Goal: Task Accomplishment & Management: Use online tool/utility

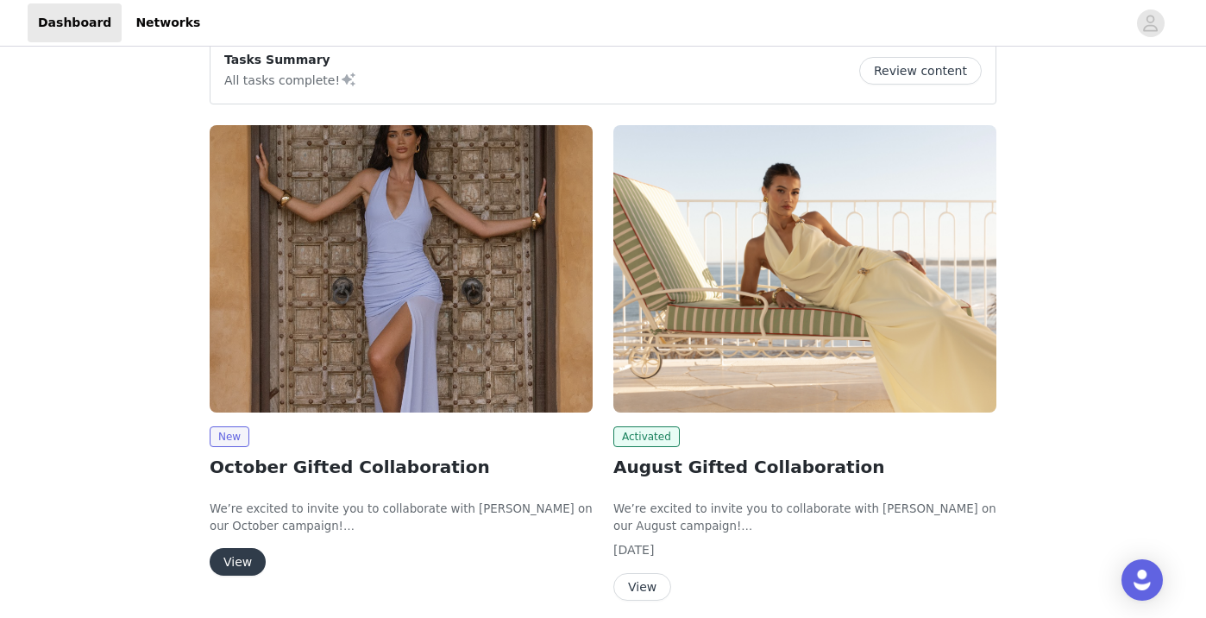
scroll to position [151, 0]
click at [242, 559] on button "View" at bounding box center [238, 561] width 56 height 28
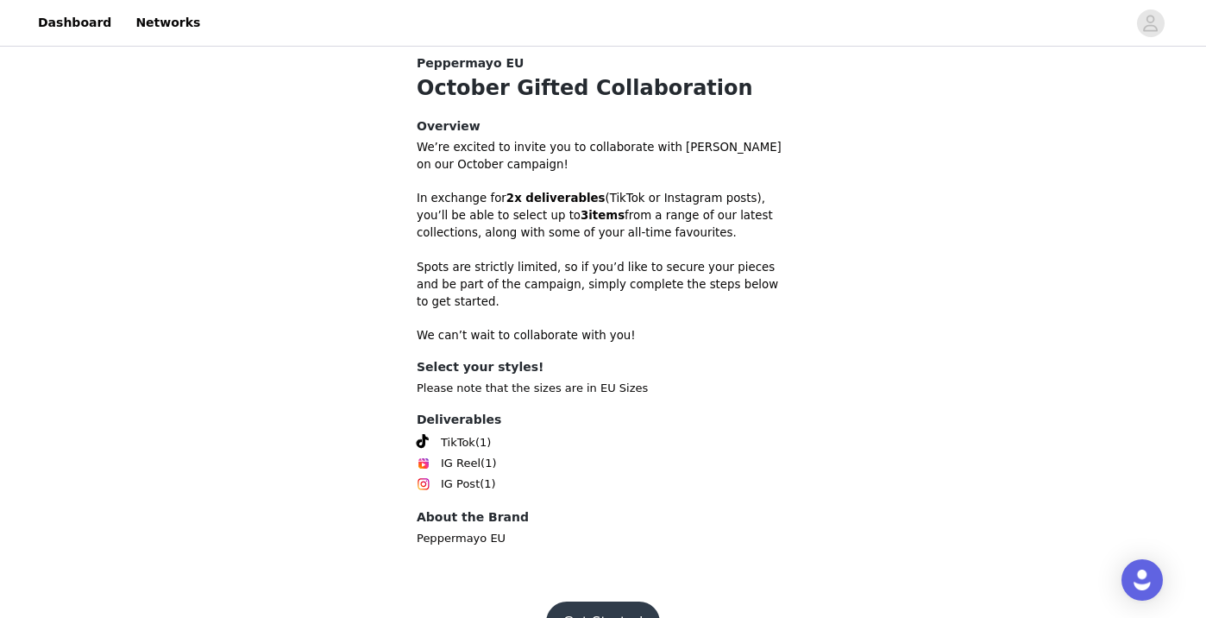
scroll to position [486, 0]
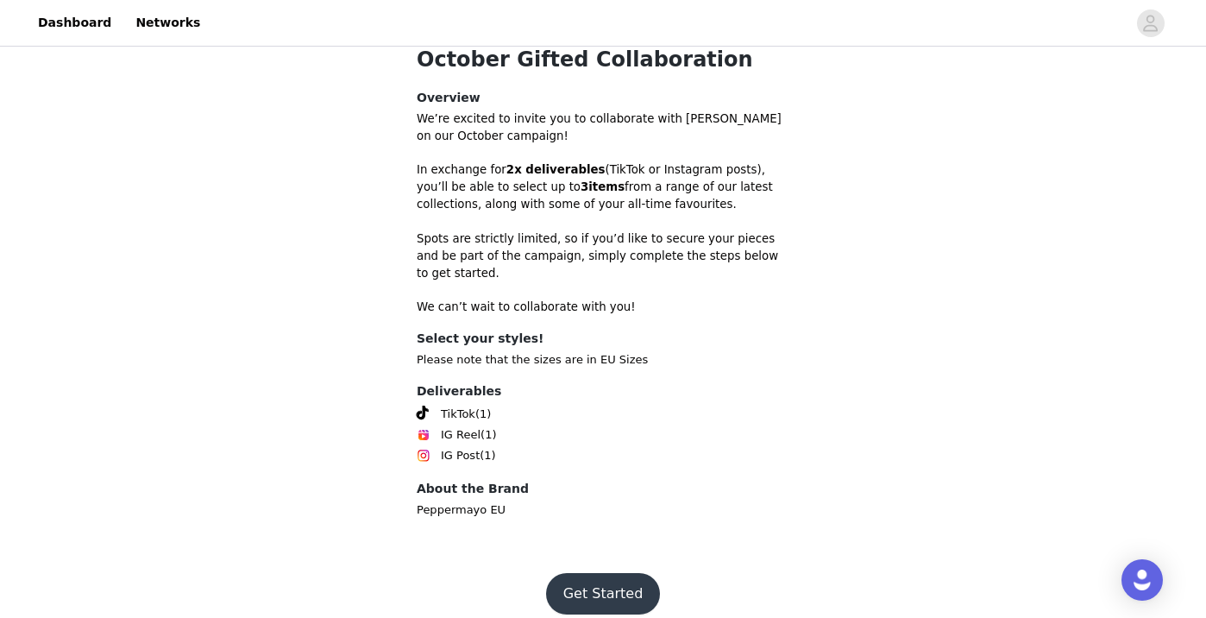
click at [575, 575] on button "Get Started" at bounding box center [603, 593] width 115 height 41
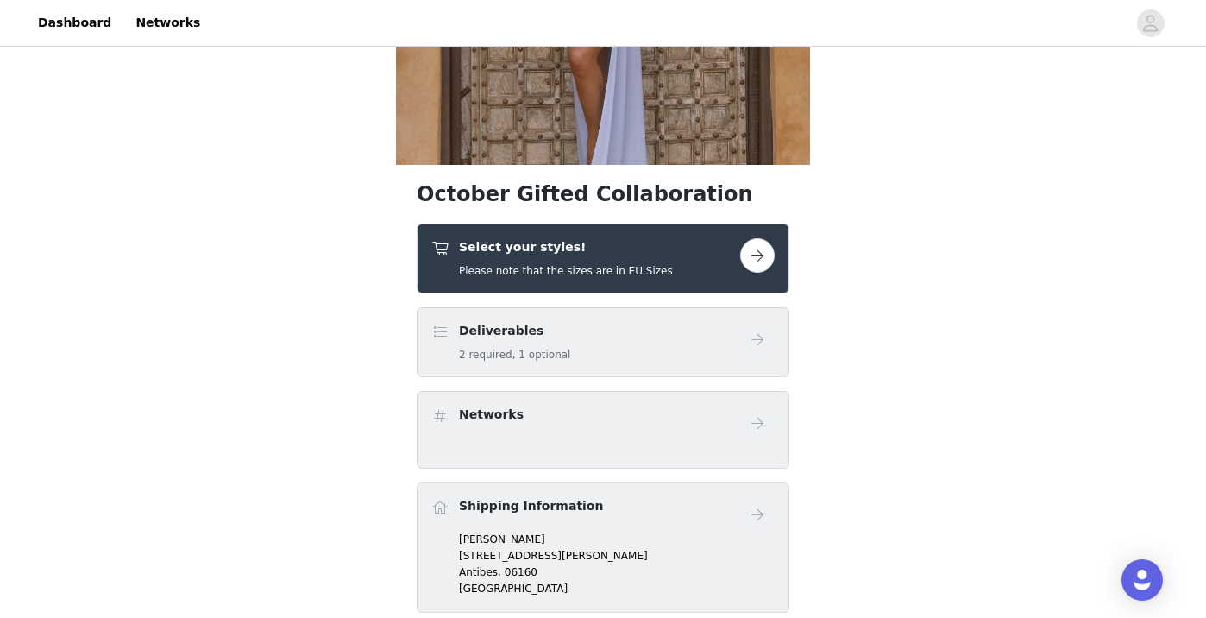
scroll to position [301, 0]
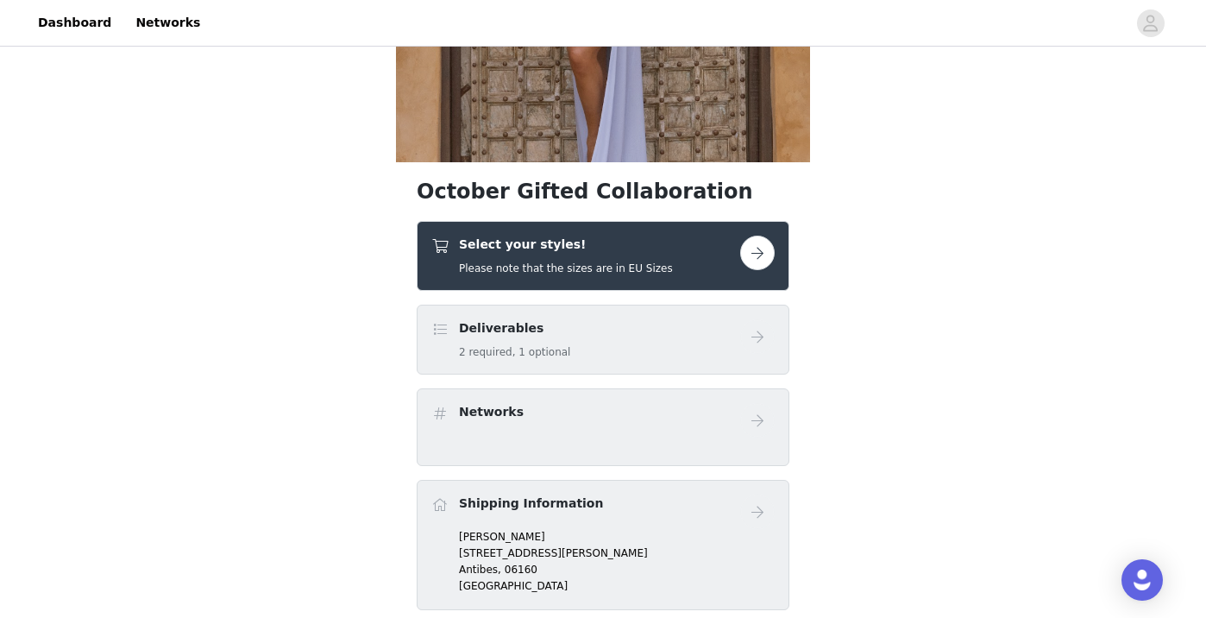
click at [663, 255] on div "Select your styles! Please note that the sizes are in EU Sizes" at bounding box center [585, 255] width 309 height 41
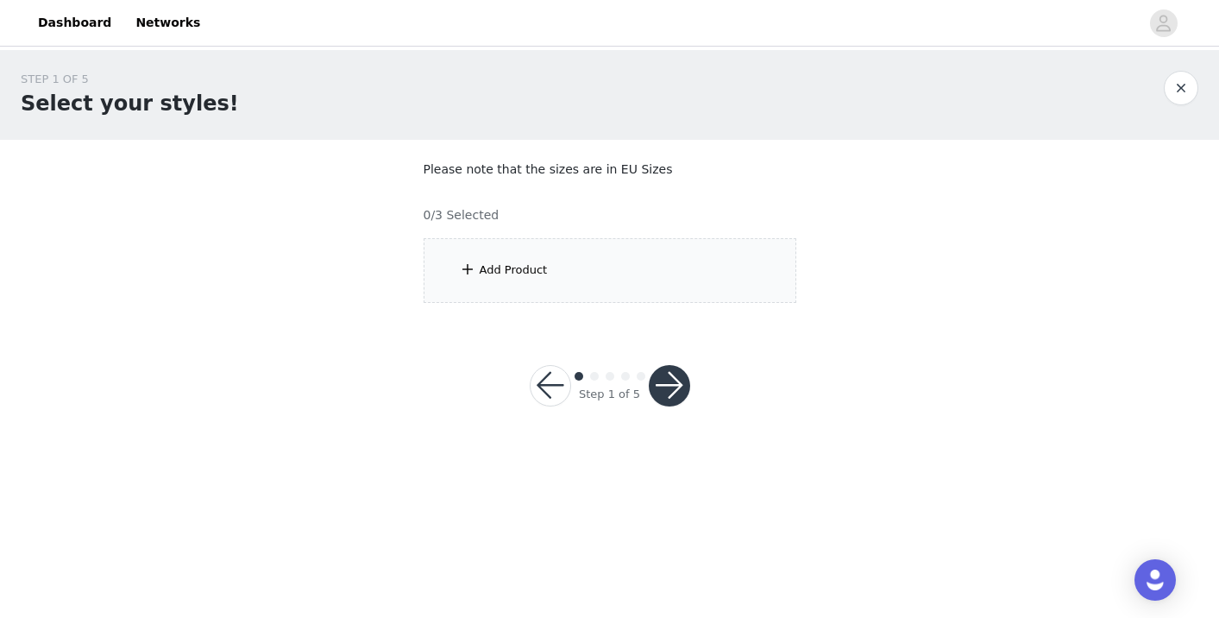
click at [568, 275] on div "Add Product" at bounding box center [610, 270] width 373 height 65
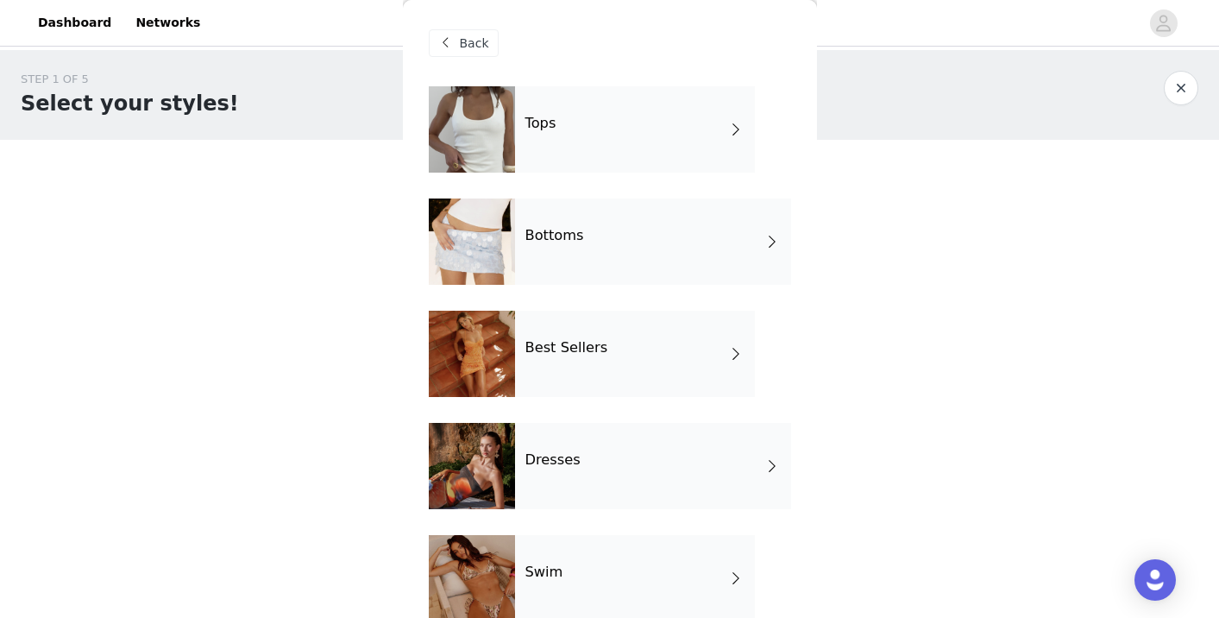
click at [688, 352] on div "Best Sellers" at bounding box center [635, 354] width 240 height 86
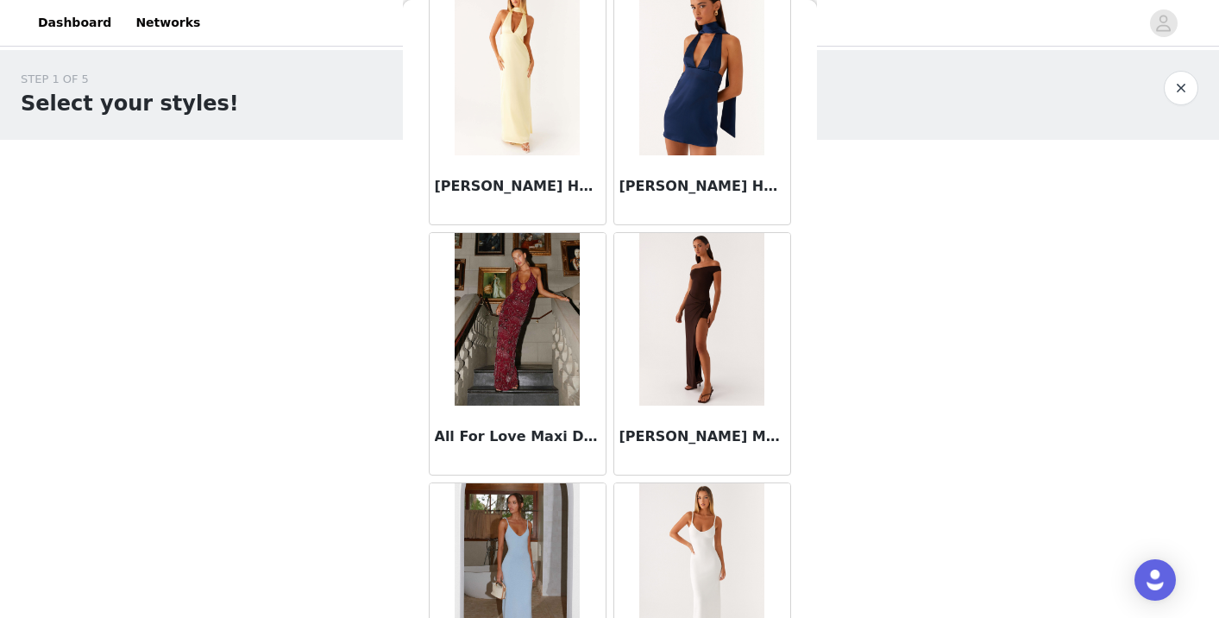
scroll to position [1107, 0]
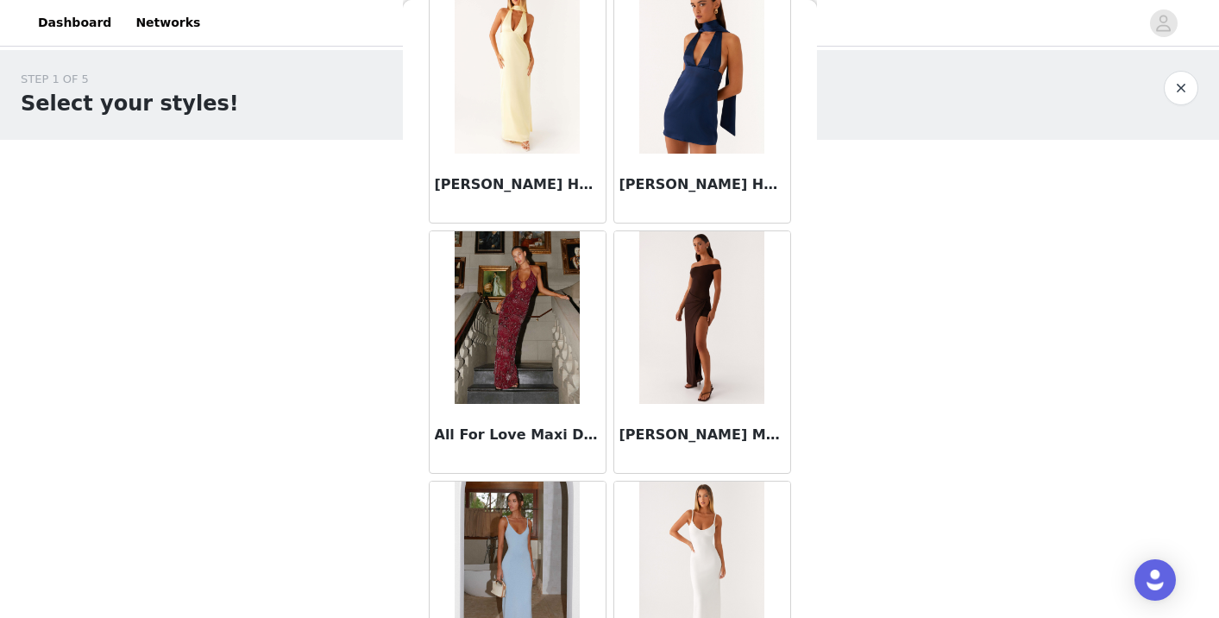
click at [944, 268] on div "STEP 1 OF 5 Select your styles! Please note that the sizes are in EU Sizes 0/3 …" at bounding box center [609, 186] width 1219 height 273
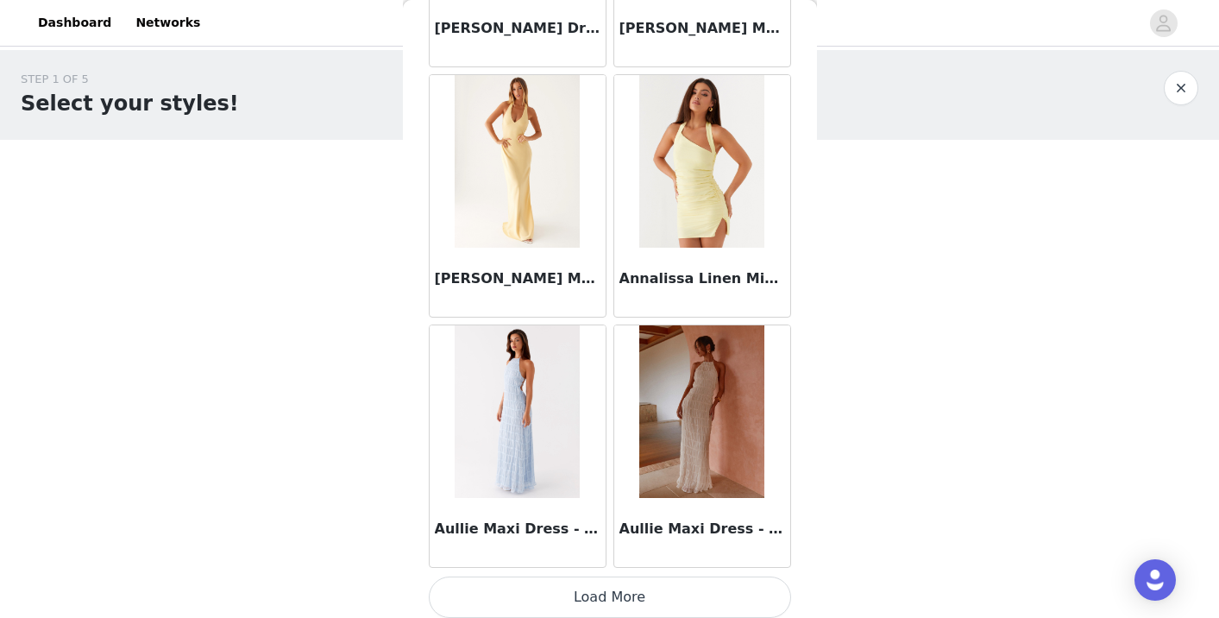
scroll to position [2022, 0]
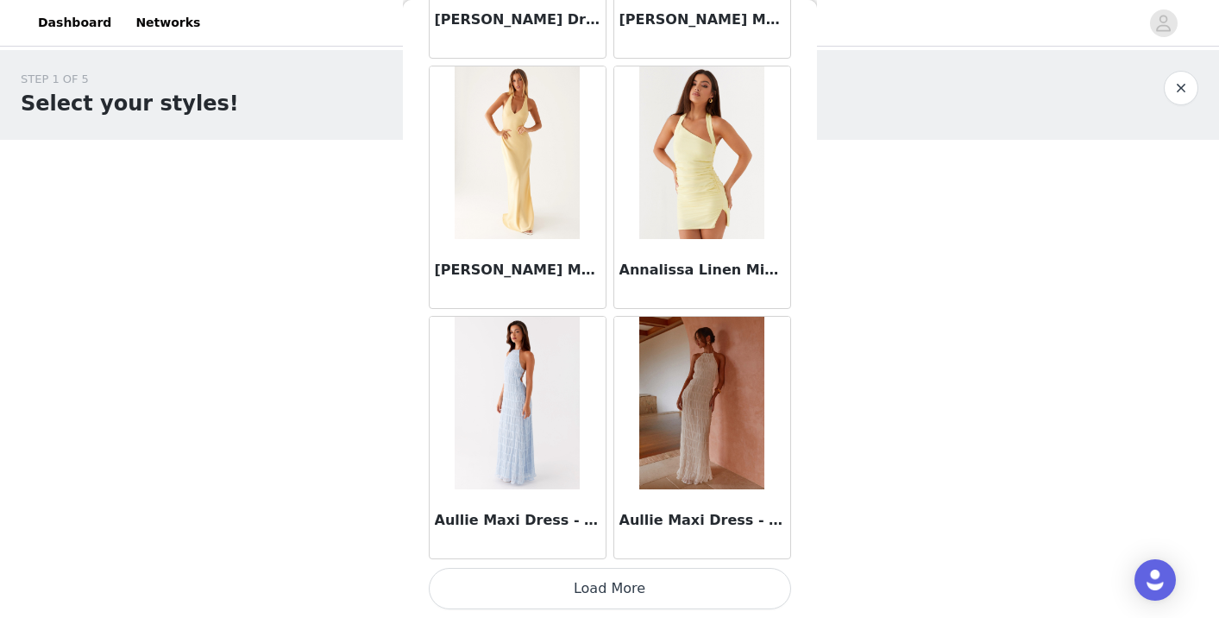
click at [607, 581] on button "Load More" at bounding box center [610, 588] width 362 height 41
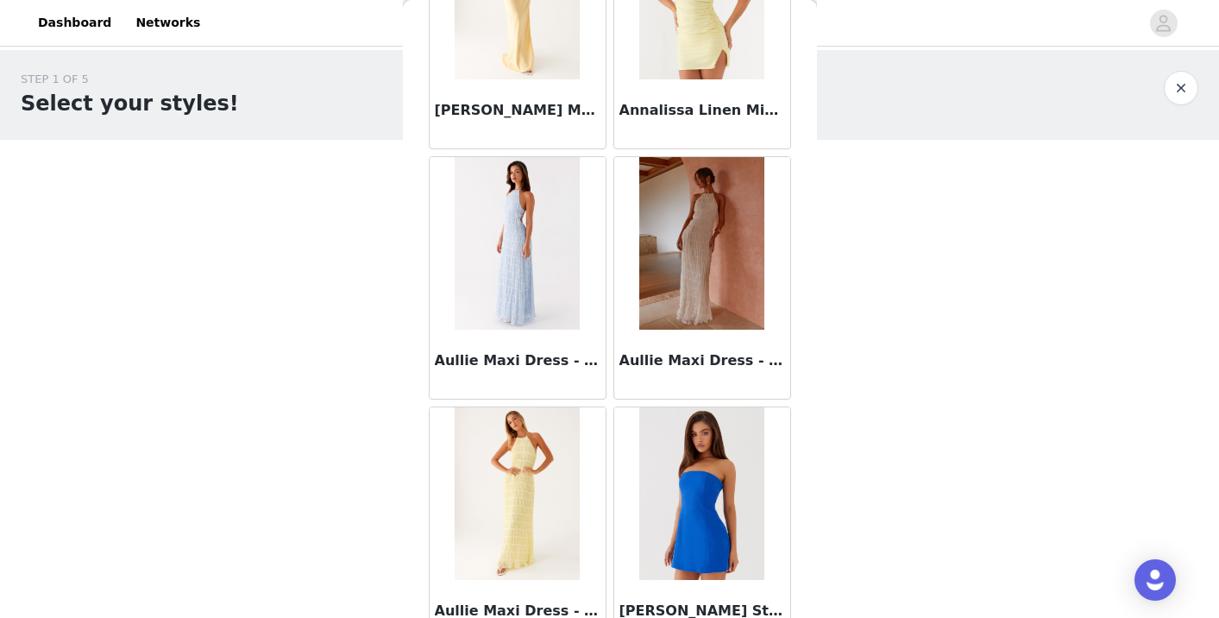
scroll to position [2170, 0]
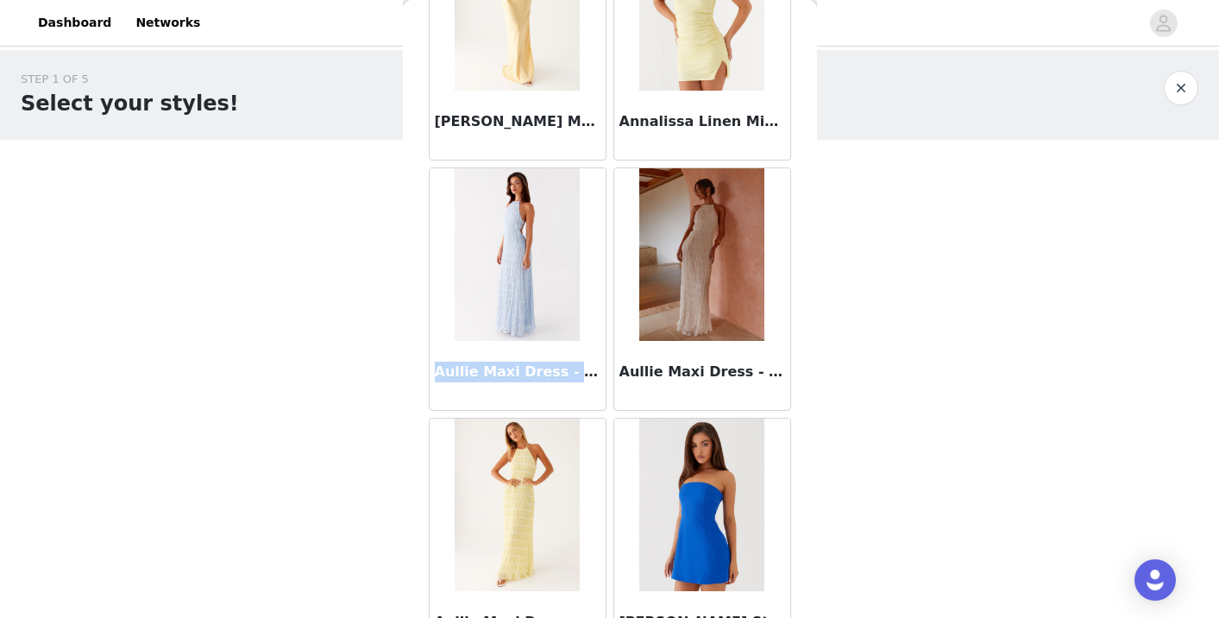
drag, startPoint x: 431, startPoint y: 374, endPoint x: 589, endPoint y: 382, distance: 158.0
click at [589, 382] on div "Aullie Maxi Dress - Blue" at bounding box center [518, 375] width 176 height 69
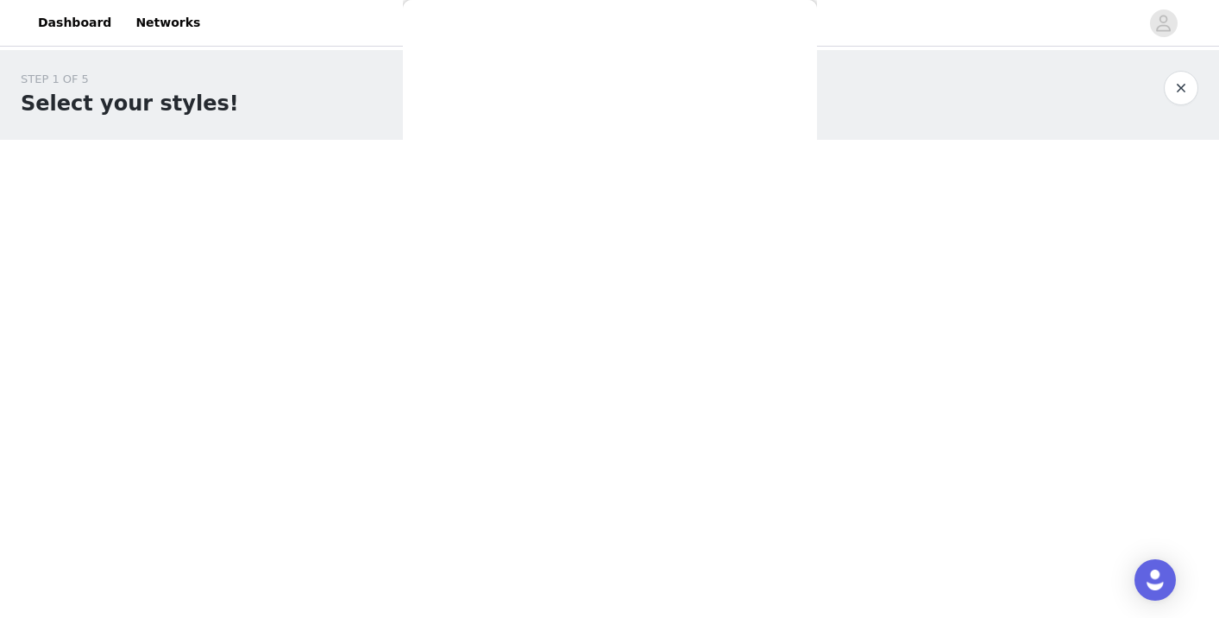
scroll to position [0, 0]
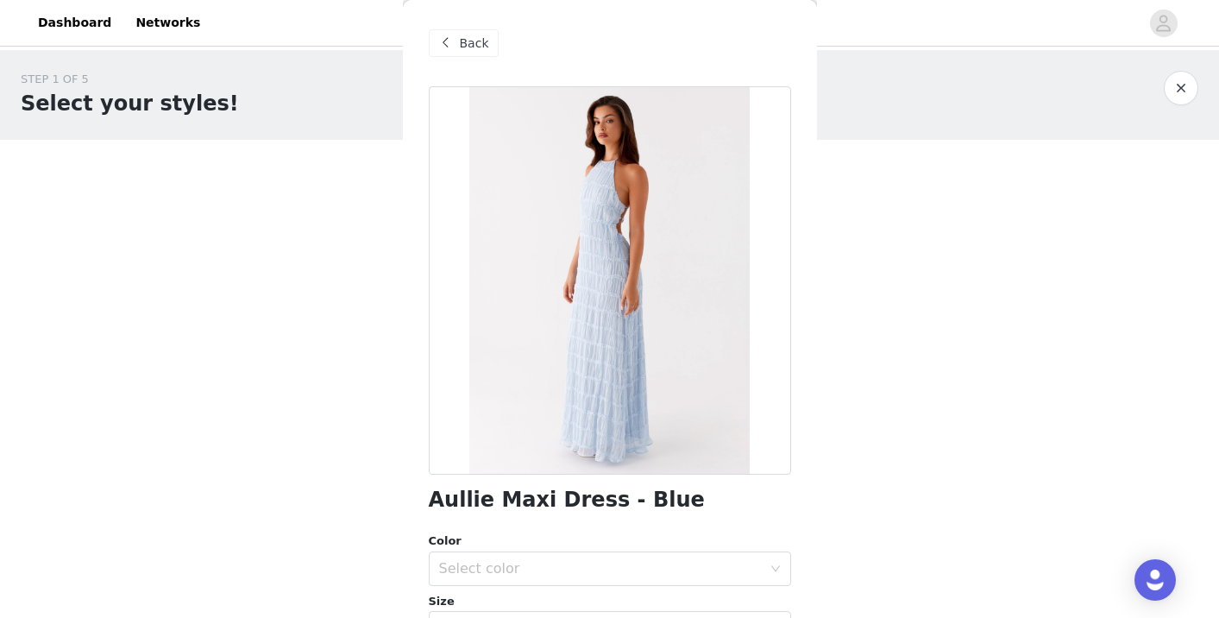
copy h3 "Aullie Maxi Dress - Blue"
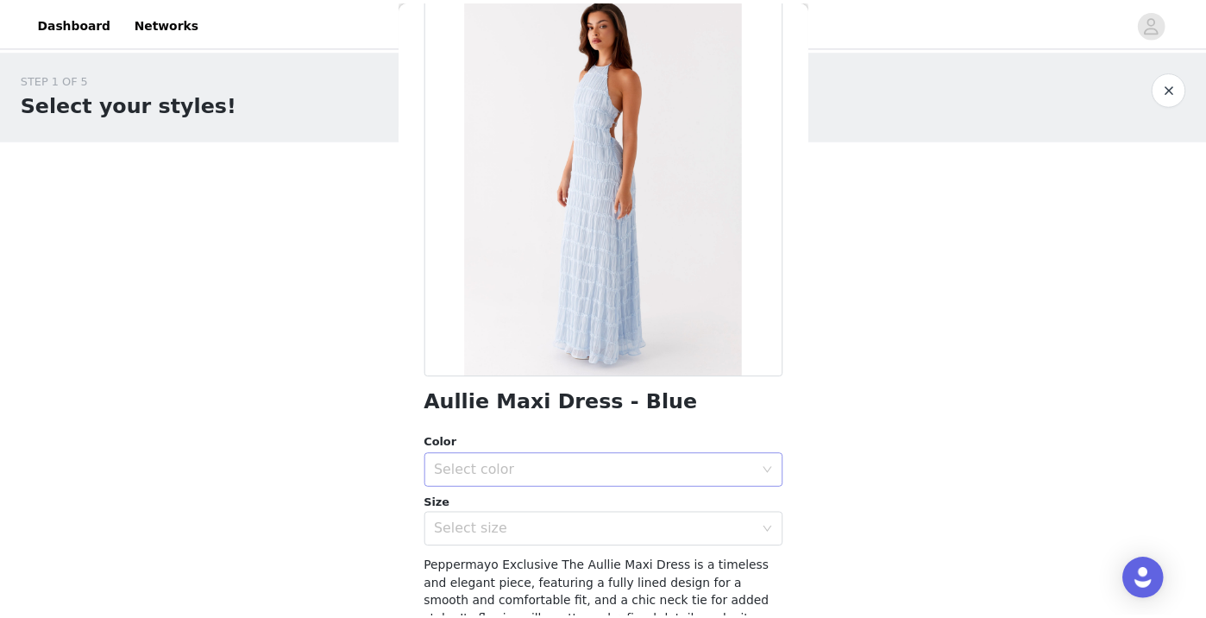
scroll to position [103, 0]
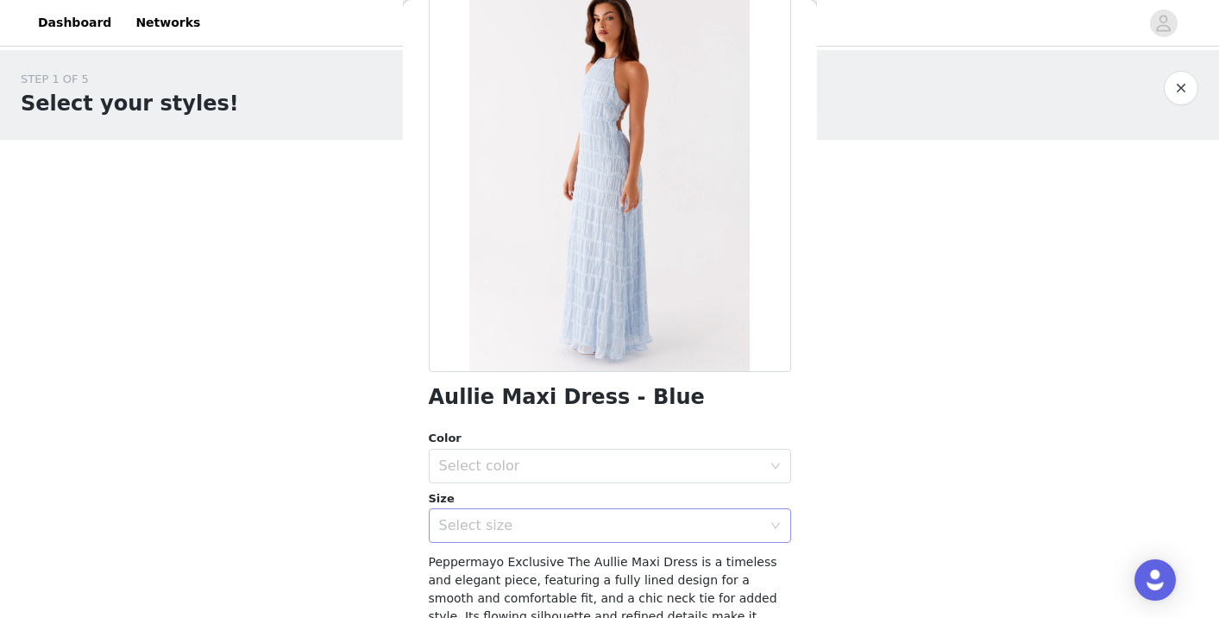
click at [598, 527] on div "Select size" at bounding box center [600, 525] width 323 height 17
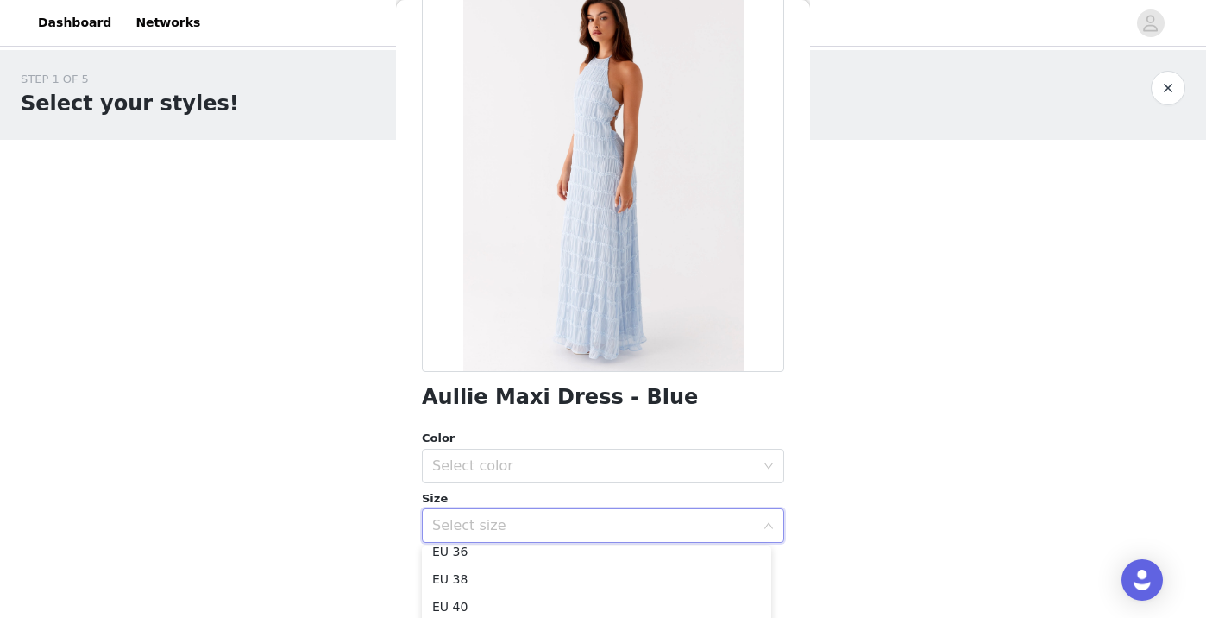
click at [844, 467] on body "Dashboard Networks STEP 1 OF 5 Select your styles! Please note that the sizes a…" at bounding box center [603, 309] width 1206 height 618
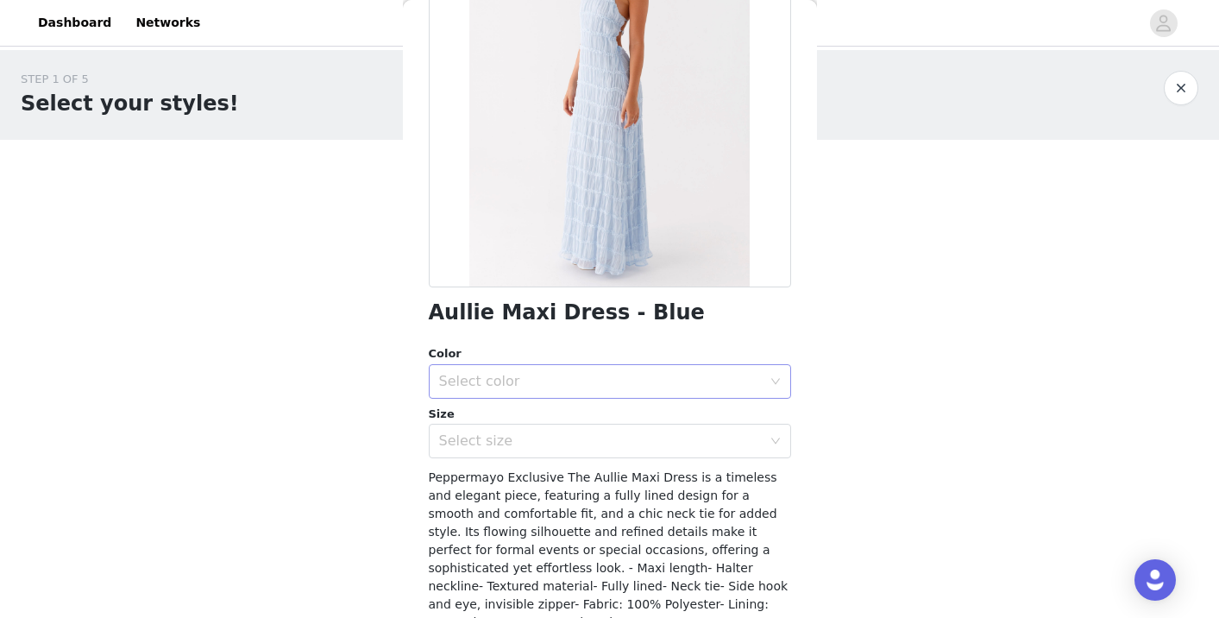
scroll to position [205, 0]
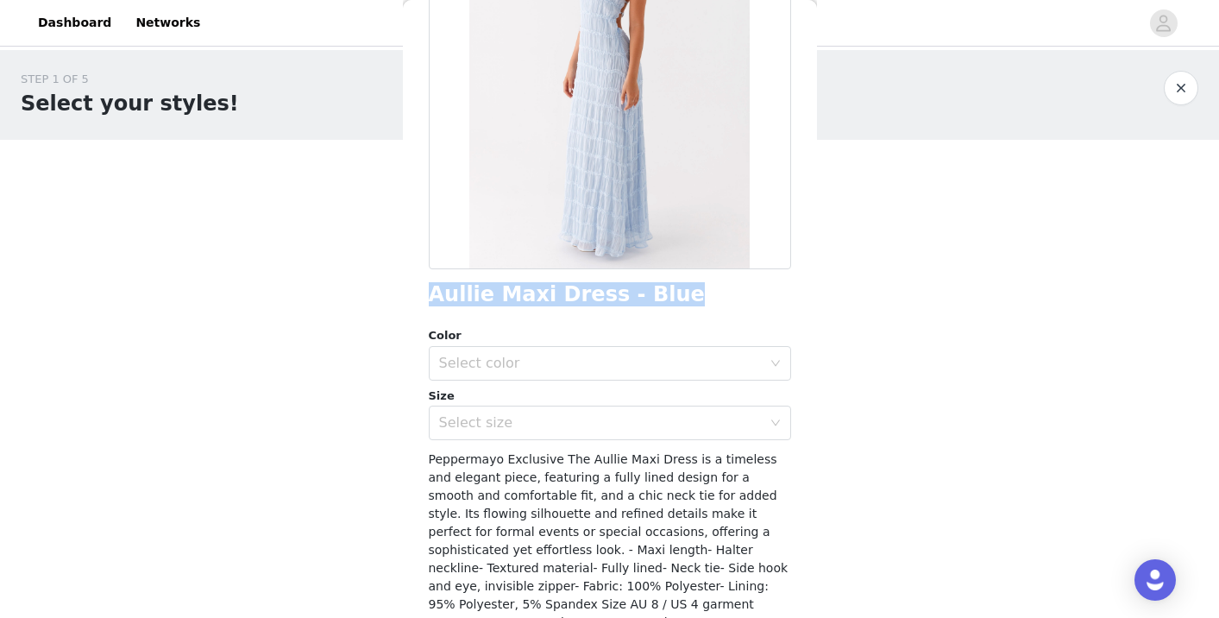
drag, startPoint x: 428, startPoint y: 292, endPoint x: 652, endPoint y: 299, distance: 224.4
click at [652, 299] on div "Aullie Maxi Dress - Blue" at bounding box center [610, 294] width 362 height 23
copy h1 "Aullie Maxi Dress - Blue"
click at [864, 269] on div "STEP 1 OF 5 Select your styles! Please note that the sizes are in EU Sizes 0/3 …" at bounding box center [609, 186] width 1219 height 273
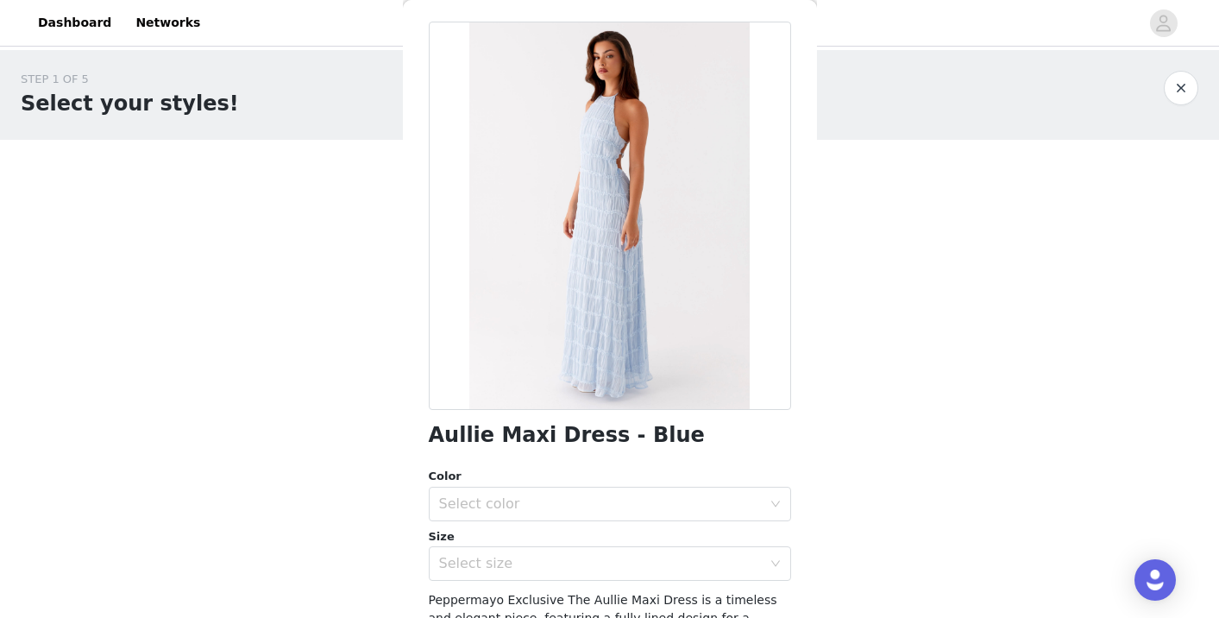
scroll to position [6, 0]
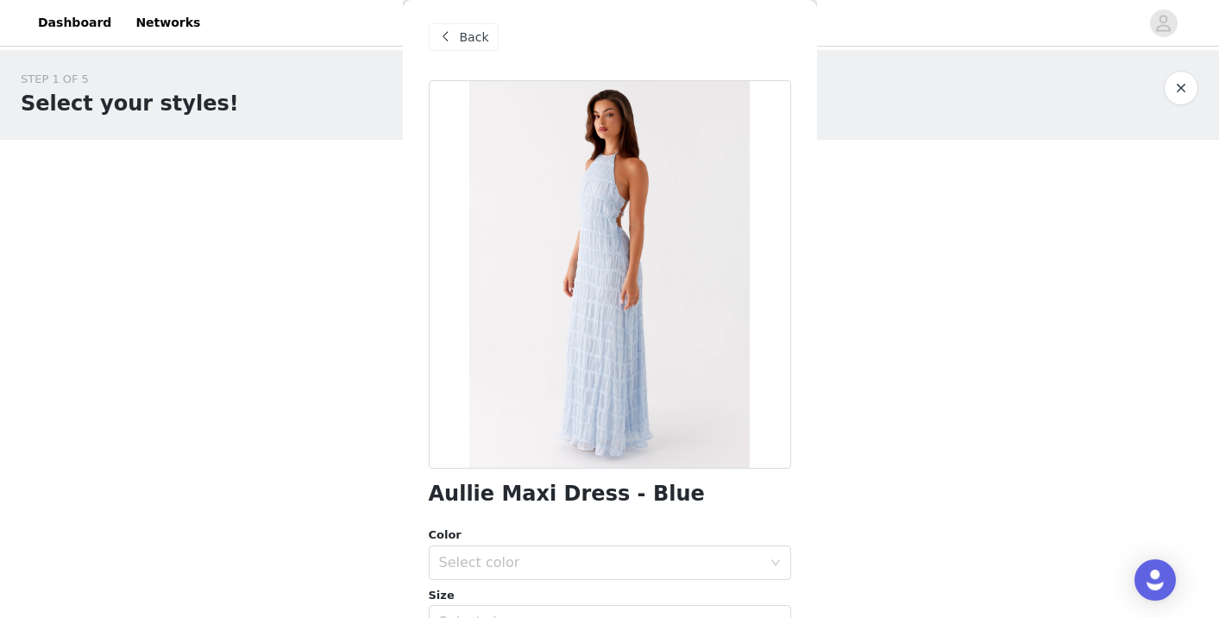
click at [474, 40] on span "Back" at bounding box center [474, 37] width 29 height 18
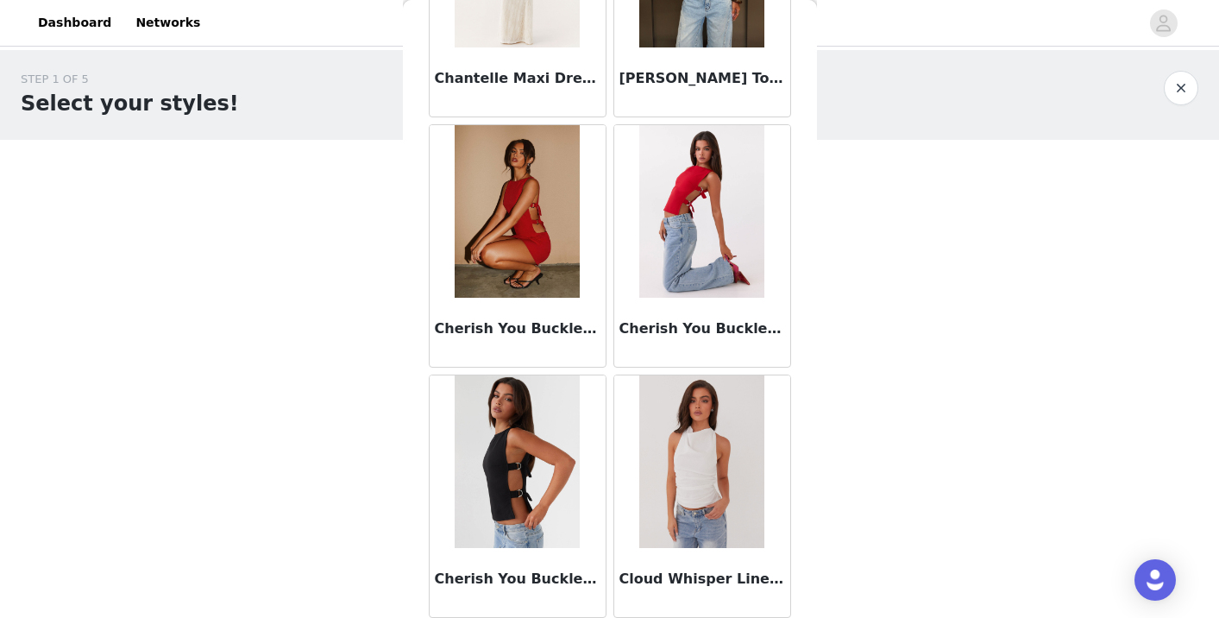
scroll to position [4523, 0]
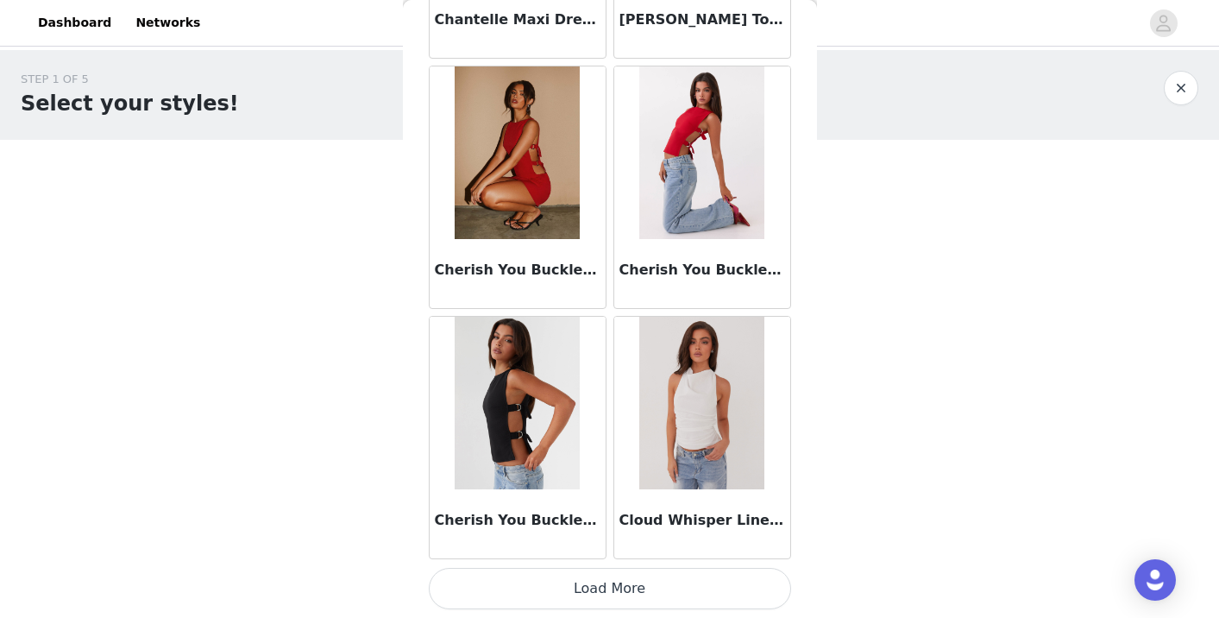
click at [623, 583] on button "Load More" at bounding box center [610, 588] width 362 height 41
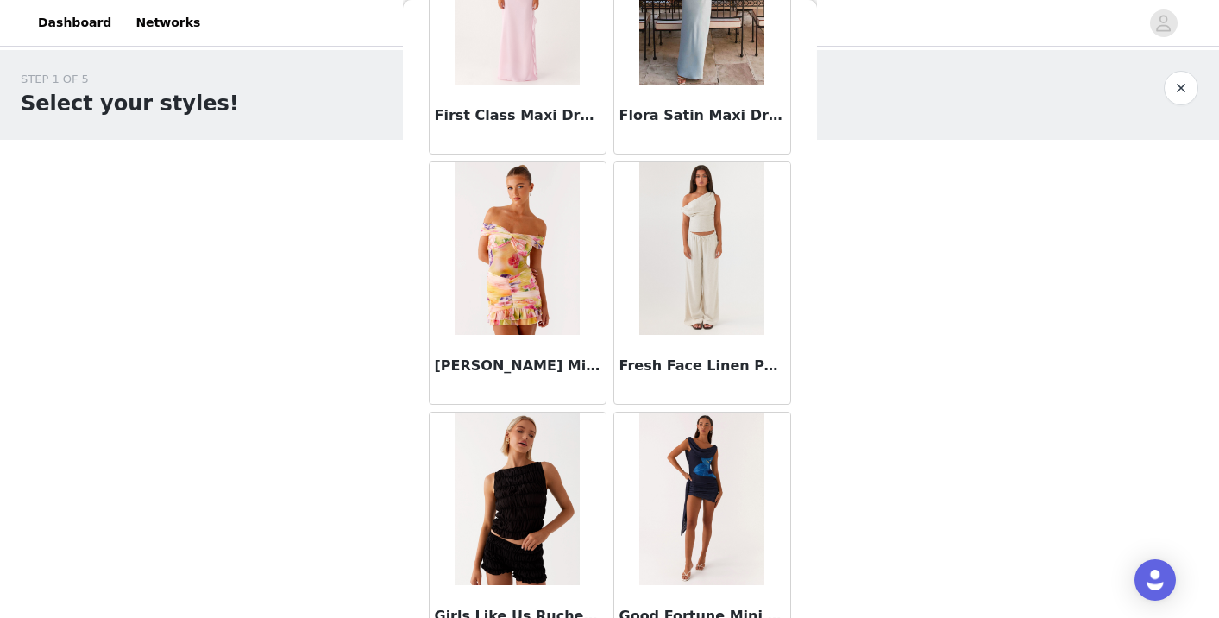
scroll to position [6684, 0]
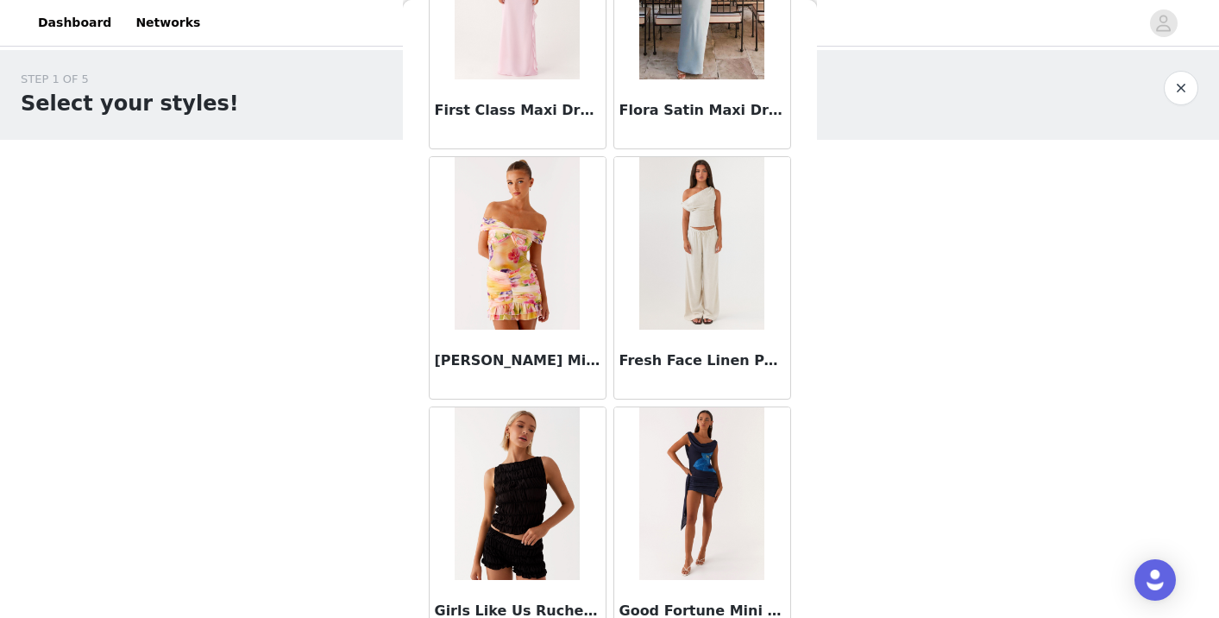
click at [711, 242] on img at bounding box center [701, 243] width 125 height 173
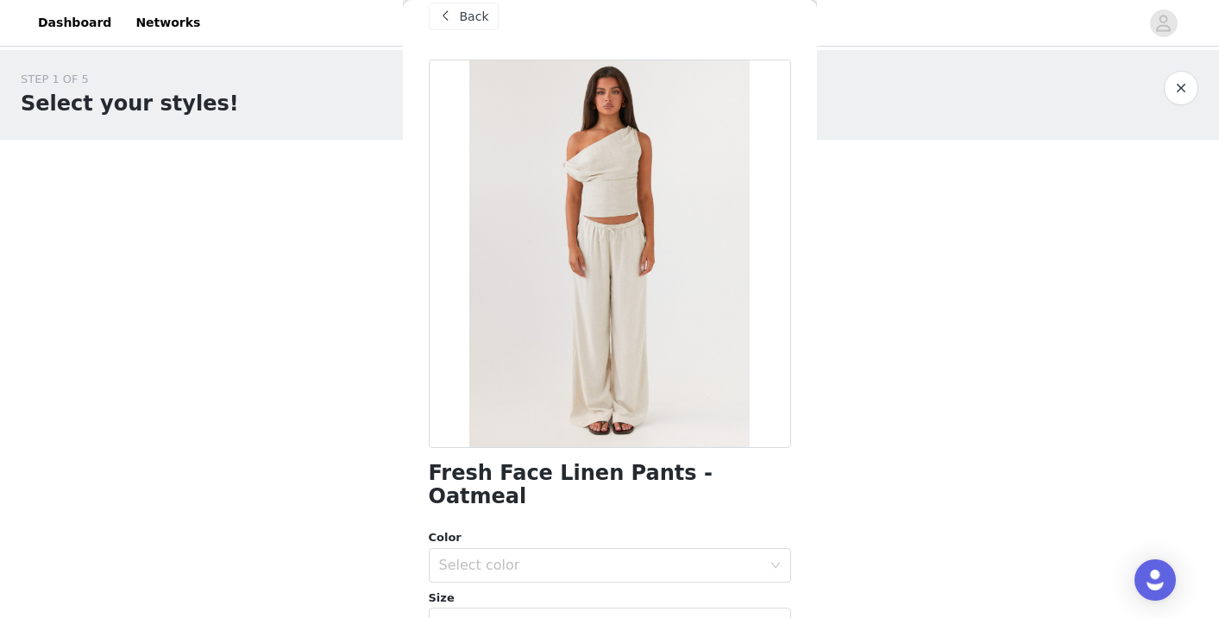
scroll to position [28, 0]
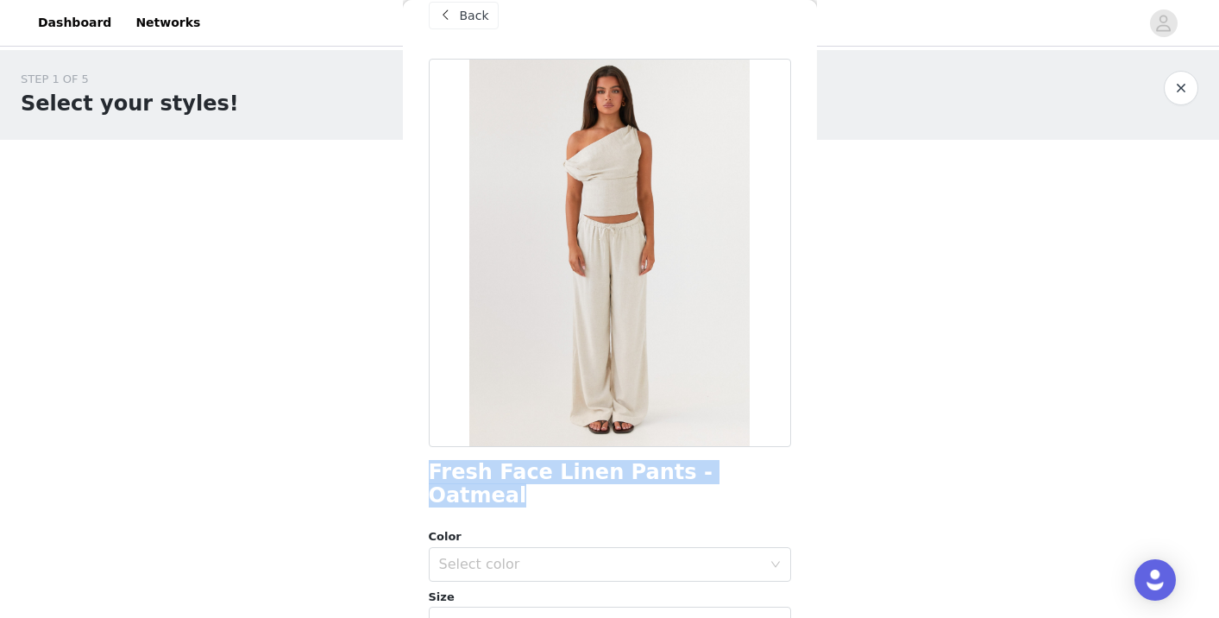
drag, startPoint x: 431, startPoint y: 470, endPoint x: 746, endPoint y: 482, distance: 315.1
click at [746, 482] on div "Fresh Face Linen Pants - Oatmeal" at bounding box center [610, 484] width 362 height 47
copy h1 "Fresh Face Linen Pants - Oatmeal"
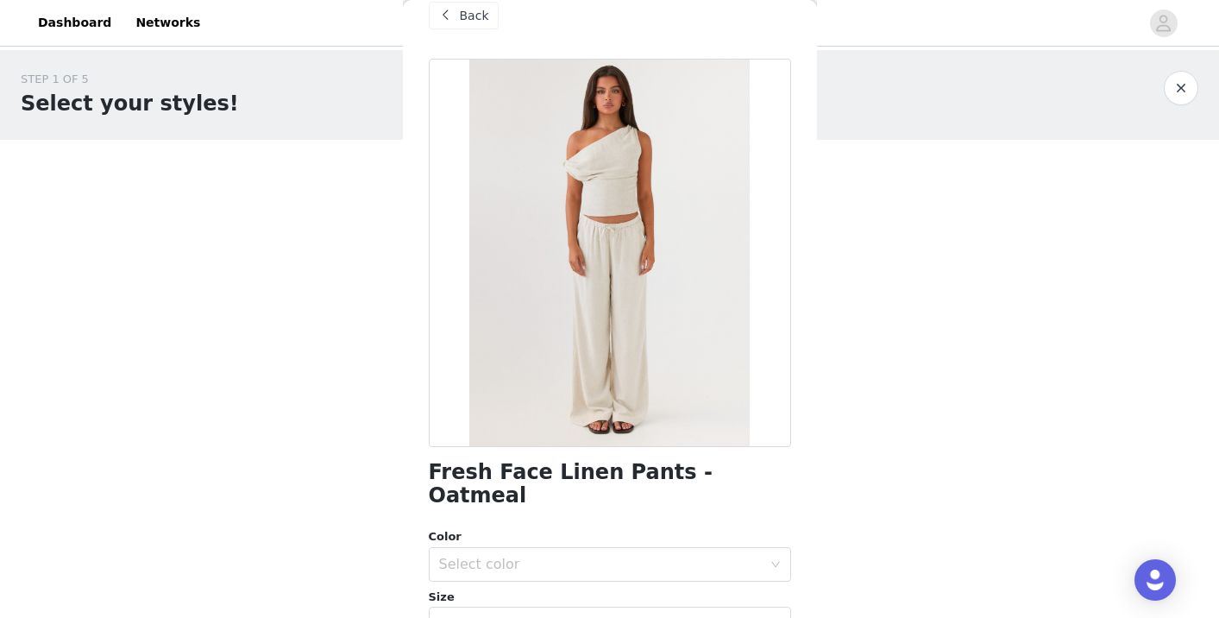
click at [962, 226] on div "STEP 1 OF 5 Select your styles! Please note that the sizes are in EU Sizes 0/3 …" at bounding box center [609, 186] width 1219 height 273
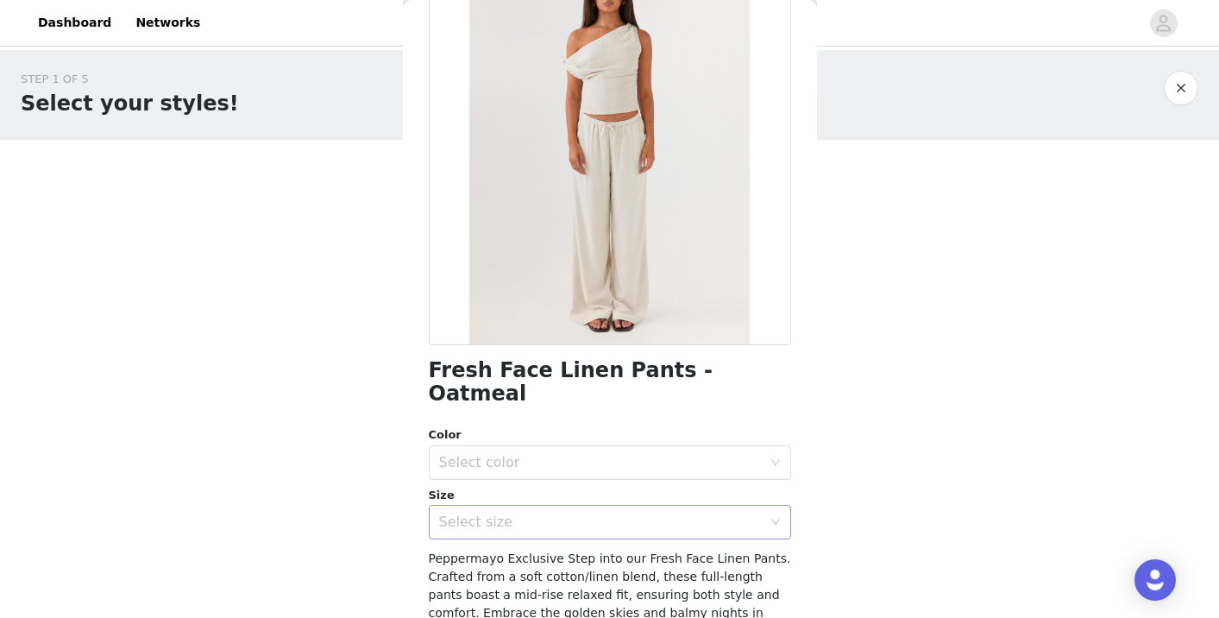
scroll to position [0, 0]
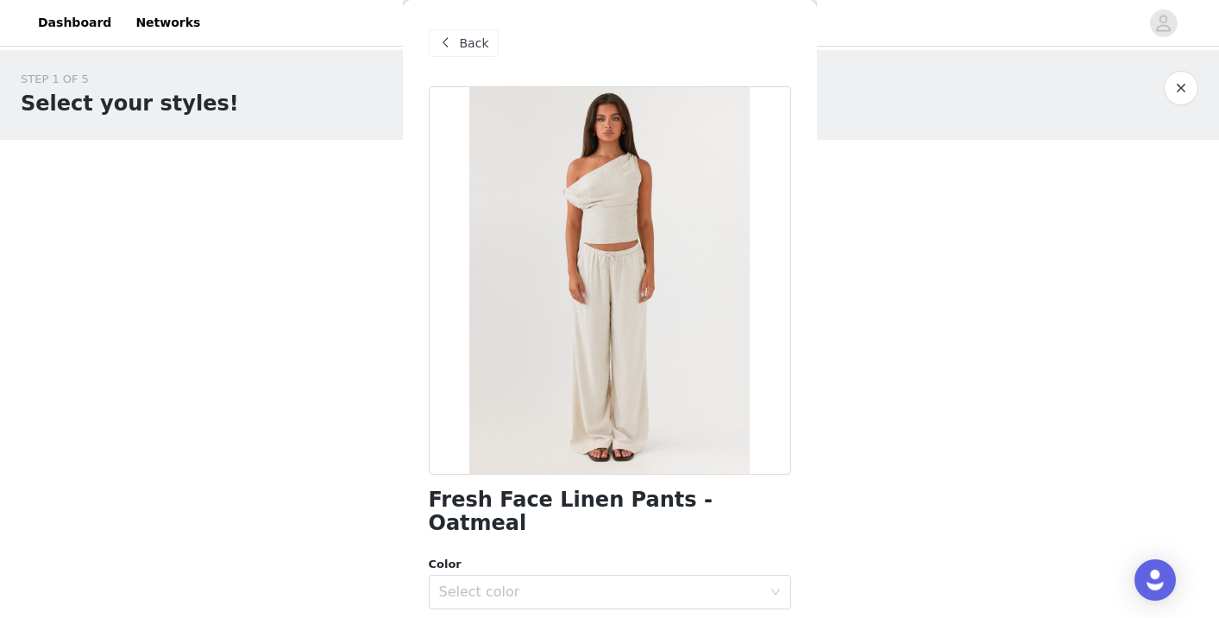
click at [481, 55] on div "Back" at bounding box center [464, 43] width 70 height 28
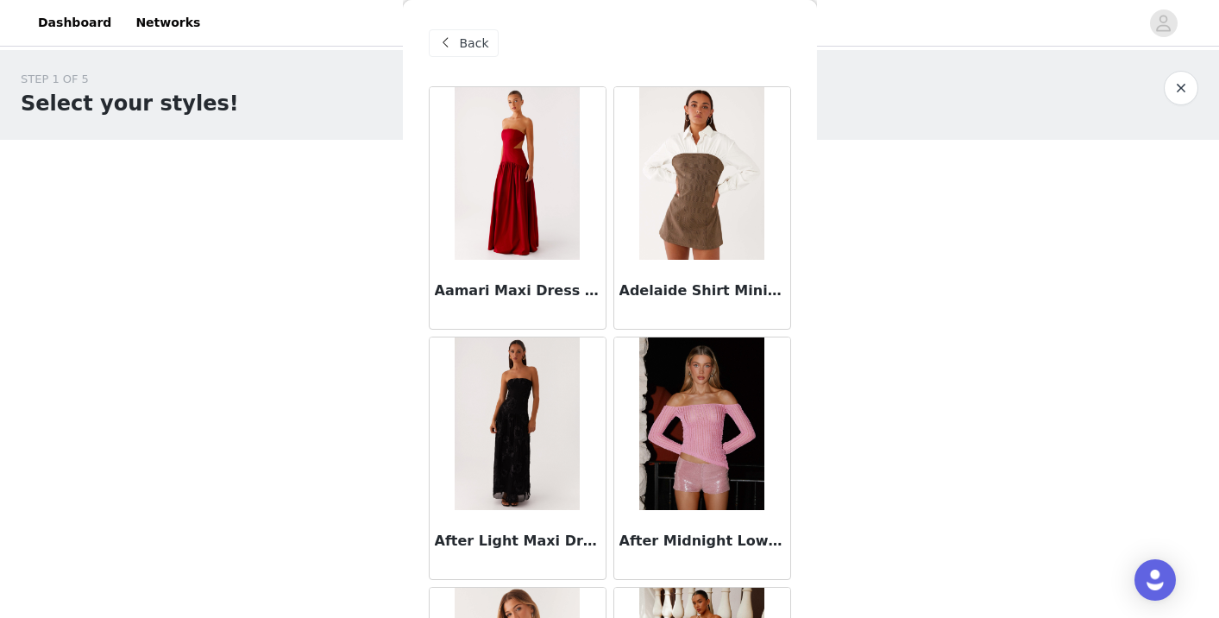
click at [513, 160] on img at bounding box center [517, 173] width 125 height 173
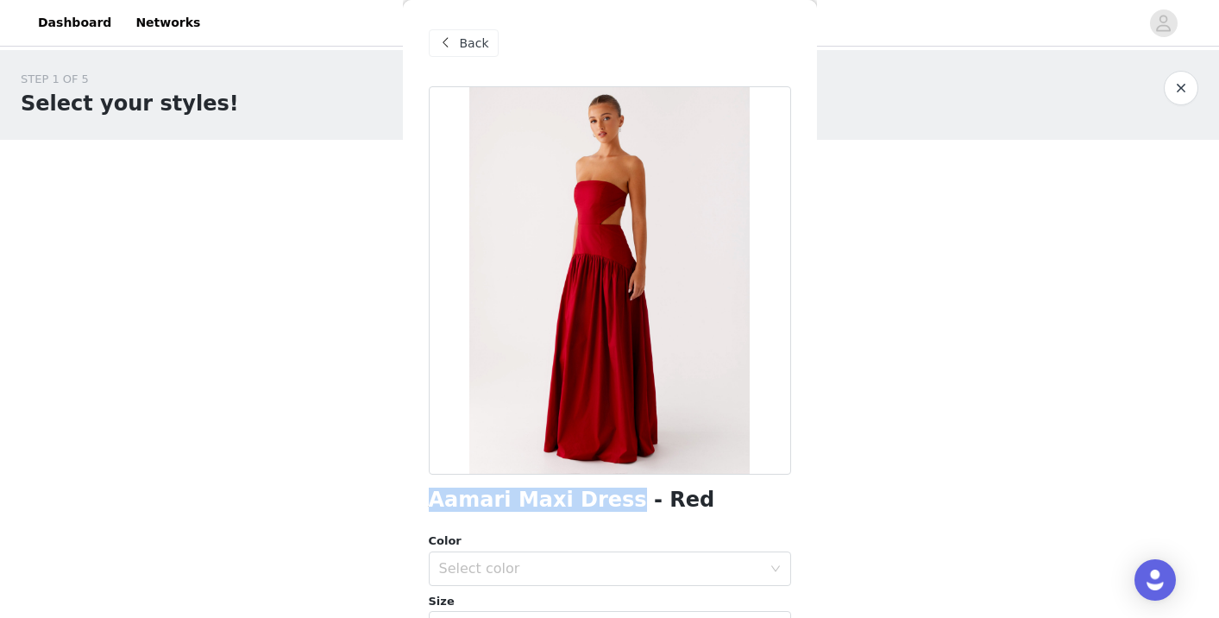
drag, startPoint x: 426, startPoint y: 500, endPoint x: 602, endPoint y: 504, distance: 176.0
click at [602, 504] on div "Back Aamari Maxi Dress - Red Color Select color Size Select size Peppermayo Exc…" at bounding box center [610, 309] width 414 height 618
copy h1 "Aamari Maxi Dress"
click at [456, 50] on div "Back" at bounding box center [464, 43] width 70 height 28
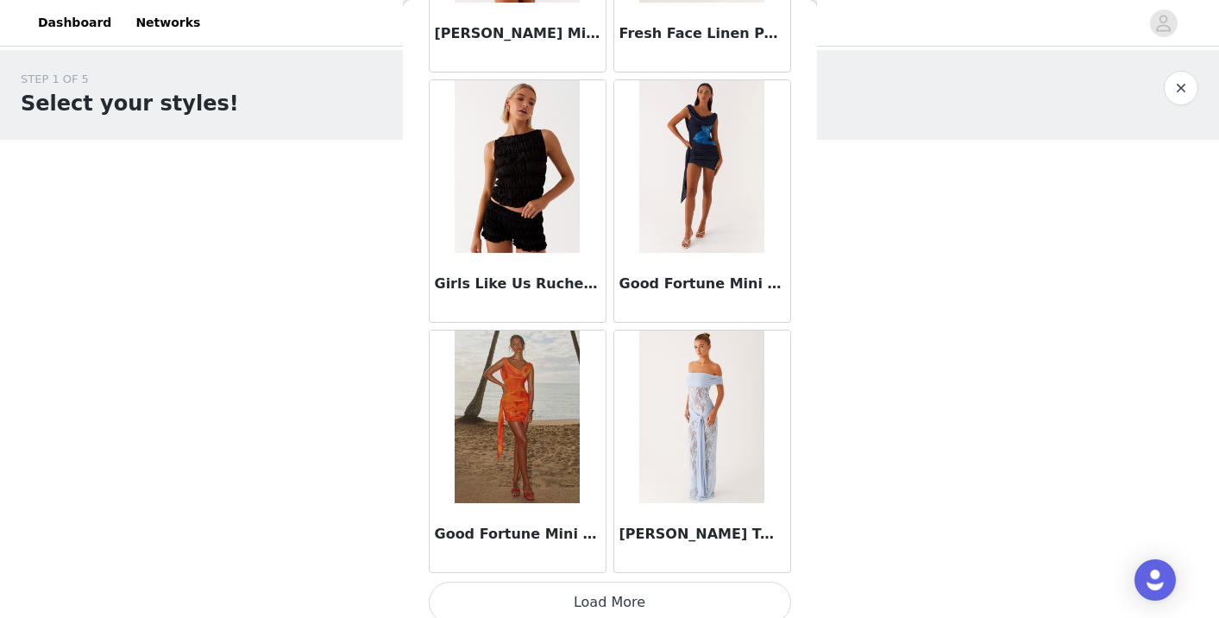
scroll to position [7025, 0]
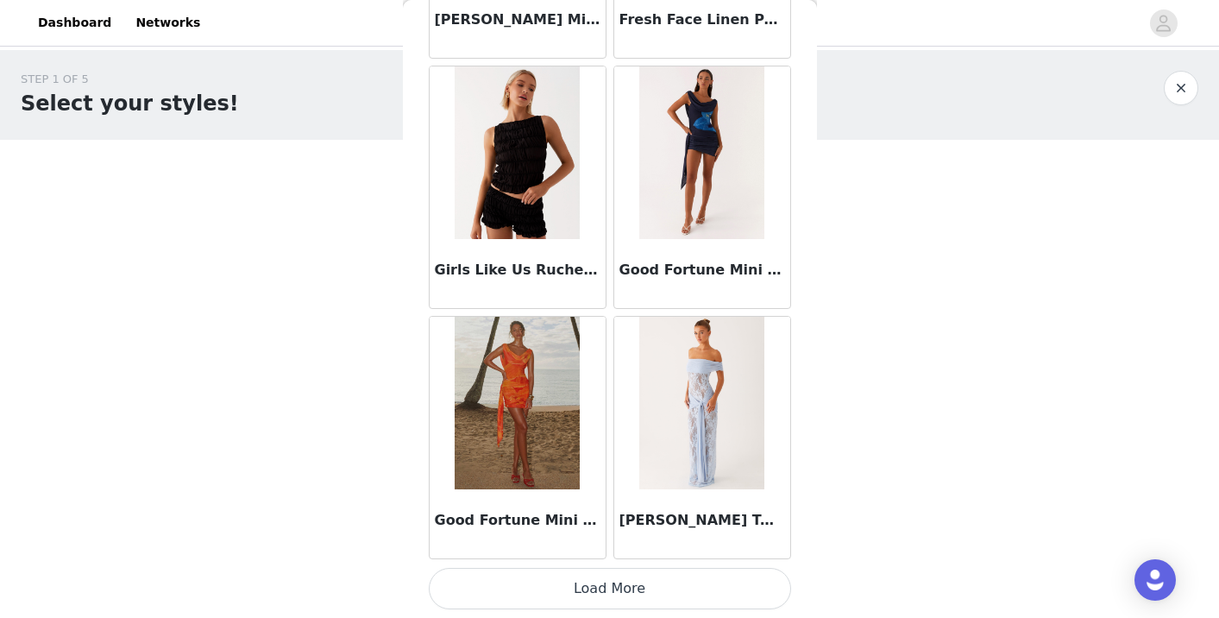
click at [626, 588] on button "Load More" at bounding box center [610, 588] width 362 height 41
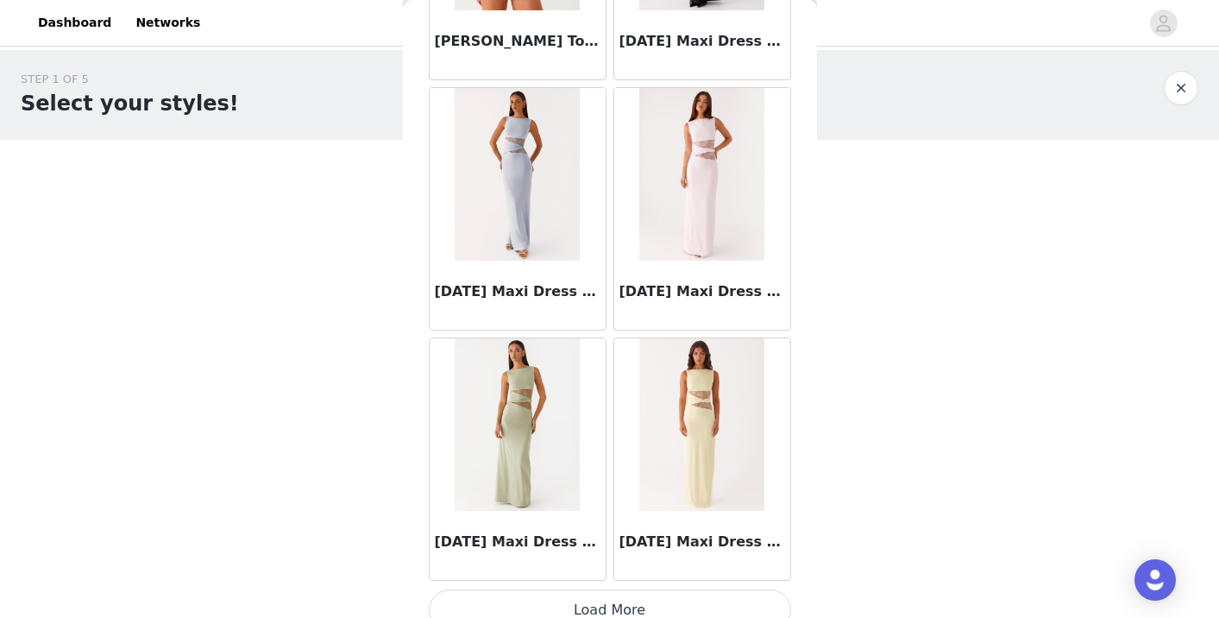
scroll to position [9527, 0]
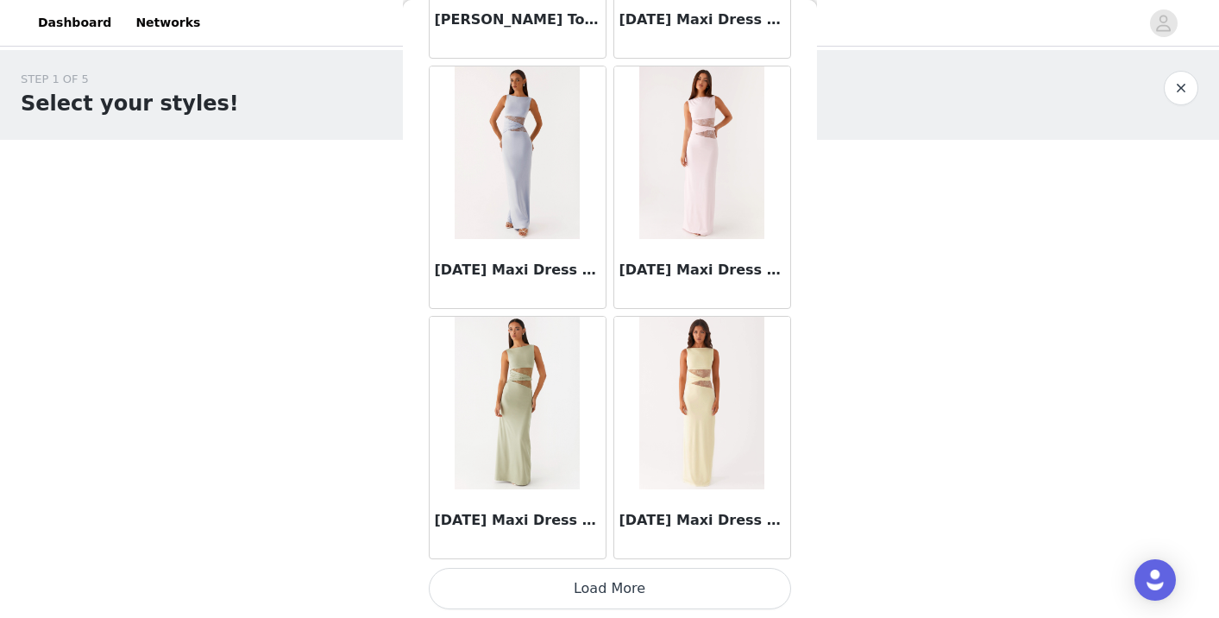
click at [702, 585] on button "Load More" at bounding box center [610, 588] width 362 height 41
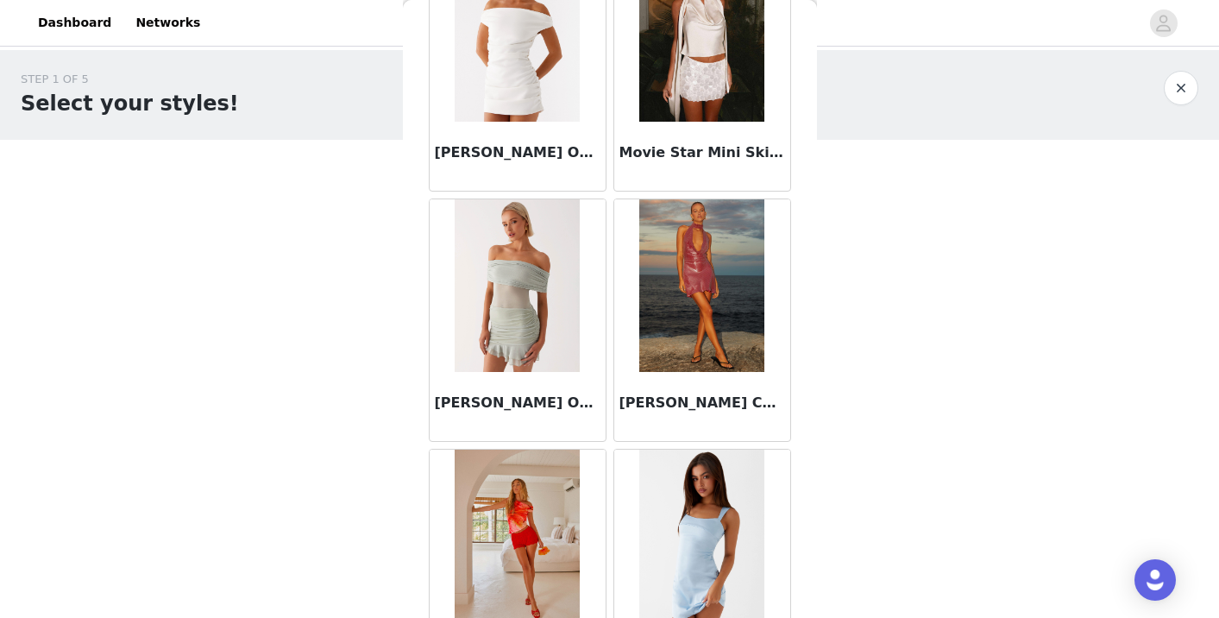
scroll to position [12028, 0]
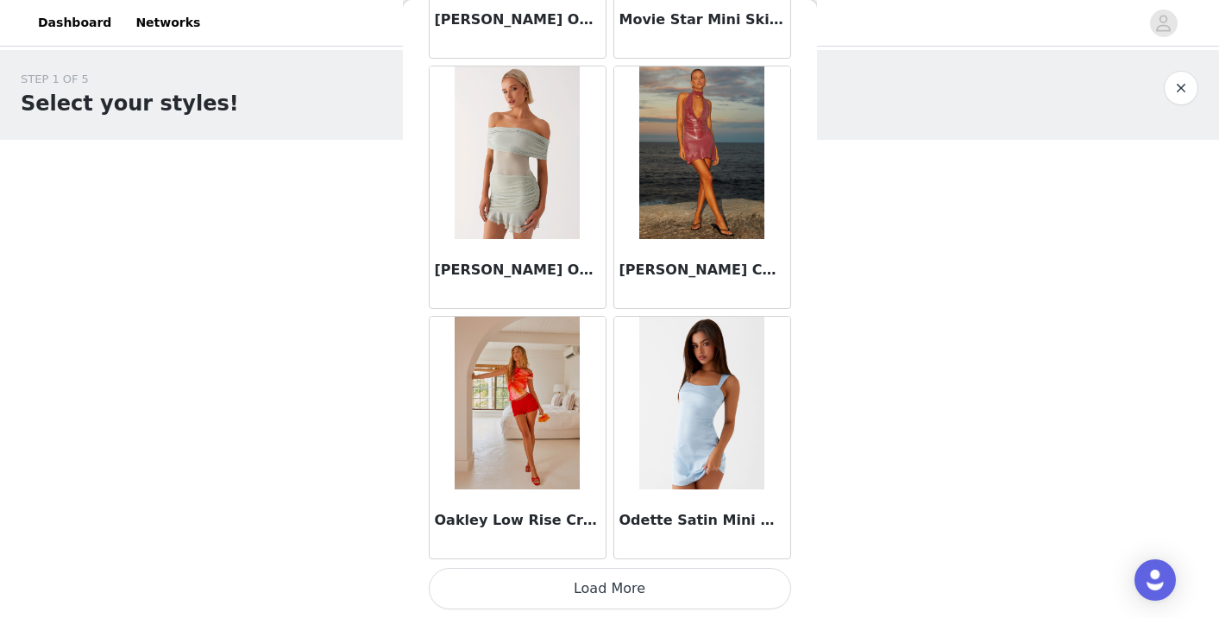
click at [681, 586] on button "Load More" at bounding box center [610, 588] width 362 height 41
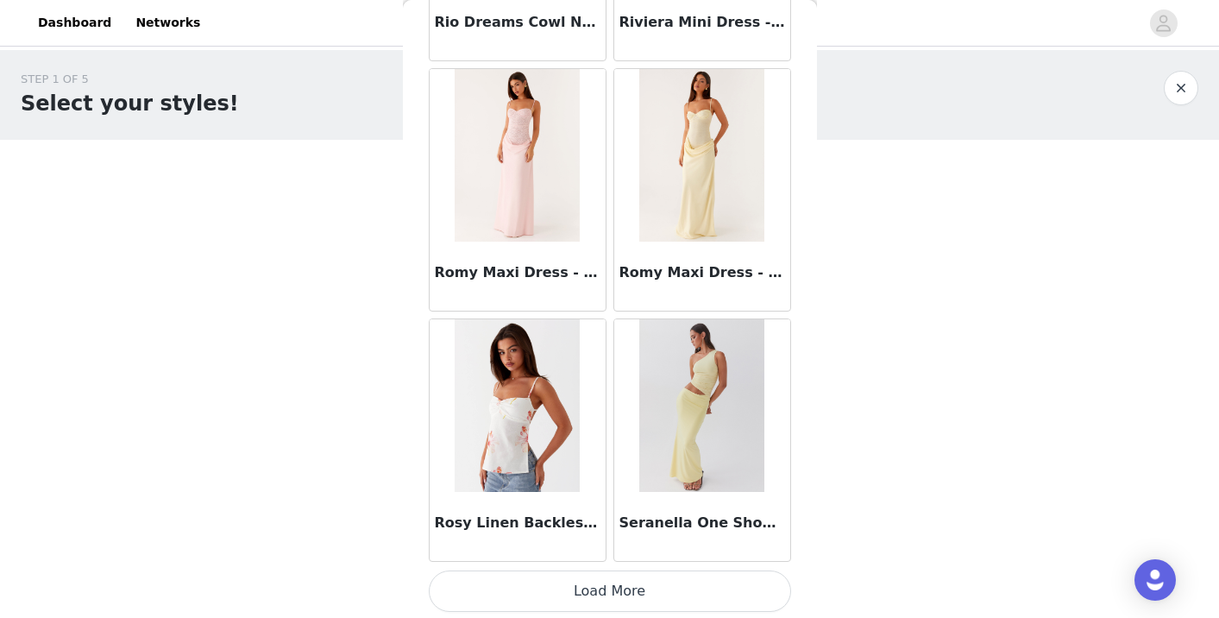
scroll to position [14530, 0]
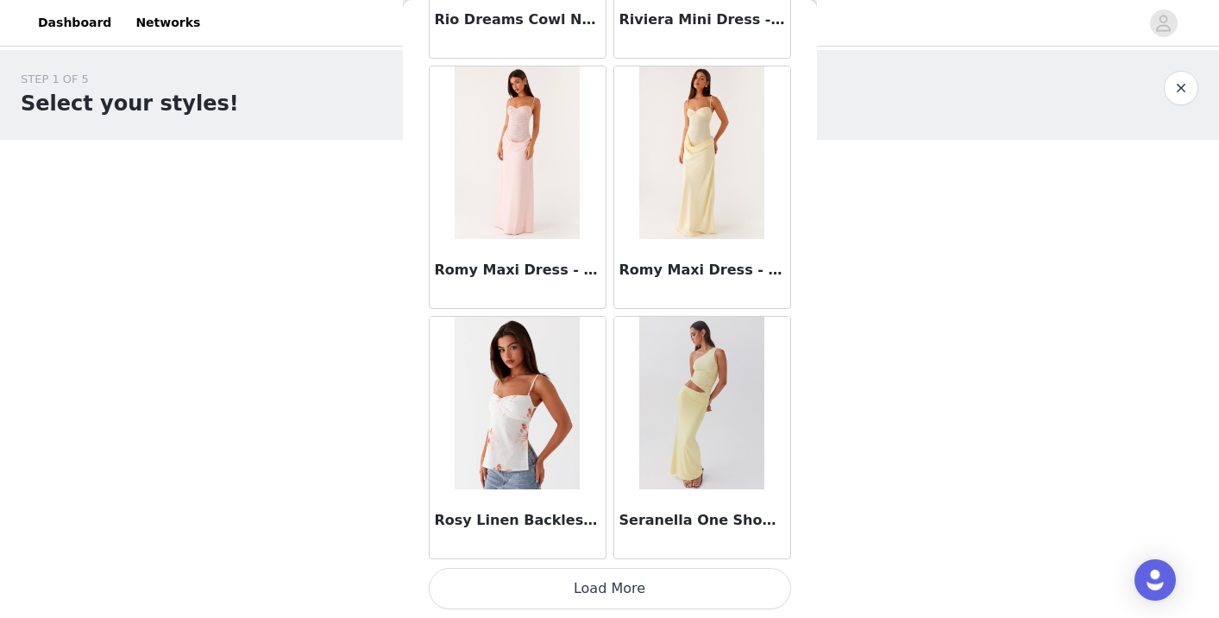
click at [647, 587] on button "Load More" at bounding box center [610, 588] width 362 height 41
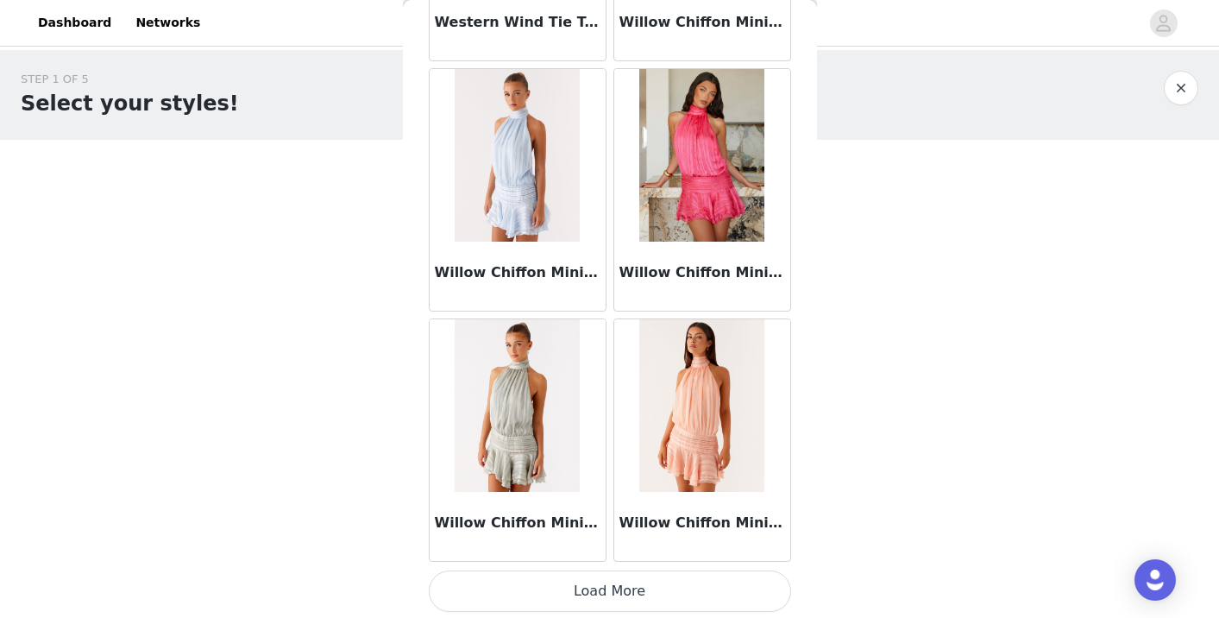
scroll to position [17031, 0]
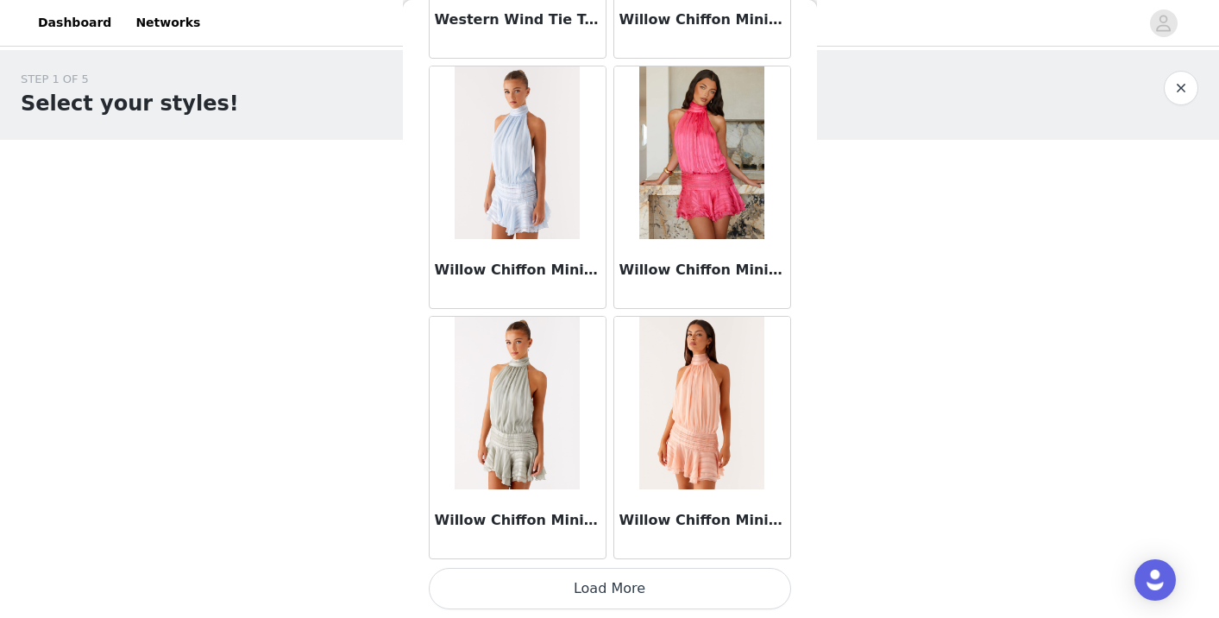
click at [683, 586] on button "Load More" at bounding box center [610, 588] width 362 height 41
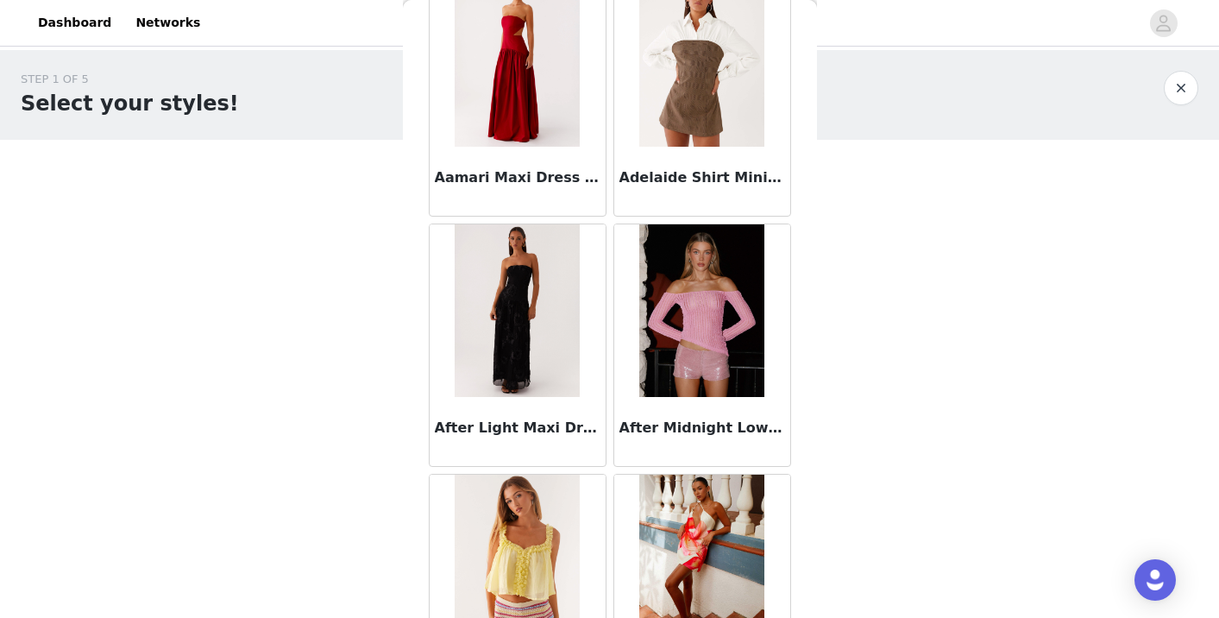
scroll to position [0, 0]
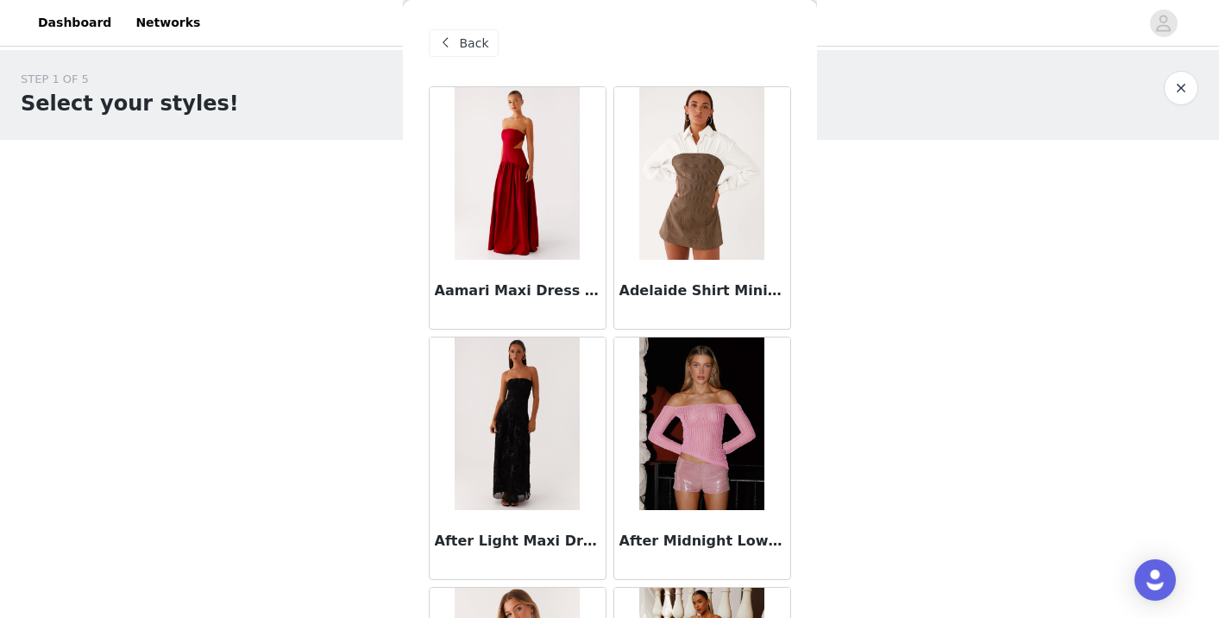
click at [452, 36] on span at bounding box center [446, 43] width 21 height 21
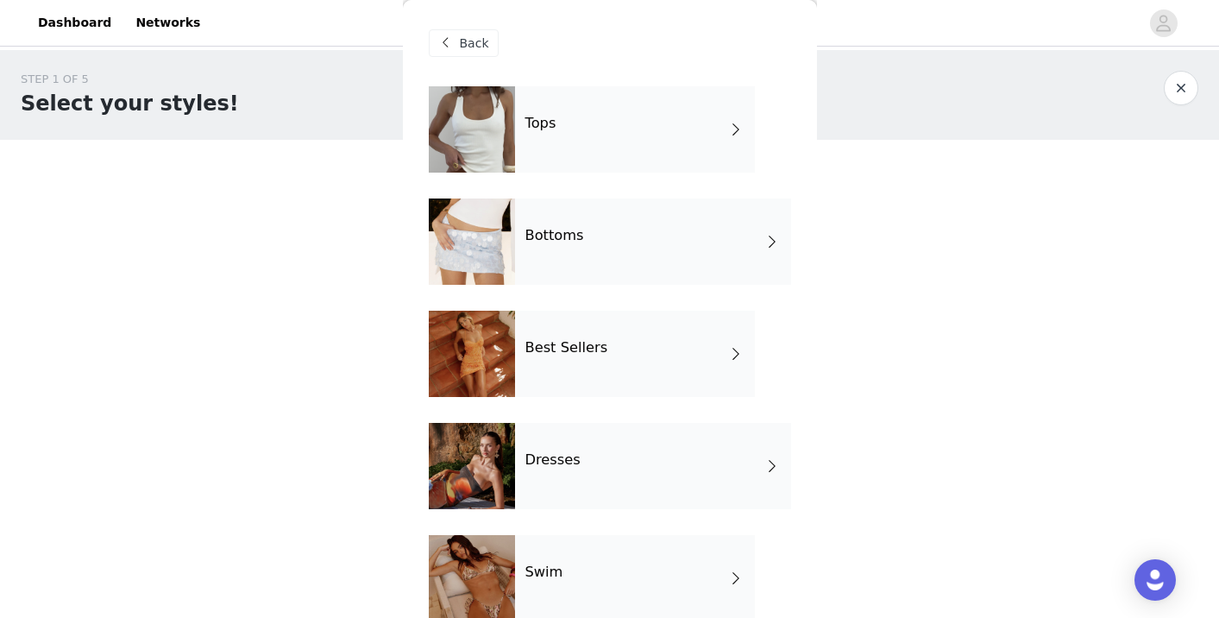
click at [681, 356] on div "Best Sellers" at bounding box center [635, 354] width 240 height 86
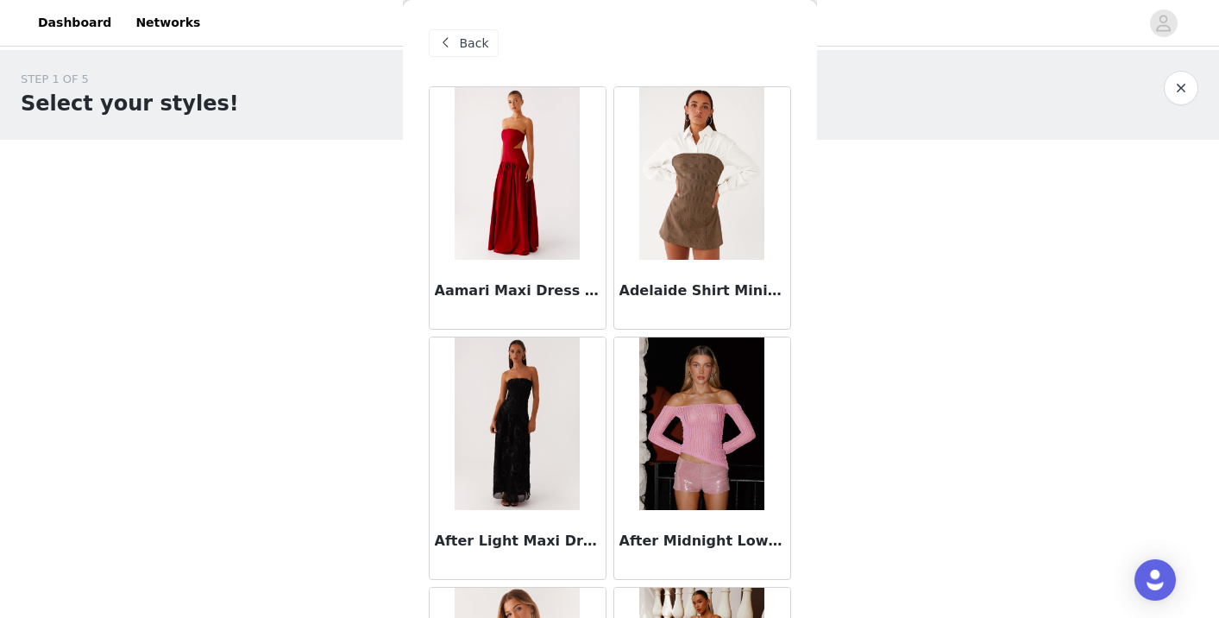
click at [461, 47] on span "Back" at bounding box center [474, 44] width 29 height 18
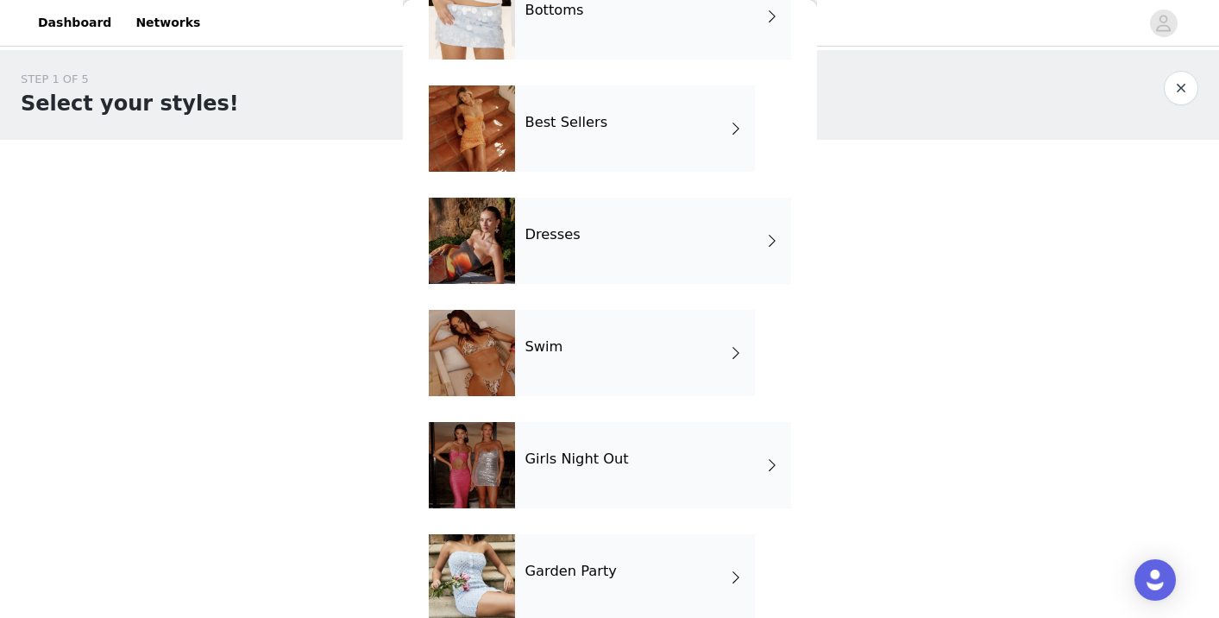
scroll to position [261, 0]
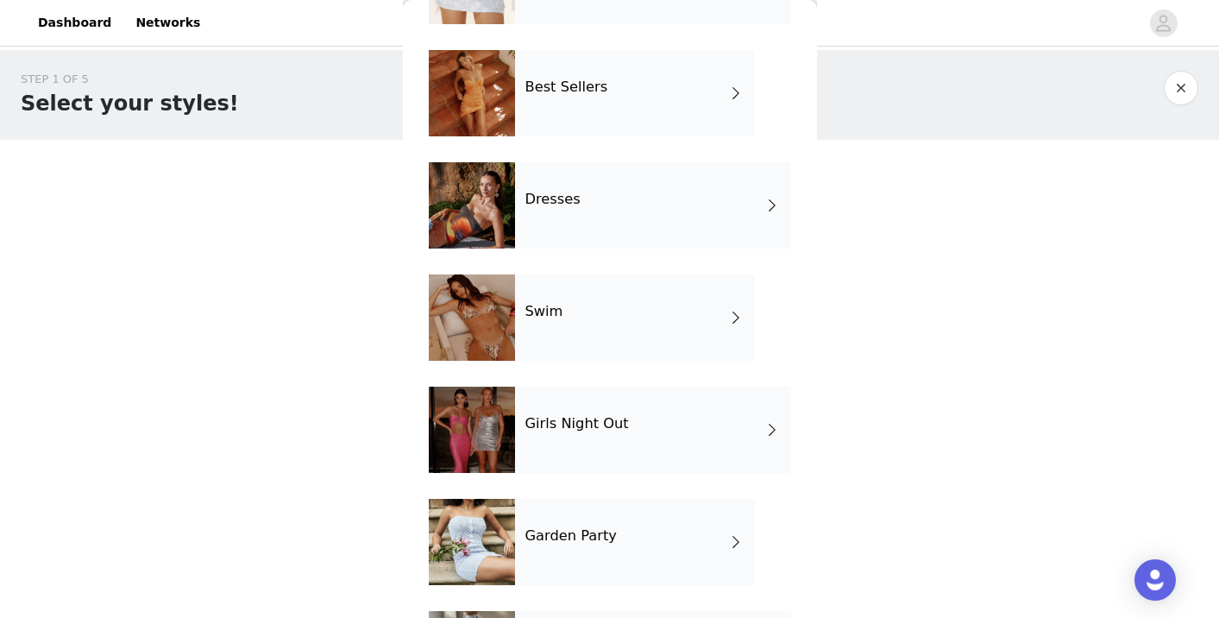
click at [656, 427] on div "Girls Night Out" at bounding box center [653, 429] width 276 height 86
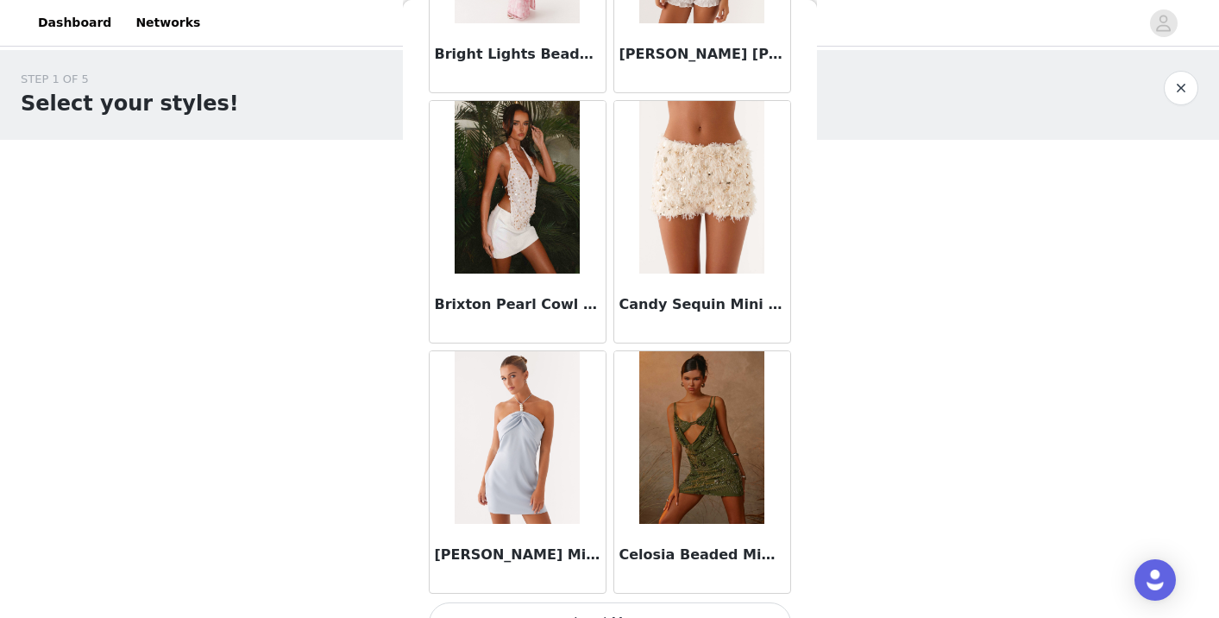
scroll to position [2022, 0]
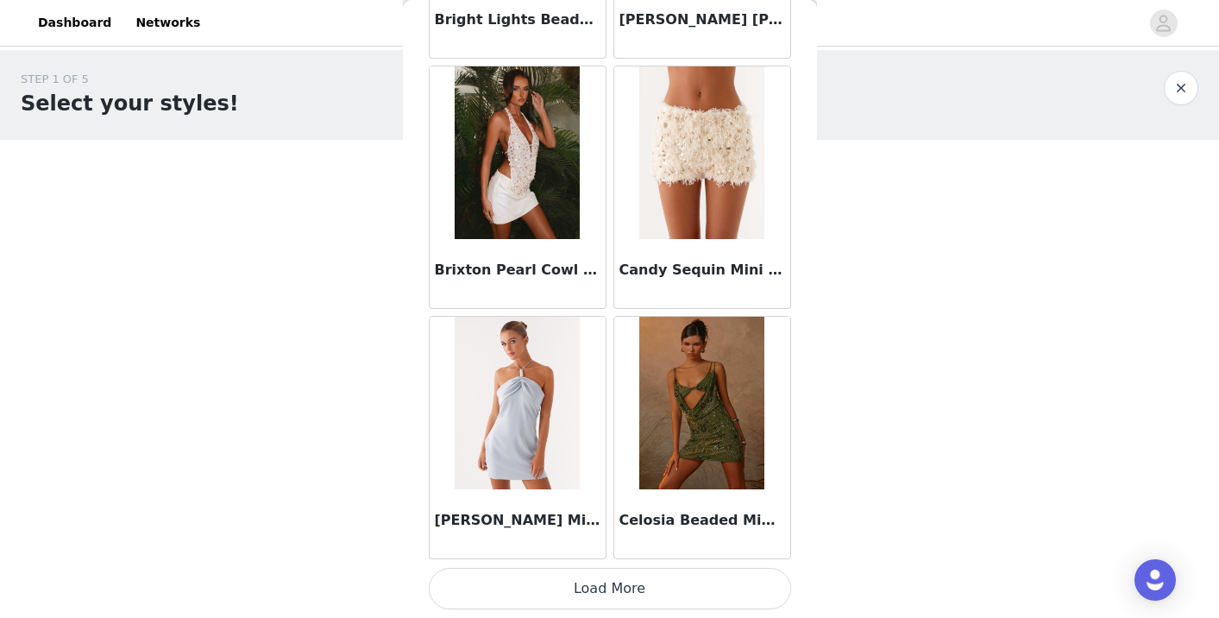
click at [628, 585] on button "Load More" at bounding box center [610, 588] width 362 height 41
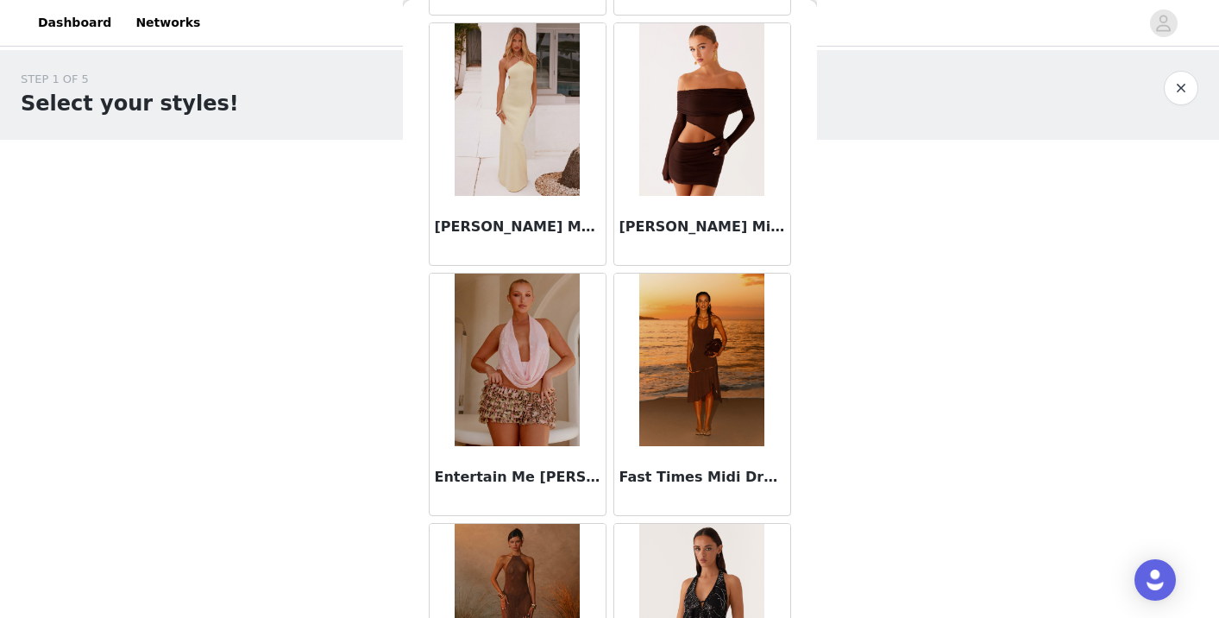
scroll to position [3302, 0]
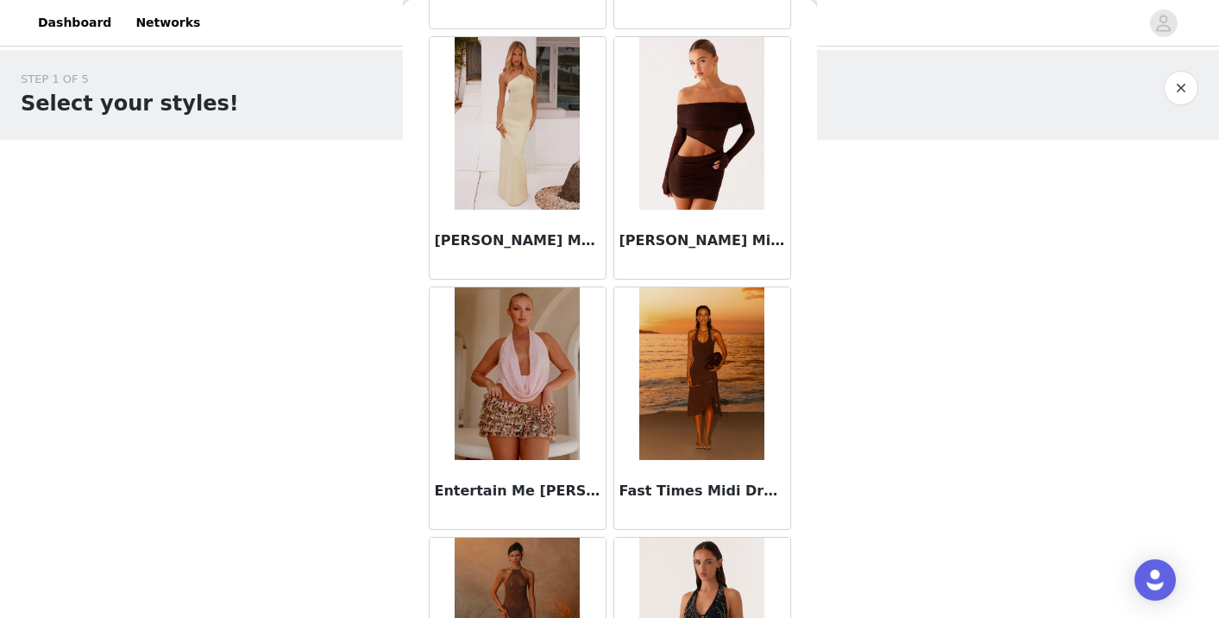
click at [700, 347] on img at bounding box center [701, 373] width 125 height 173
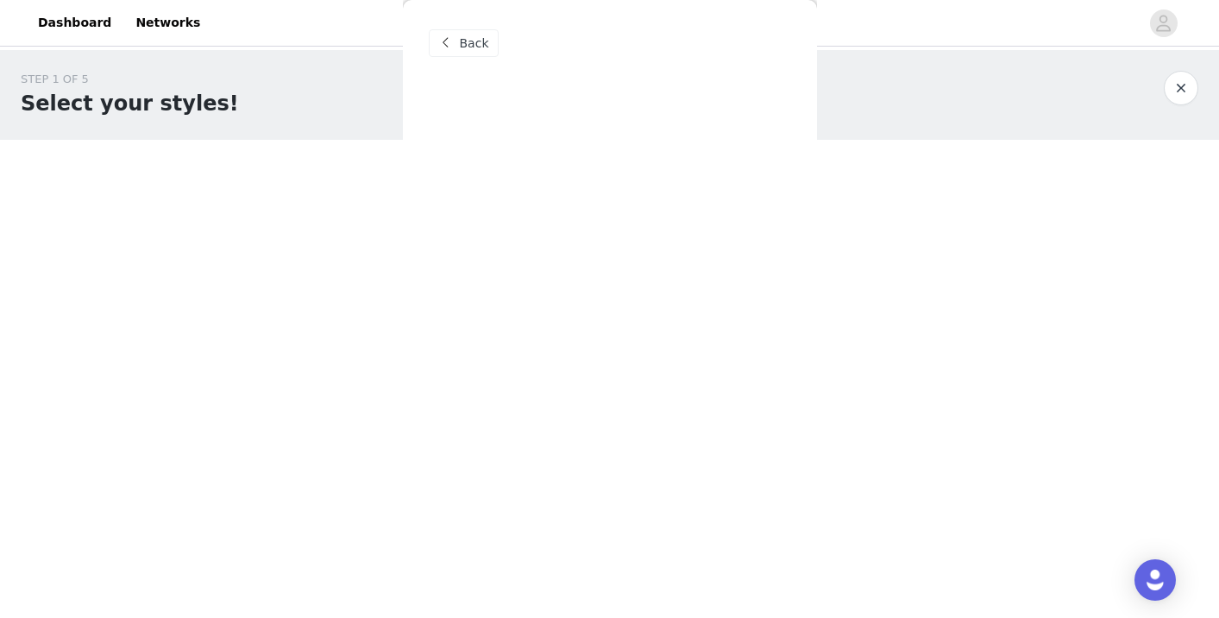
scroll to position [0, 0]
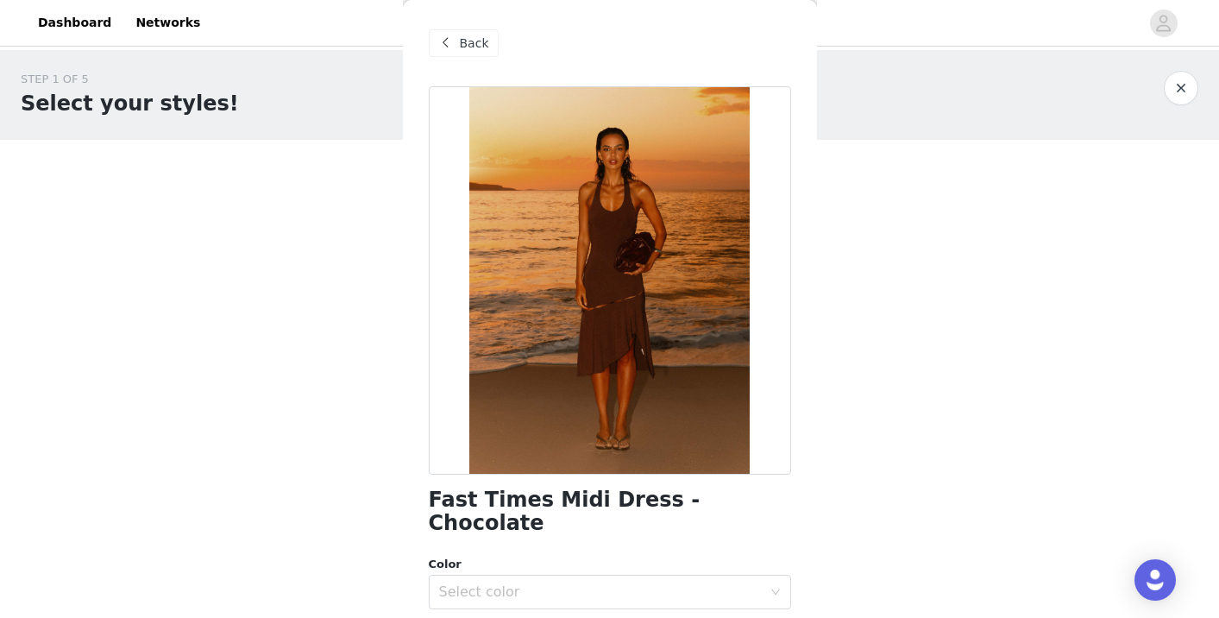
click at [464, 51] on span "Back" at bounding box center [474, 44] width 29 height 18
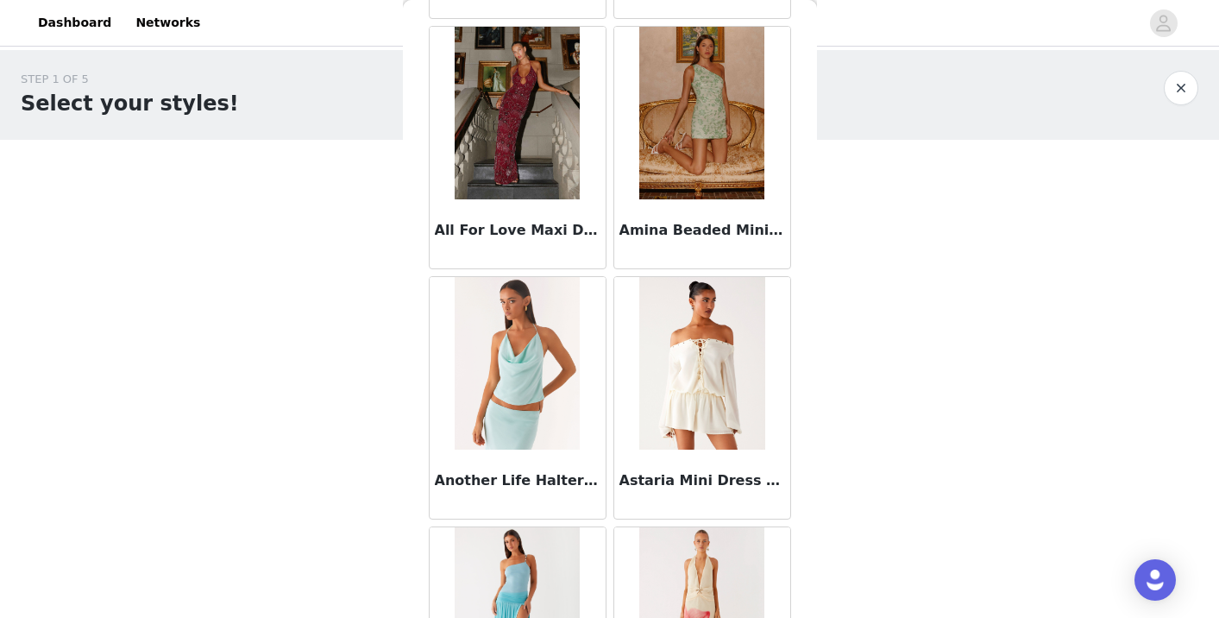
scroll to position [807, 0]
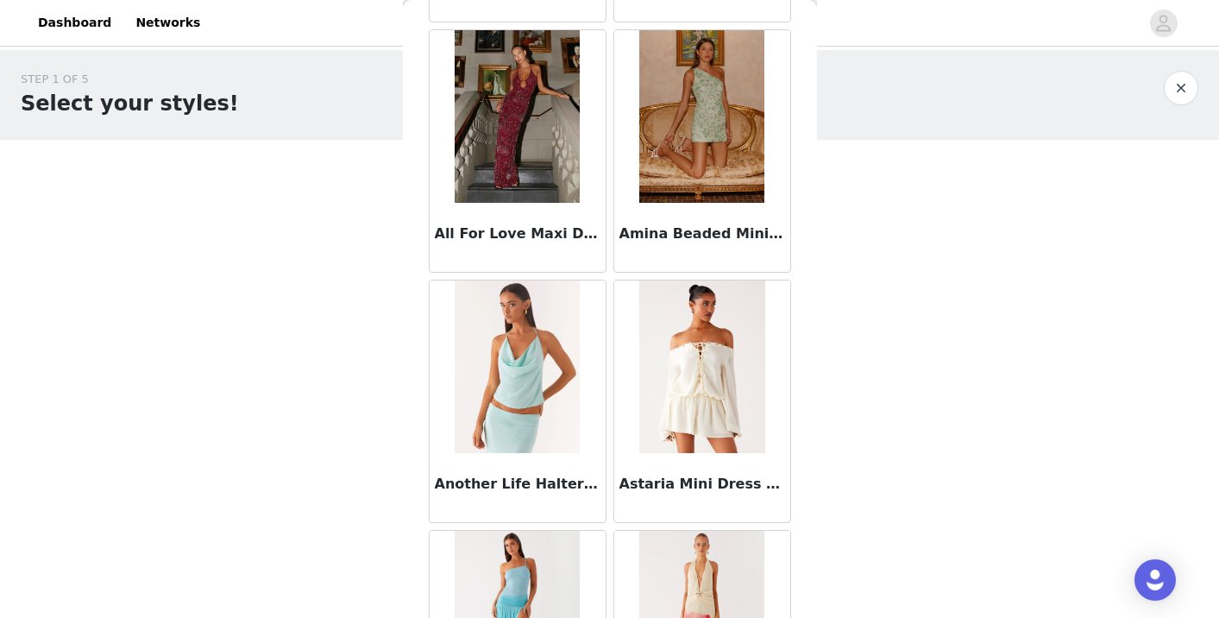
click at [520, 137] on img at bounding box center [517, 116] width 125 height 173
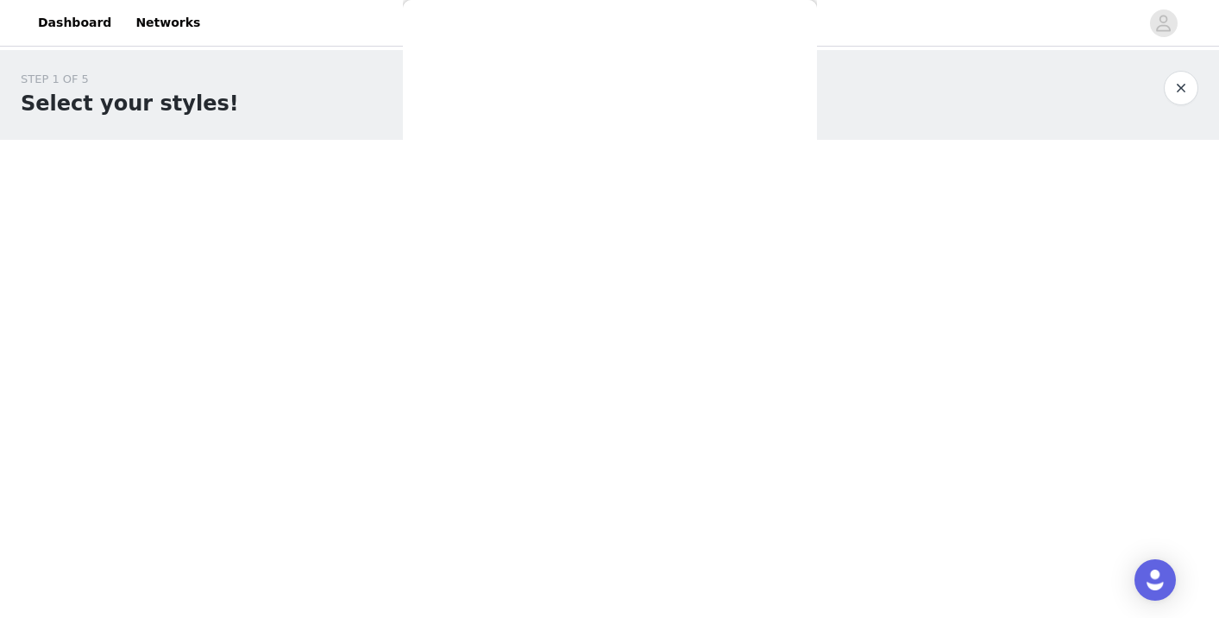
scroll to position [0, 0]
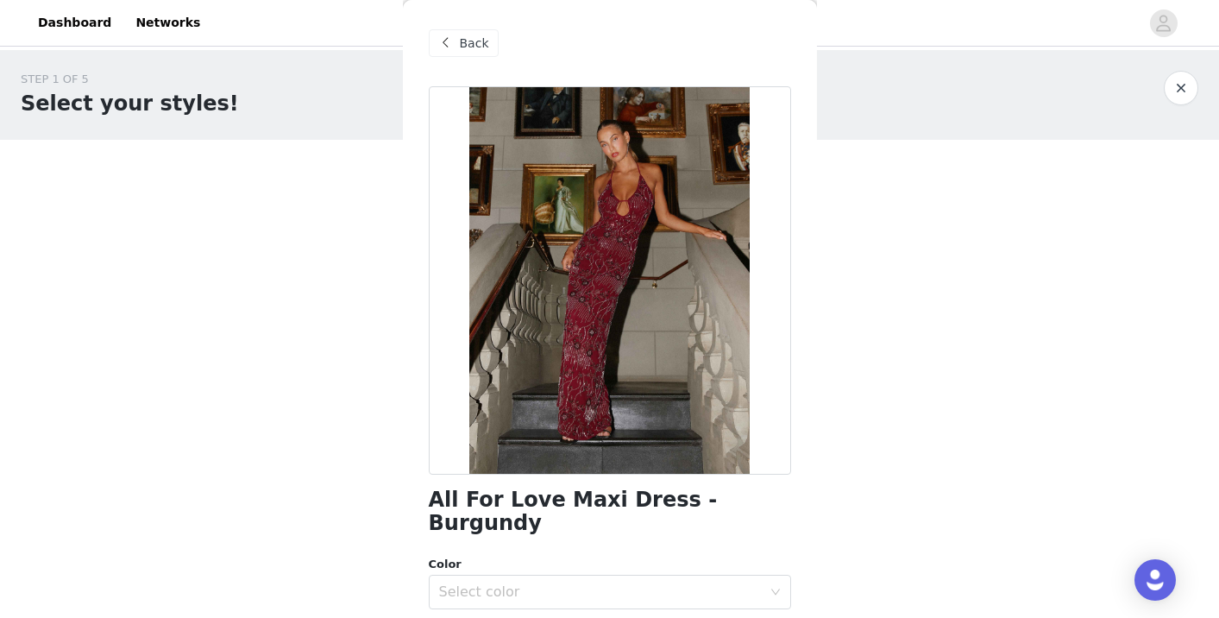
click at [468, 46] on span "Back" at bounding box center [474, 44] width 29 height 18
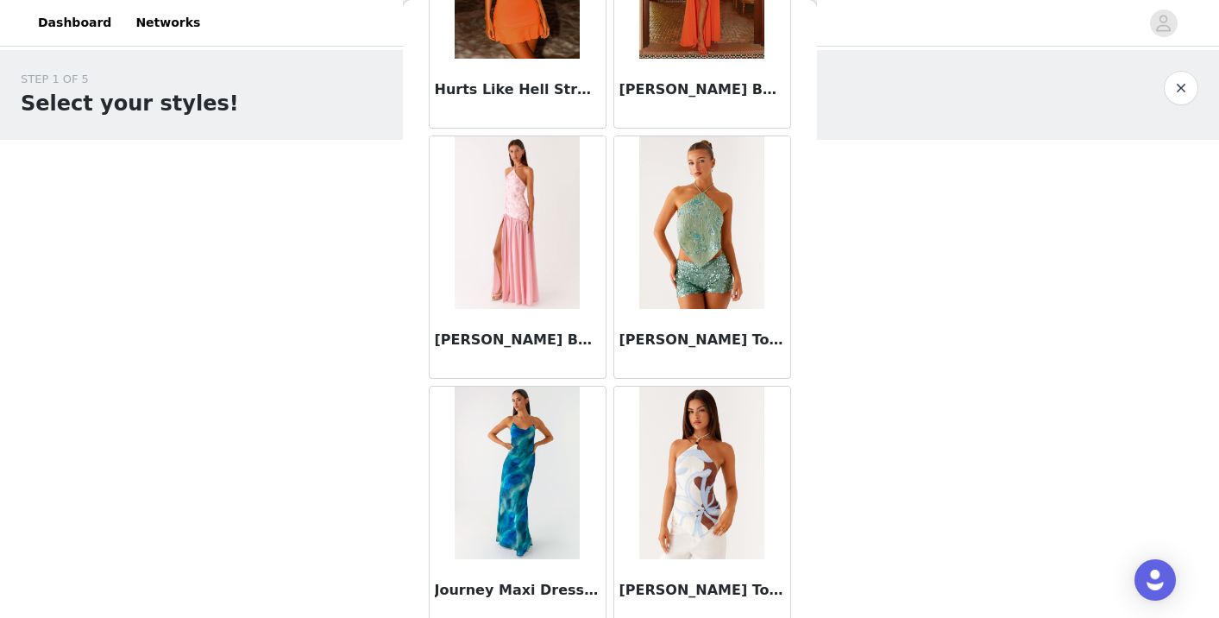
scroll to position [4523, 0]
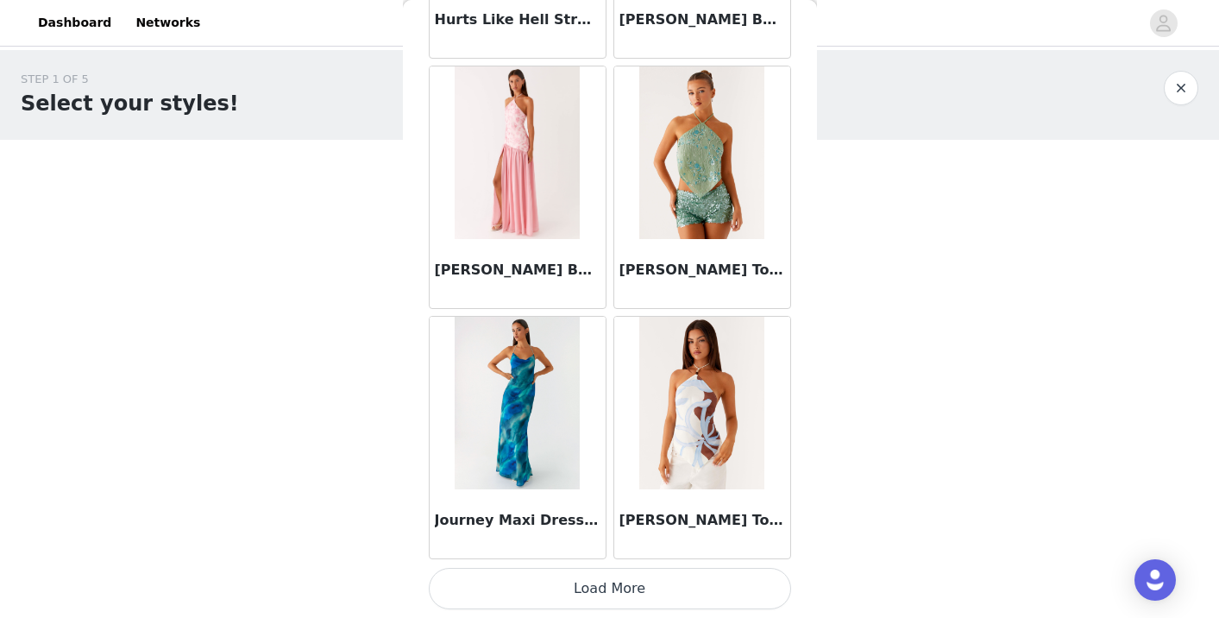
click at [623, 584] on button "Load More" at bounding box center [610, 588] width 362 height 41
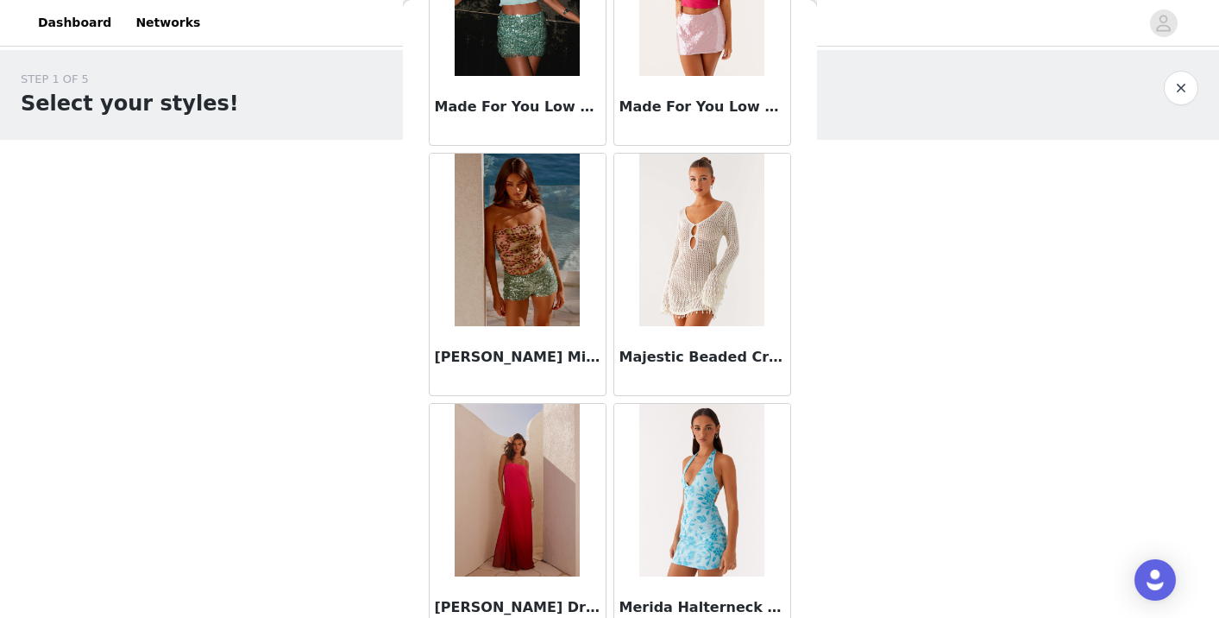
scroll to position [7025, 0]
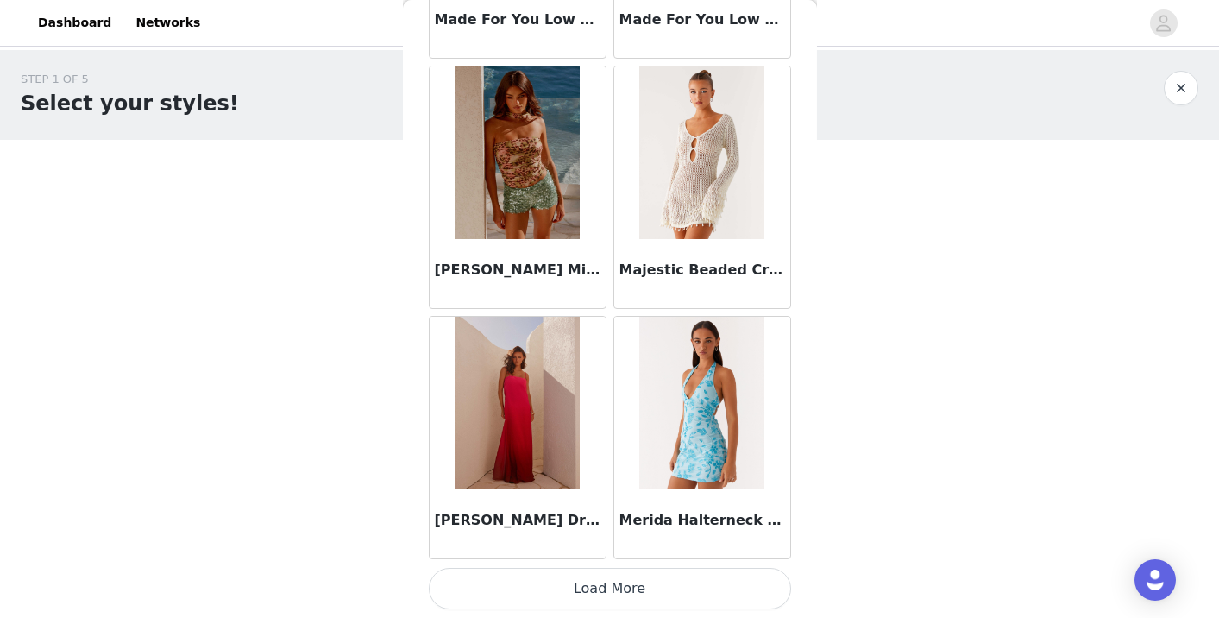
click at [606, 573] on button "Load More" at bounding box center [610, 588] width 362 height 41
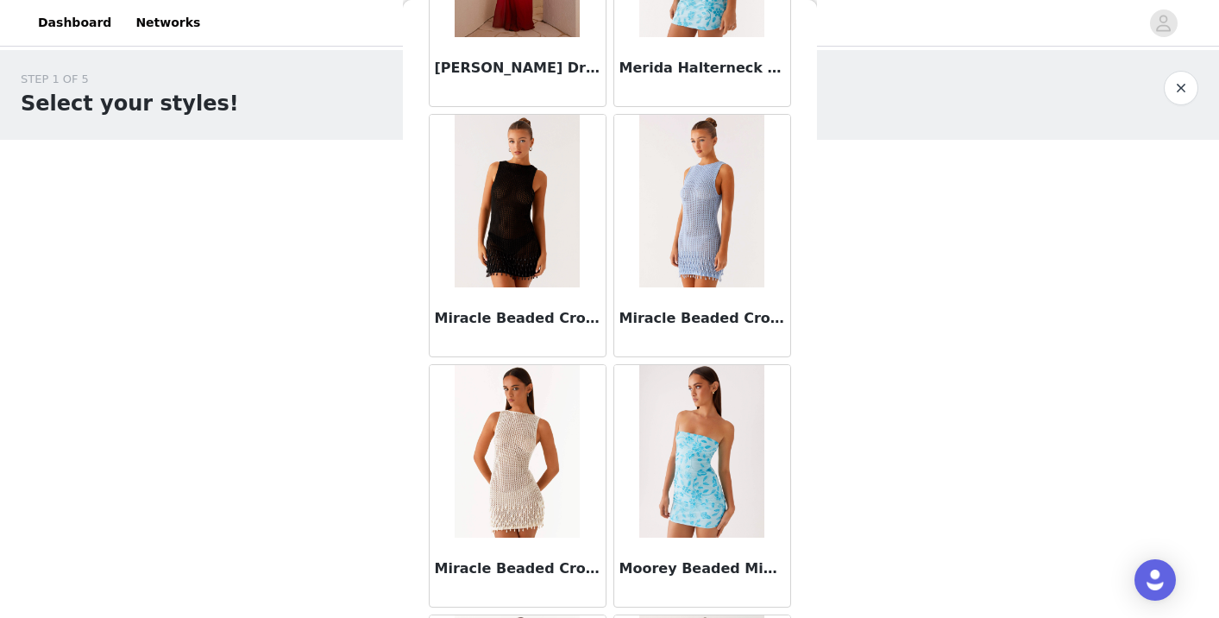
scroll to position [7476, 0]
click at [673, 245] on img at bounding box center [701, 202] width 125 height 173
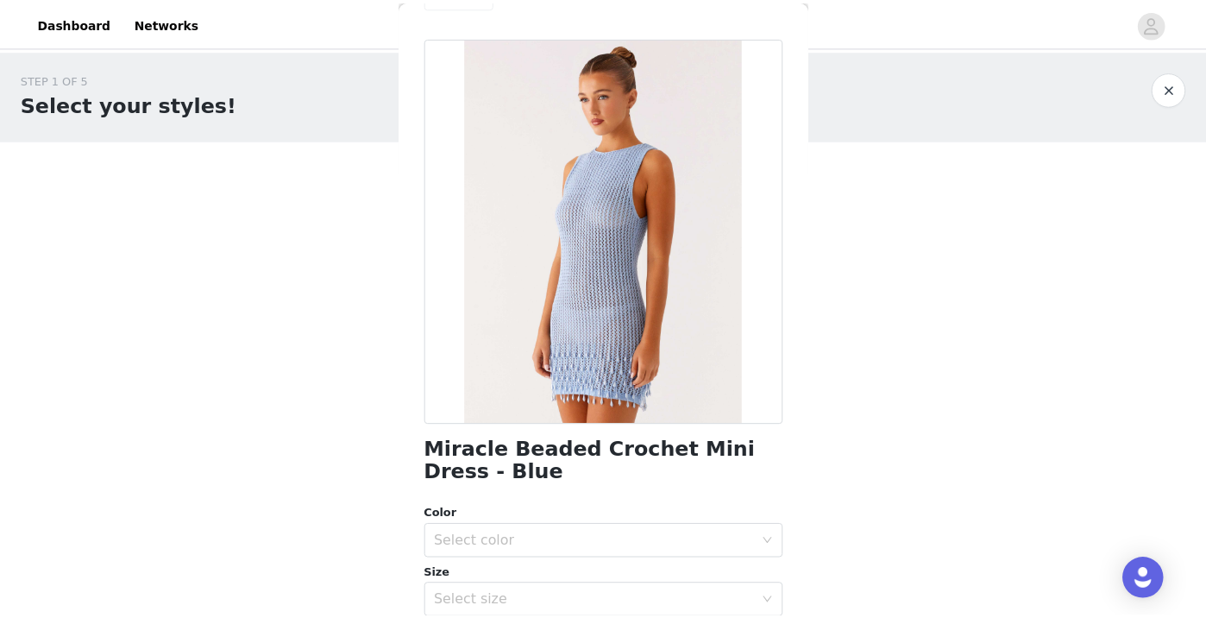
scroll to position [0, 0]
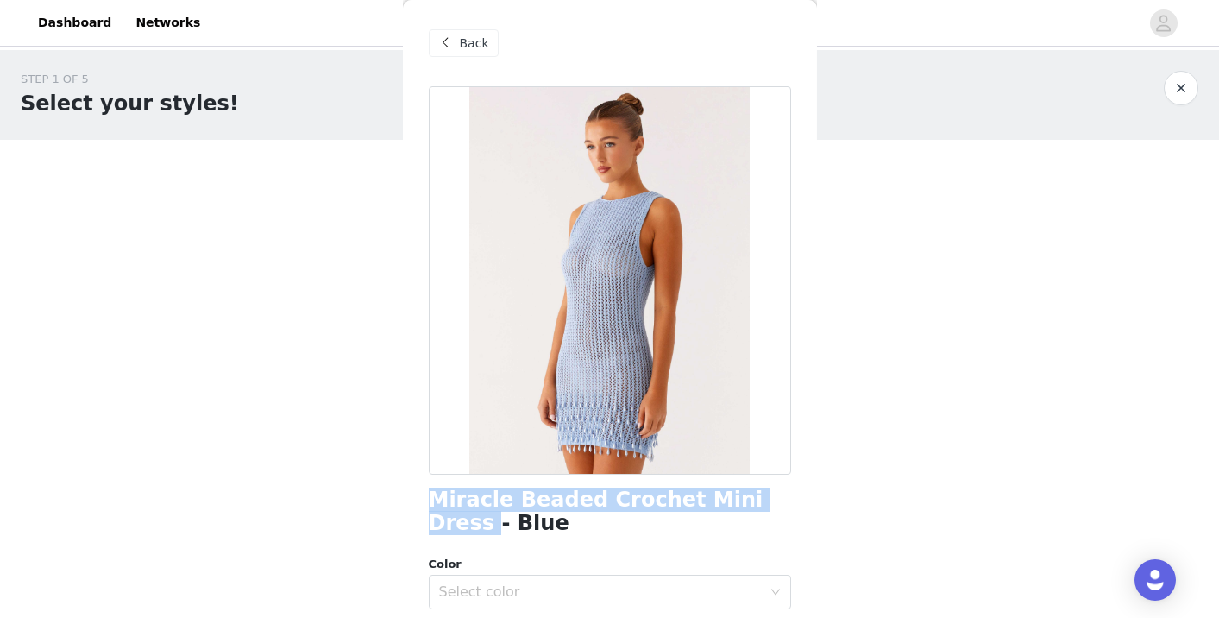
drag, startPoint x: 430, startPoint y: 502, endPoint x: 759, endPoint y: 506, distance: 328.7
click at [759, 506] on h1 "Miracle Beaded Crochet Mini Dress - Blue" at bounding box center [610, 511] width 362 height 47
copy h1 "Miracle Beaded Crochet Mini Dress"
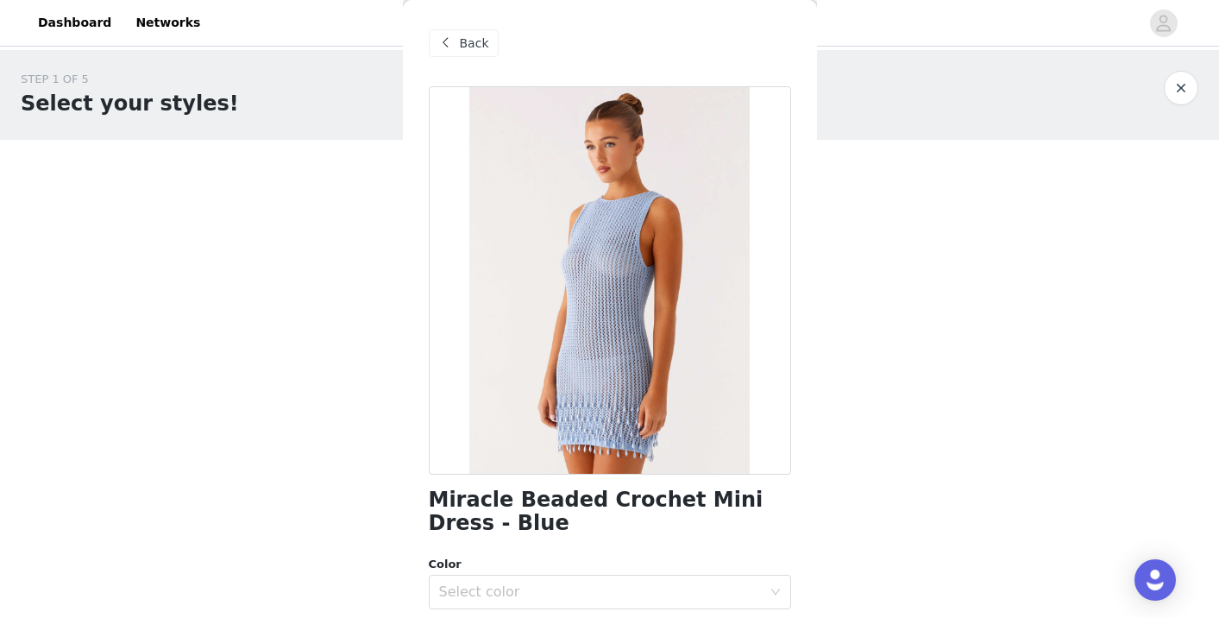
click at [878, 382] on div "STEP 1 OF 5 Select your styles! Please note that the sizes are in EU Sizes 0/3 …" at bounding box center [609, 249] width 1219 height 398
click at [615, 584] on div "Select color" at bounding box center [600, 591] width 323 height 17
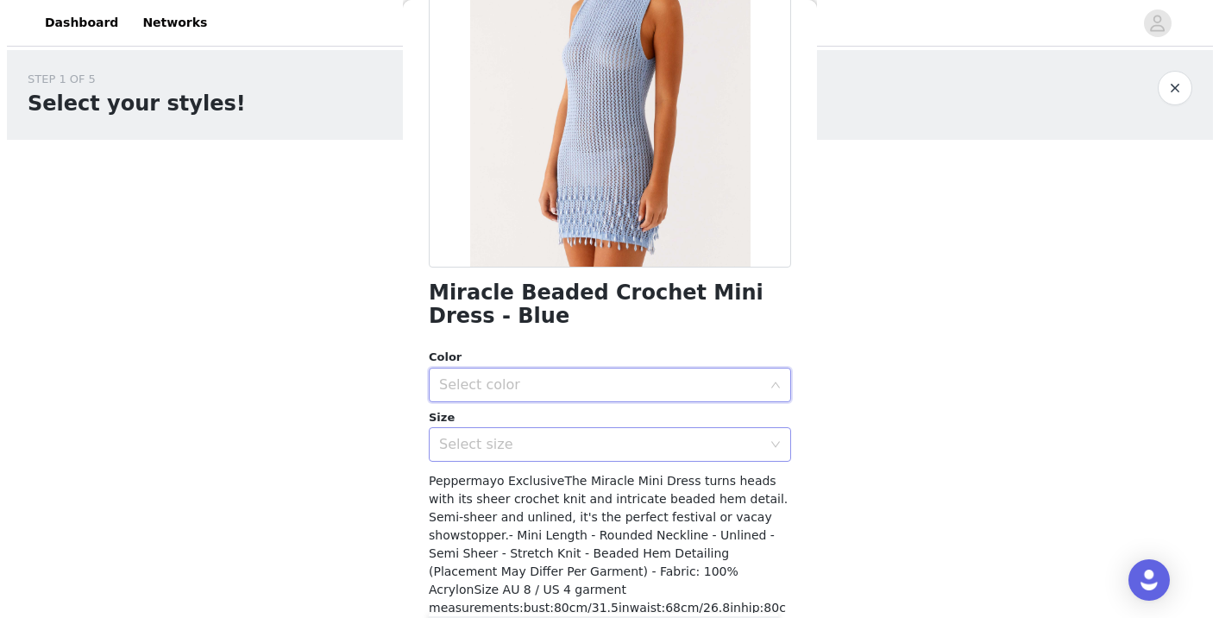
scroll to position [229, 0]
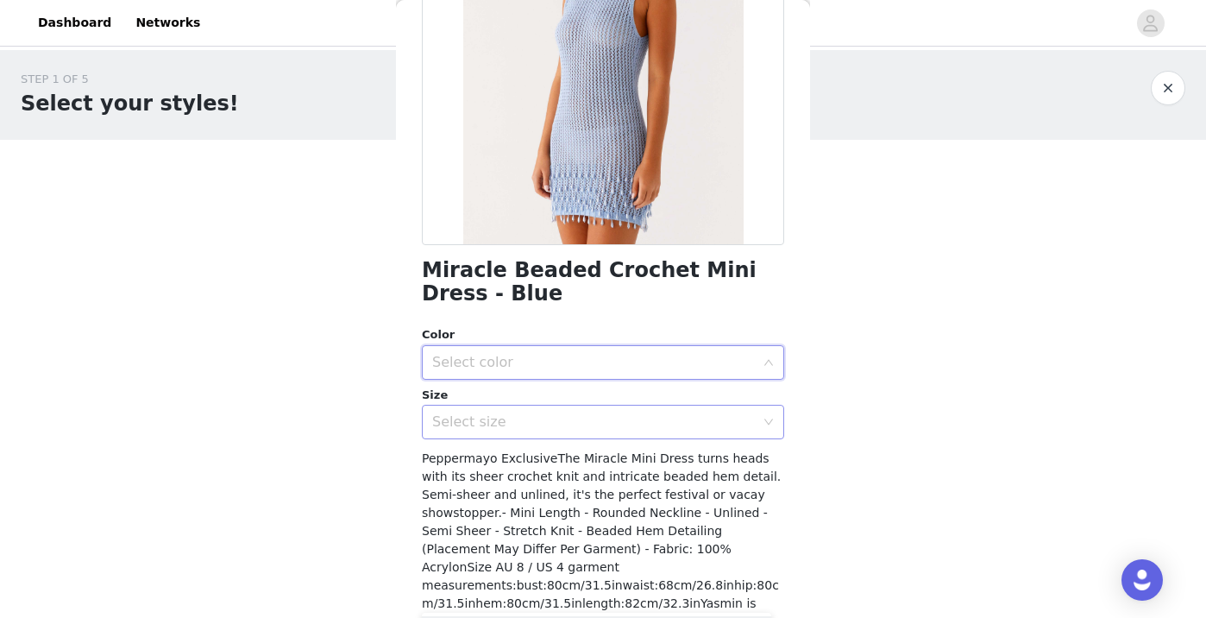
click at [656, 417] on div "Select size" at bounding box center [593, 421] width 323 height 17
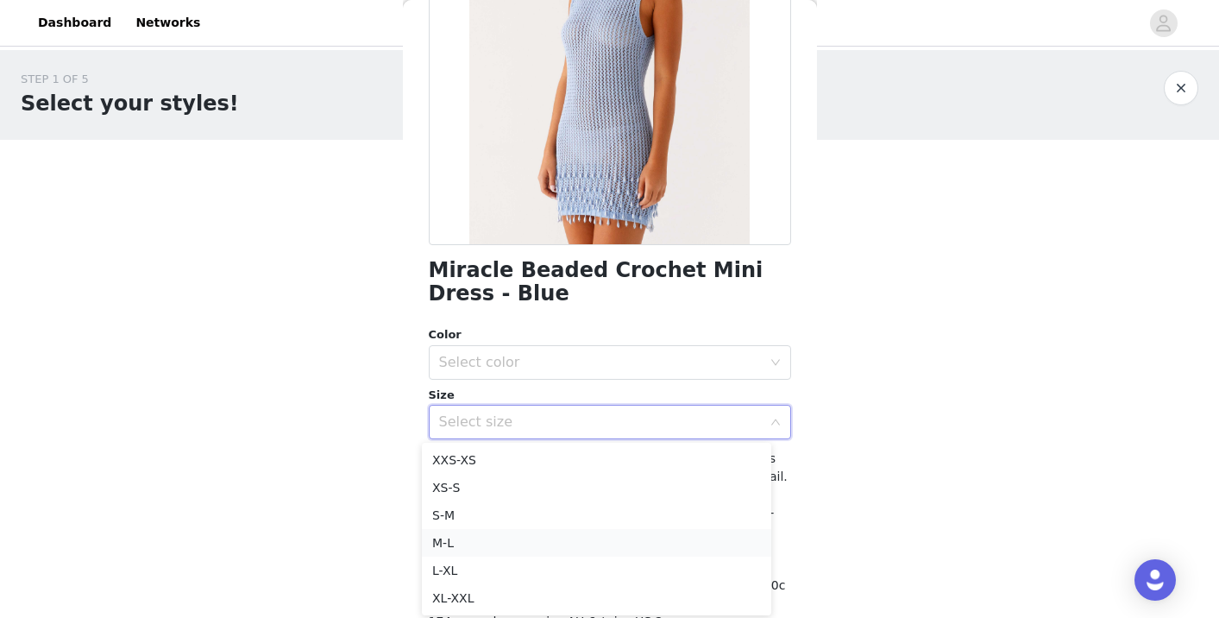
click at [562, 540] on li "M-L" at bounding box center [596, 543] width 349 height 28
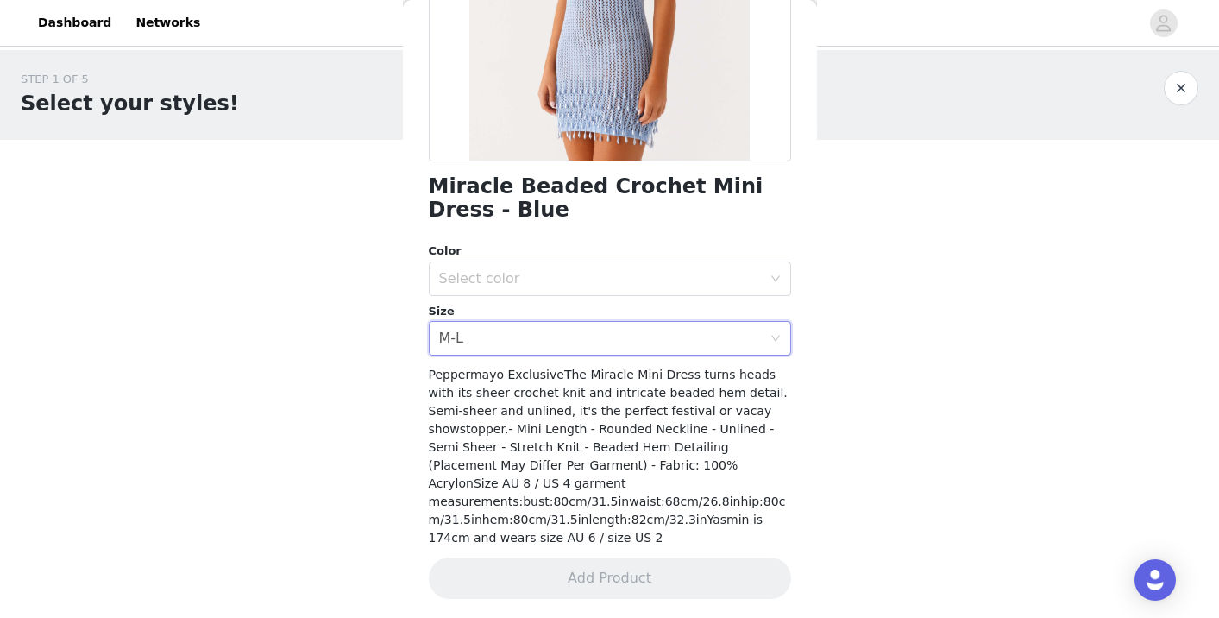
scroll to position [315, 0]
click at [615, 265] on div "Select color" at bounding box center [604, 277] width 330 height 33
click at [584, 310] on li "Blue" at bounding box center [603, 315] width 349 height 28
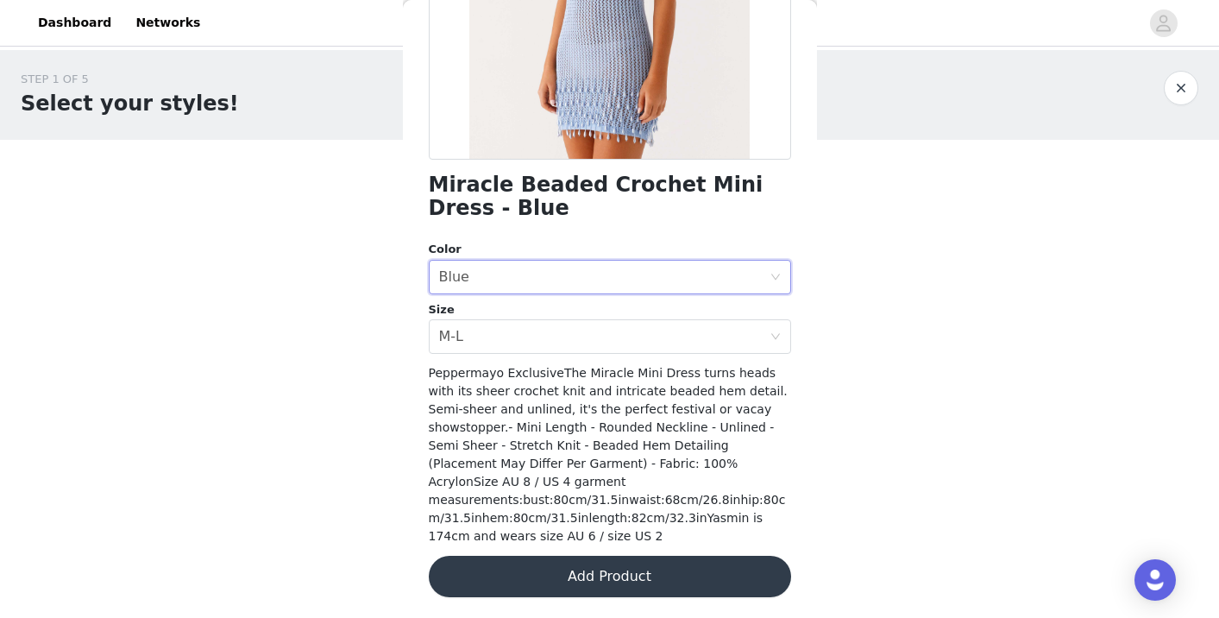
click at [648, 581] on button "Add Product" at bounding box center [610, 576] width 362 height 41
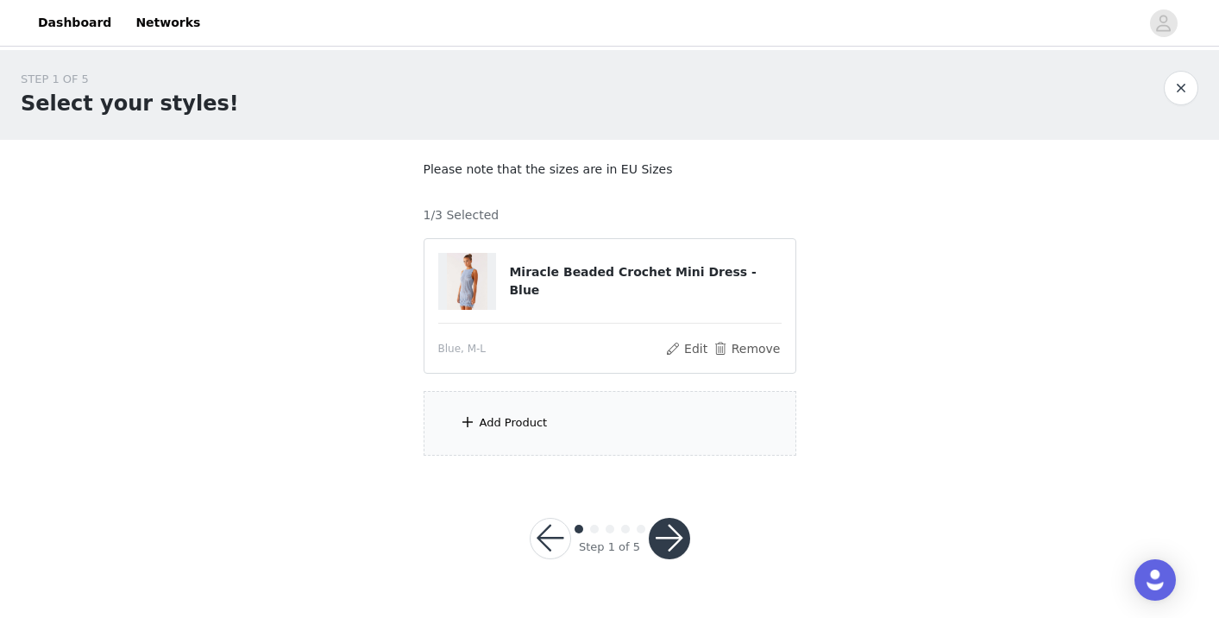
click at [585, 431] on div "Add Product" at bounding box center [610, 423] width 373 height 65
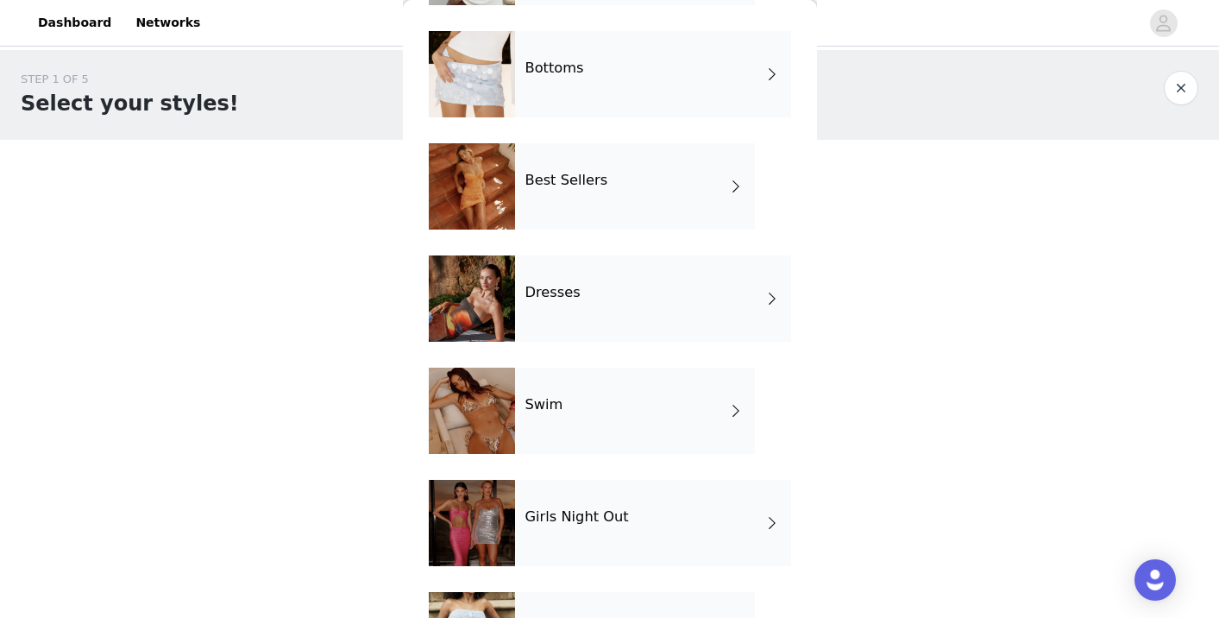
scroll to position [191, 0]
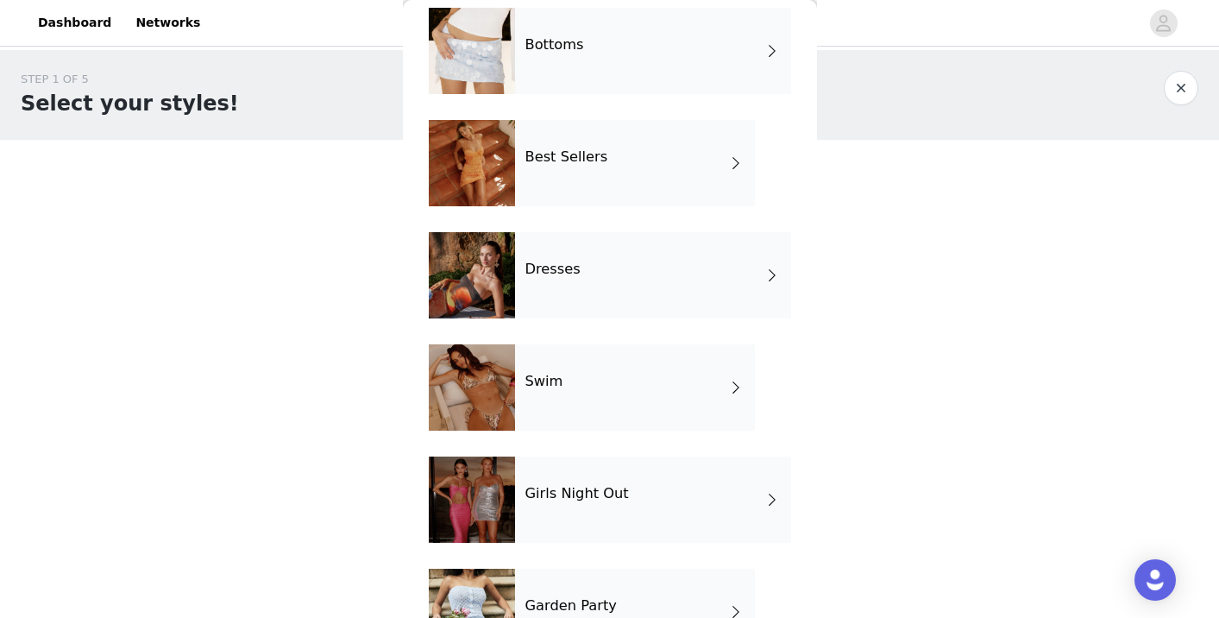
click at [665, 490] on div "Girls Night Out" at bounding box center [653, 499] width 276 height 86
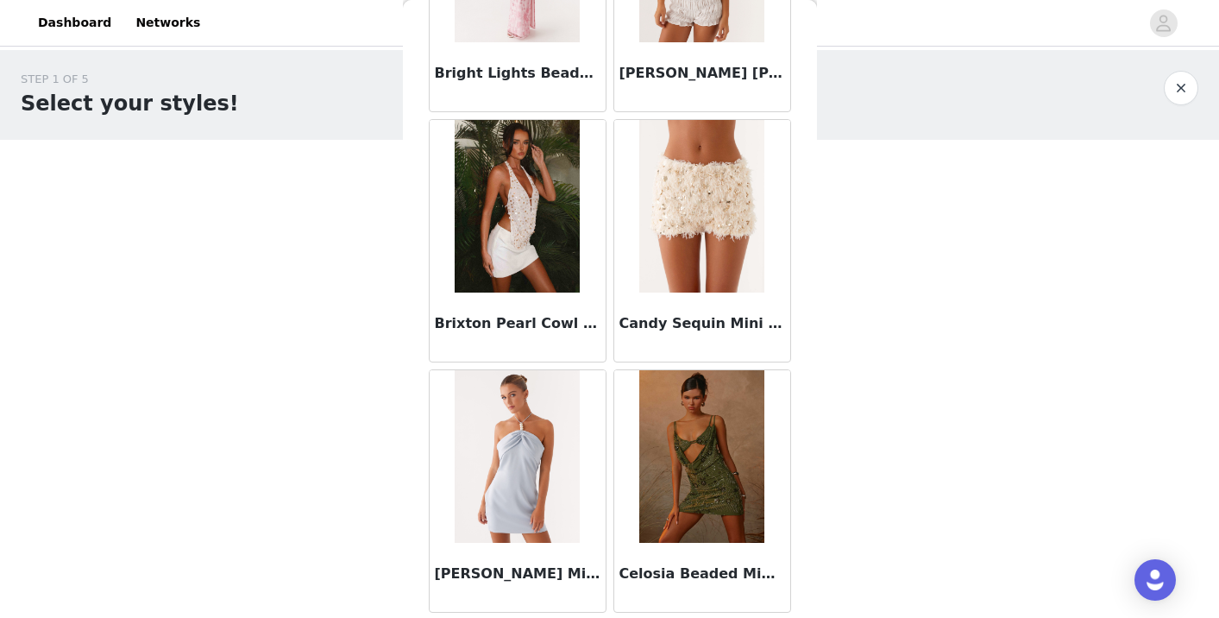
scroll to position [2022, 0]
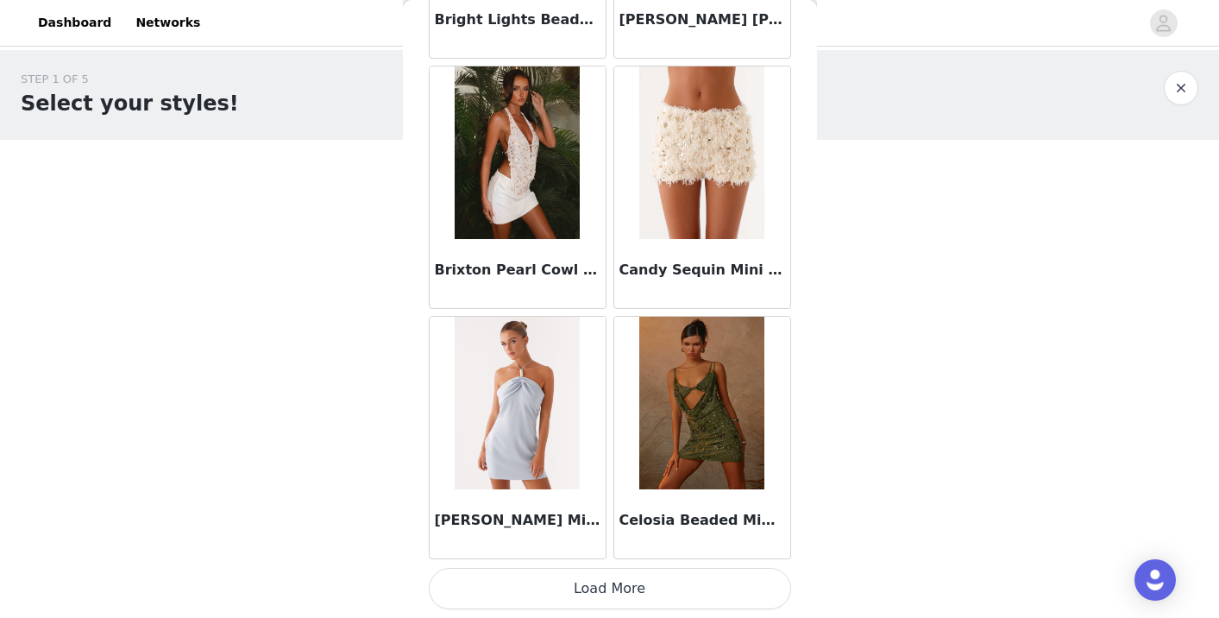
click at [603, 582] on button "Load More" at bounding box center [610, 588] width 362 height 41
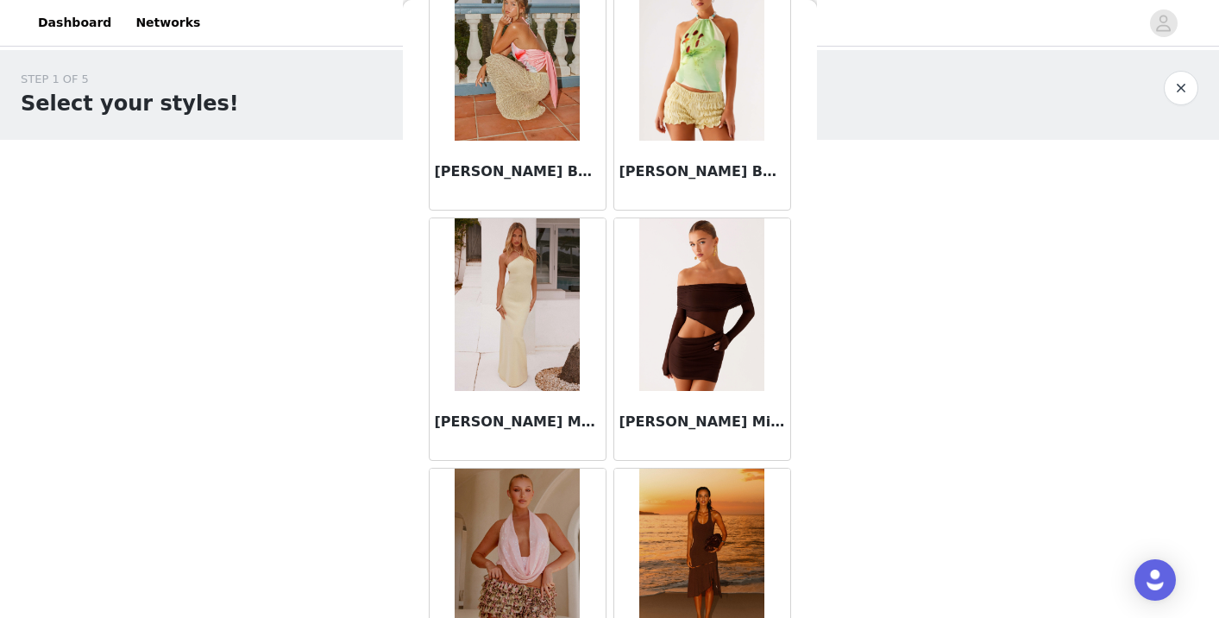
scroll to position [2529, 0]
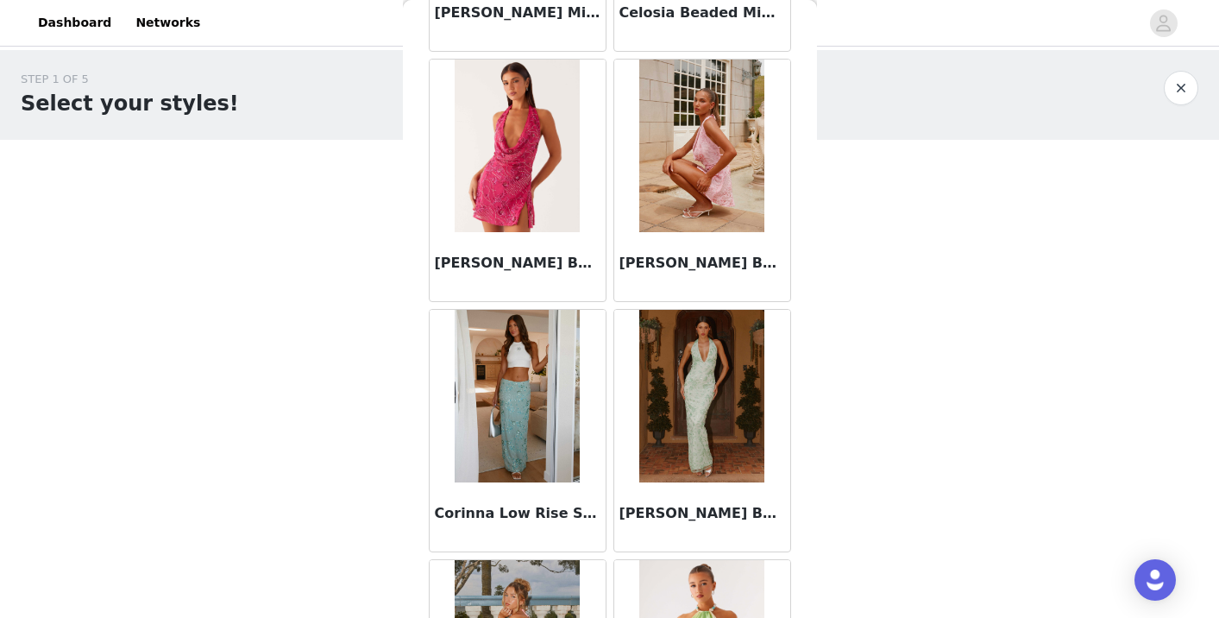
click at [735, 385] on img at bounding box center [701, 396] width 125 height 173
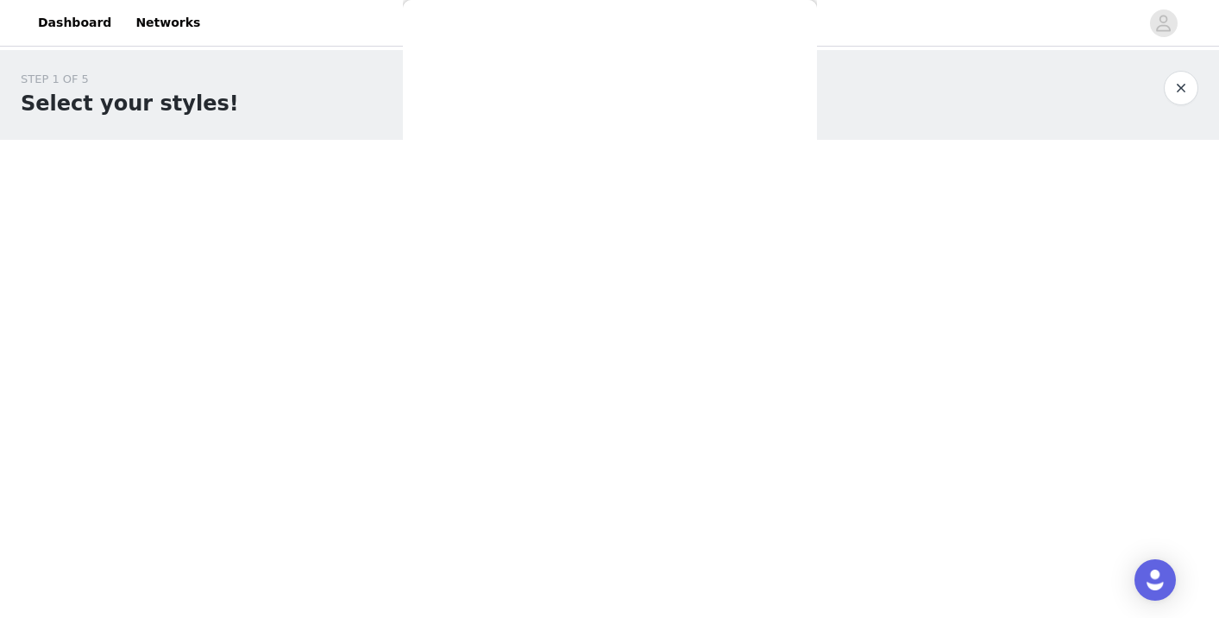
scroll to position [0, 0]
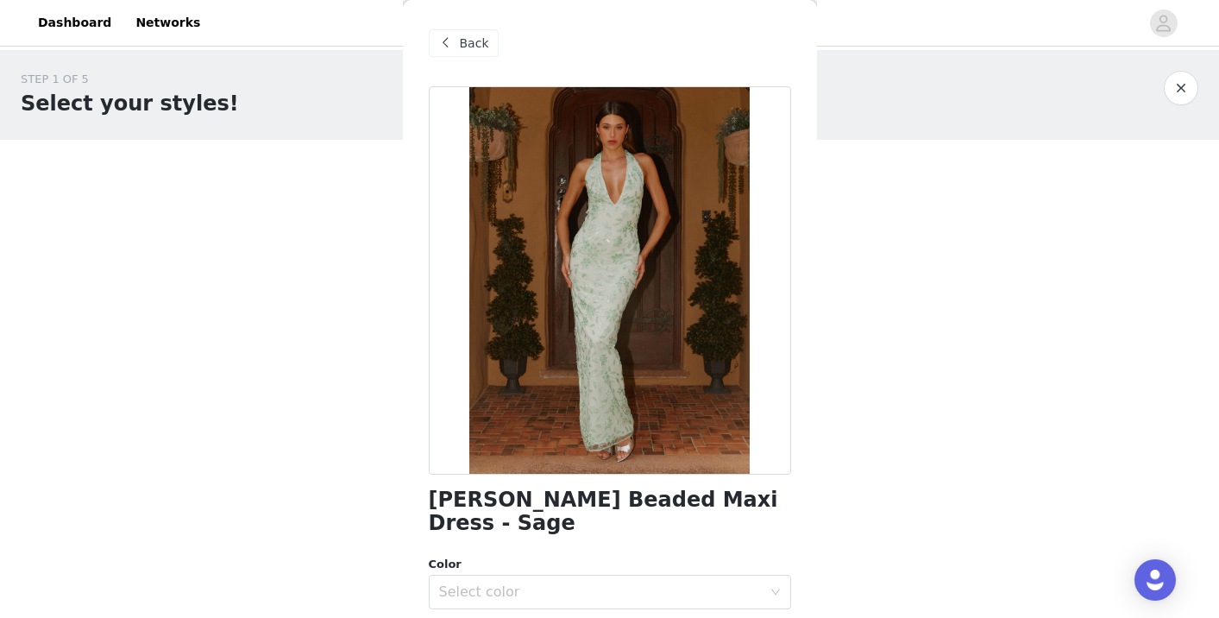
click at [468, 53] on div "Back" at bounding box center [464, 43] width 70 height 28
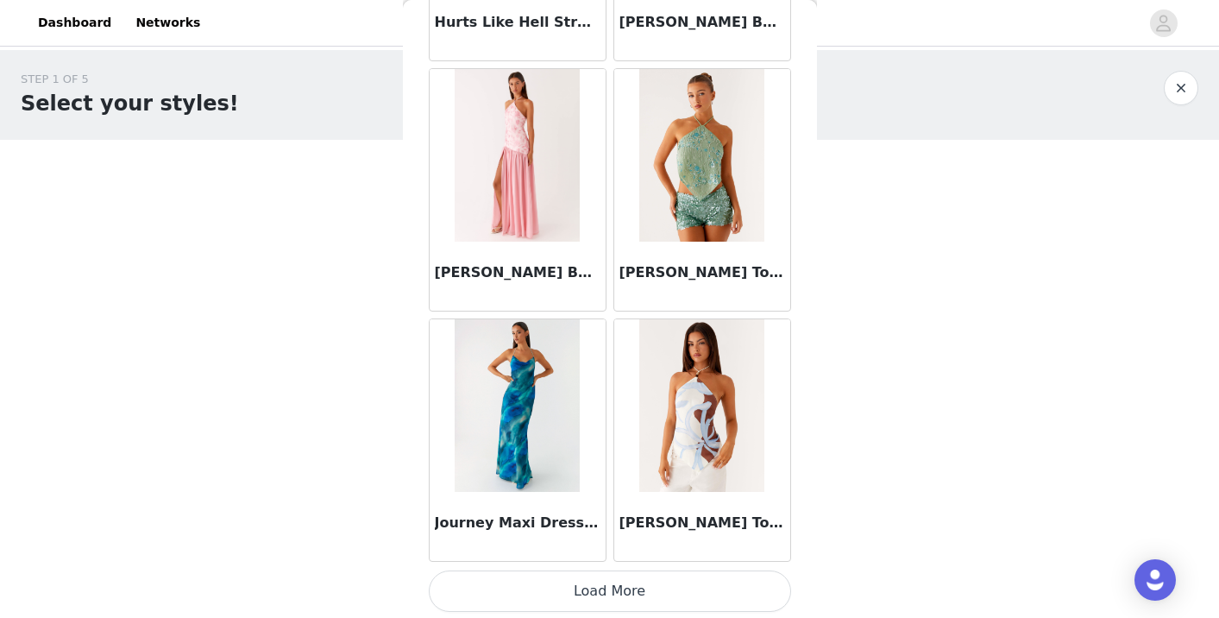
scroll to position [4523, 0]
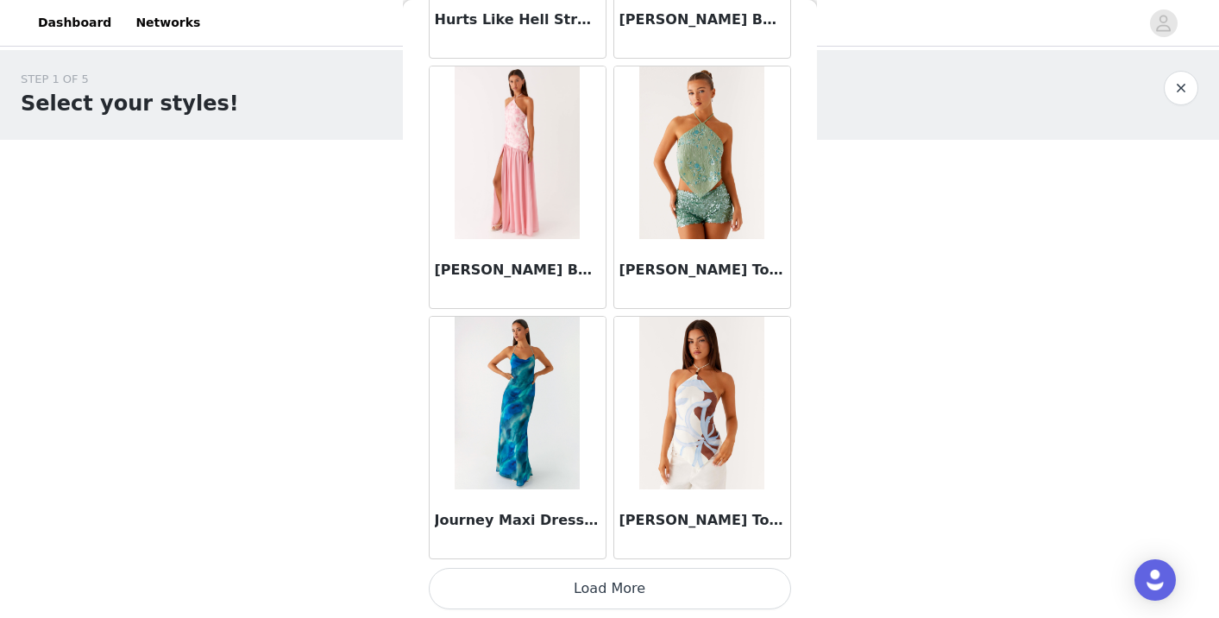
click at [606, 593] on button "Load More" at bounding box center [610, 588] width 362 height 41
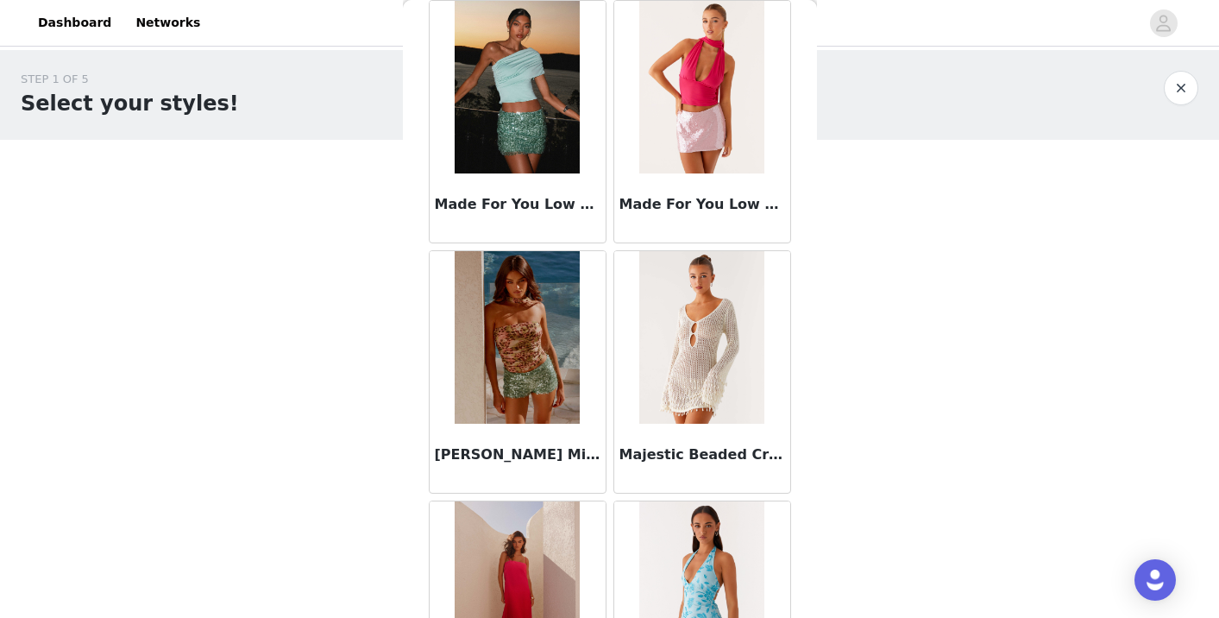
scroll to position [7025, 0]
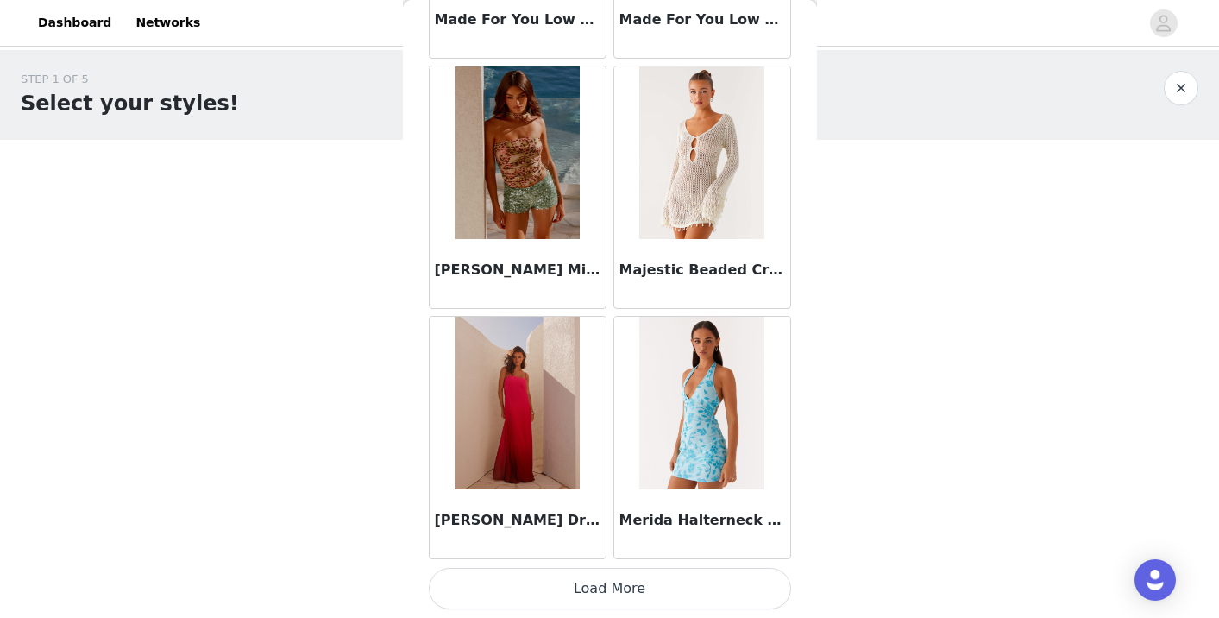
click at [574, 600] on button "Load More" at bounding box center [610, 588] width 362 height 41
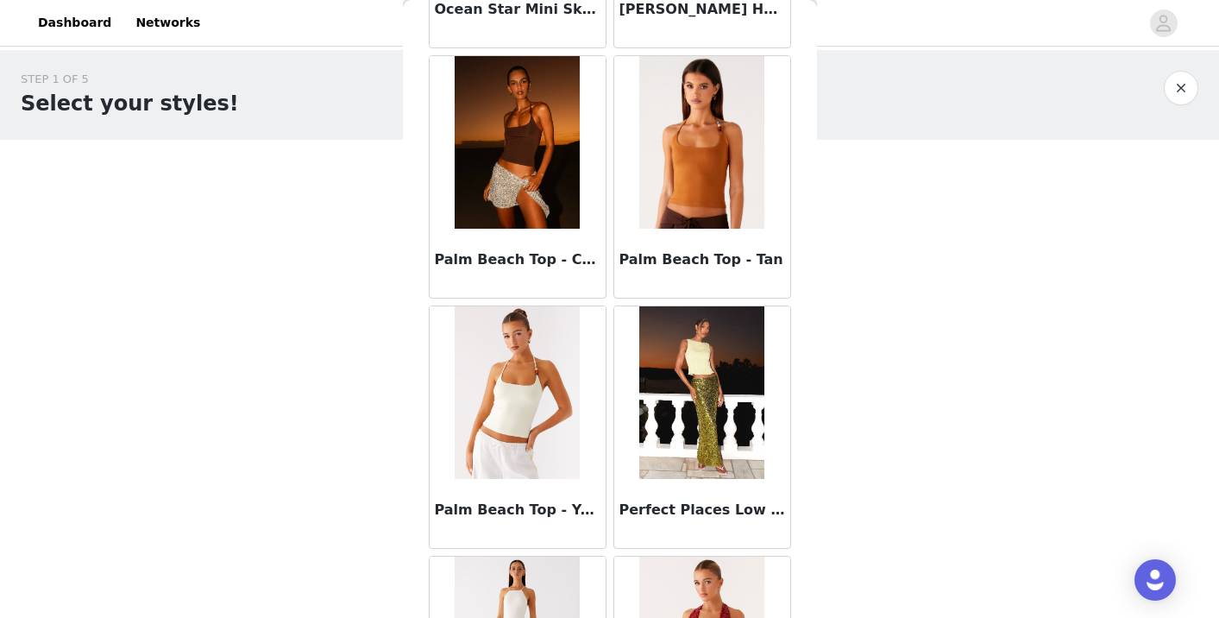
scroll to position [9527, 0]
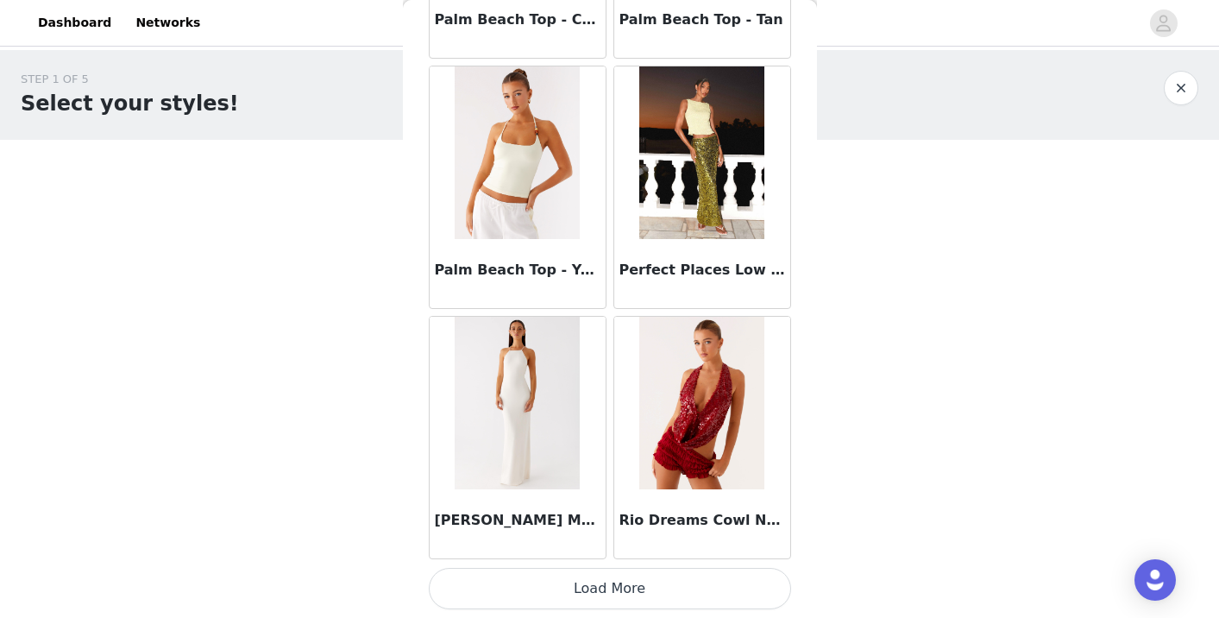
click at [587, 592] on button "Load More" at bounding box center [610, 588] width 362 height 41
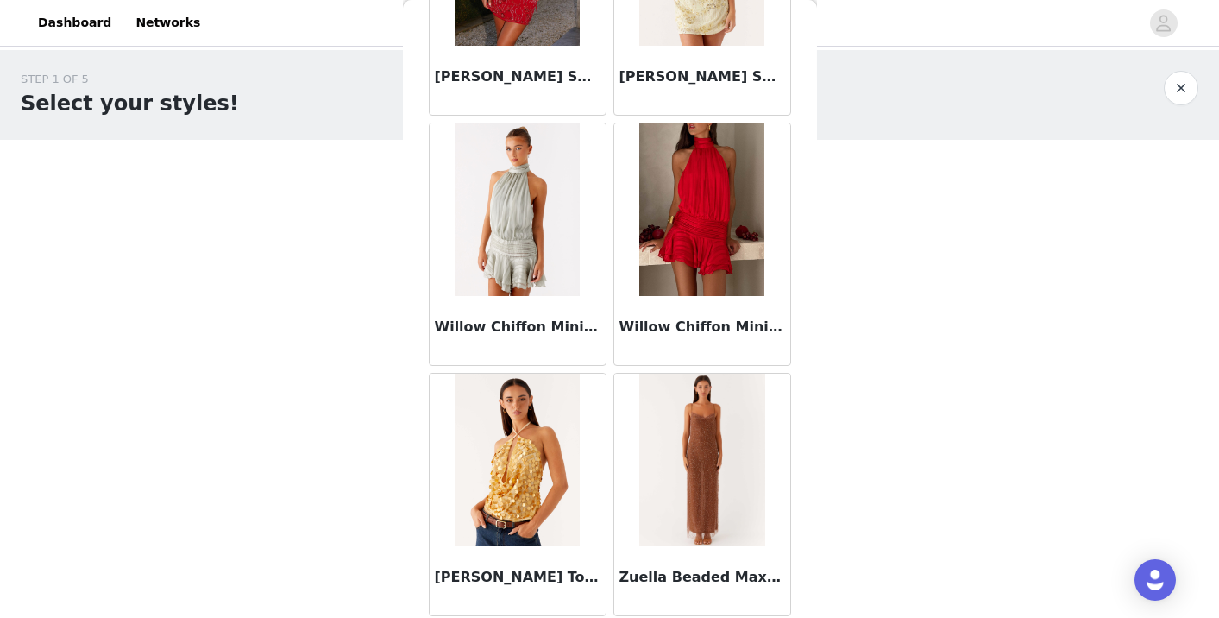
scroll to position [11973, 0]
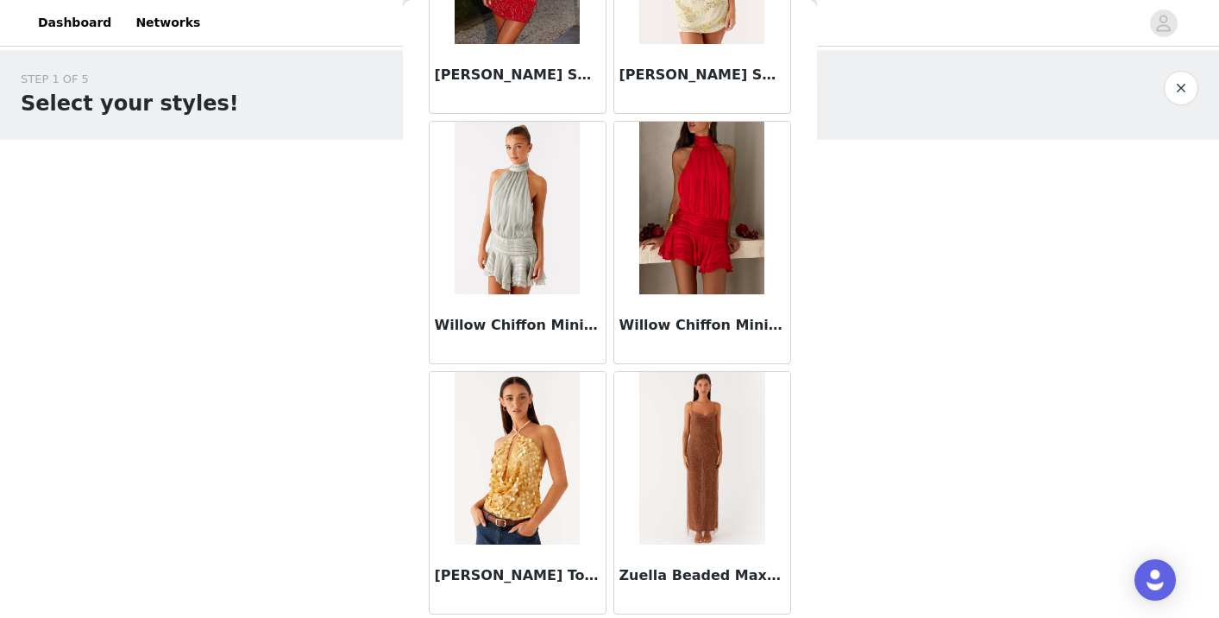
click at [700, 464] on img at bounding box center [702, 458] width 126 height 173
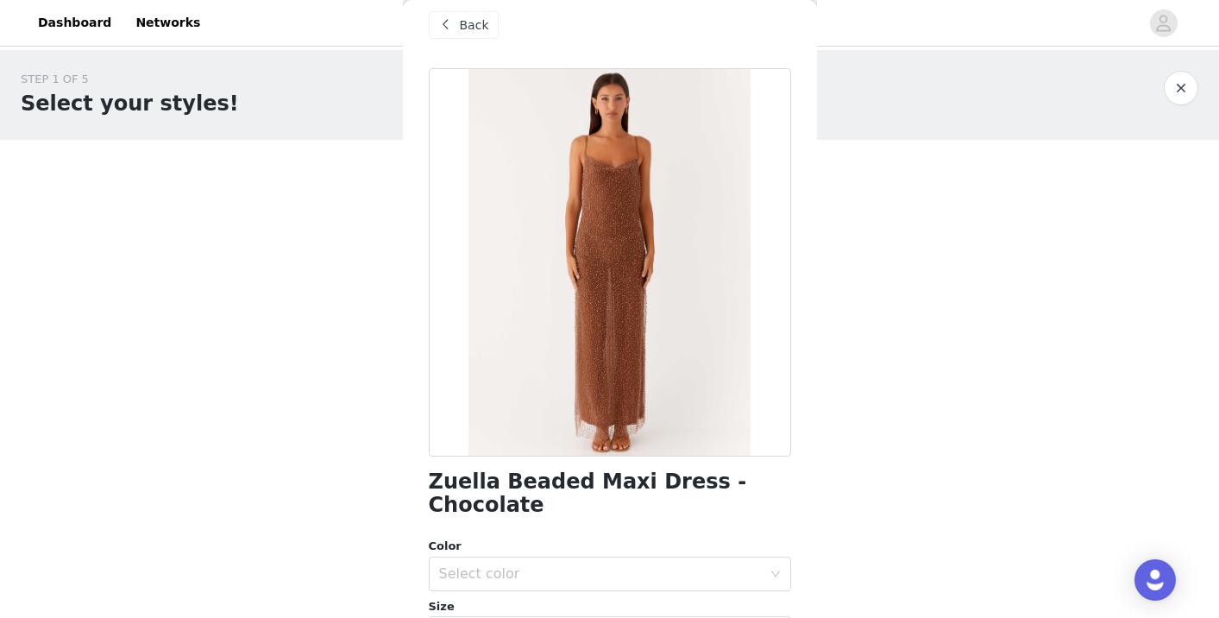
scroll to position [22, 0]
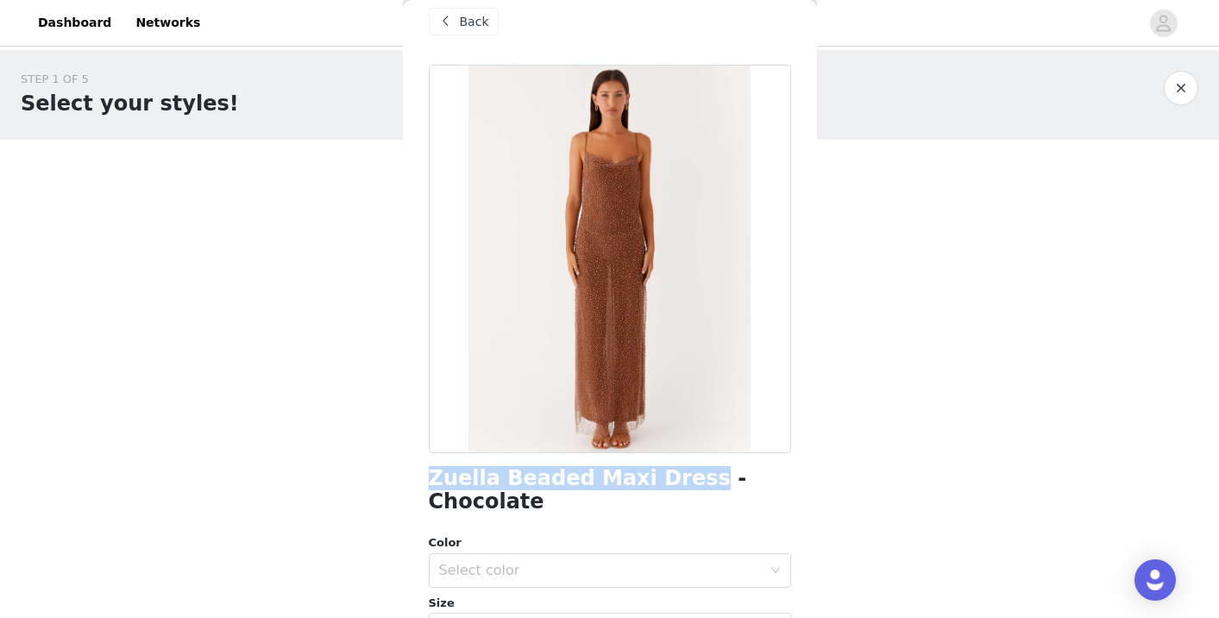
drag, startPoint x: 429, startPoint y: 479, endPoint x: 669, endPoint y: 483, distance: 240.7
click at [669, 483] on h1 "Zuella Beaded Maxi Dress - Chocolate" at bounding box center [610, 490] width 362 height 47
copy h1 "Zuella Beaded Maxi Dress"
click at [882, 484] on div "STEP 1 OF 5 Select your styles! Please note that the sizes are in EU Sizes 1/3 …" at bounding box center [609, 325] width 1219 height 550
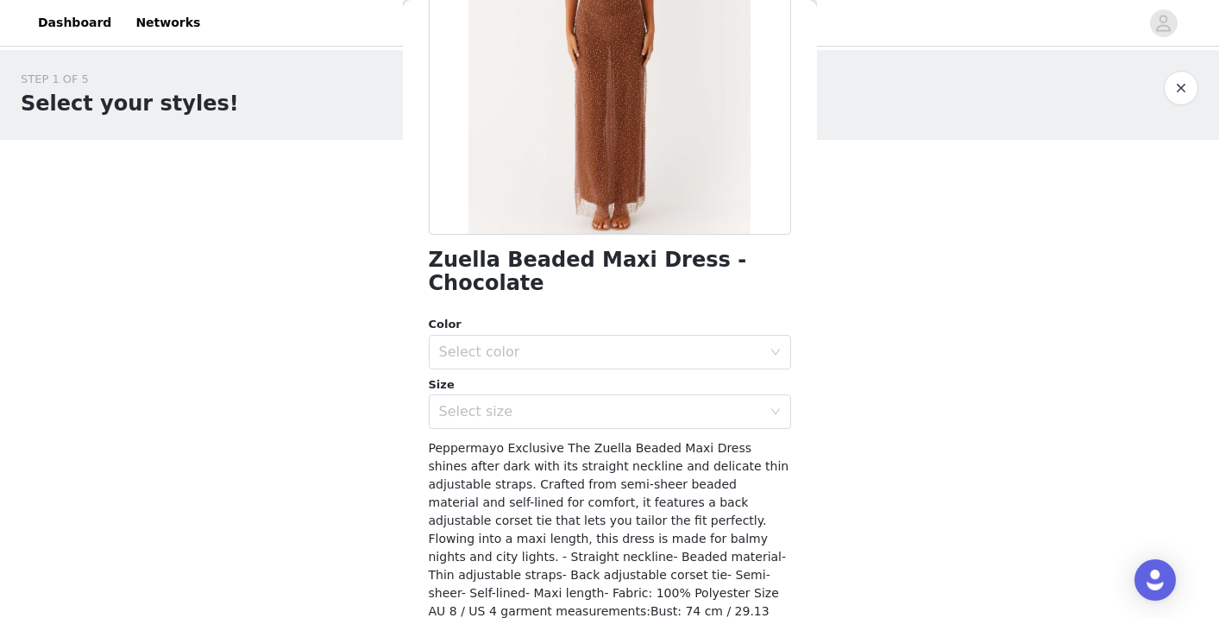
scroll to position [344, 0]
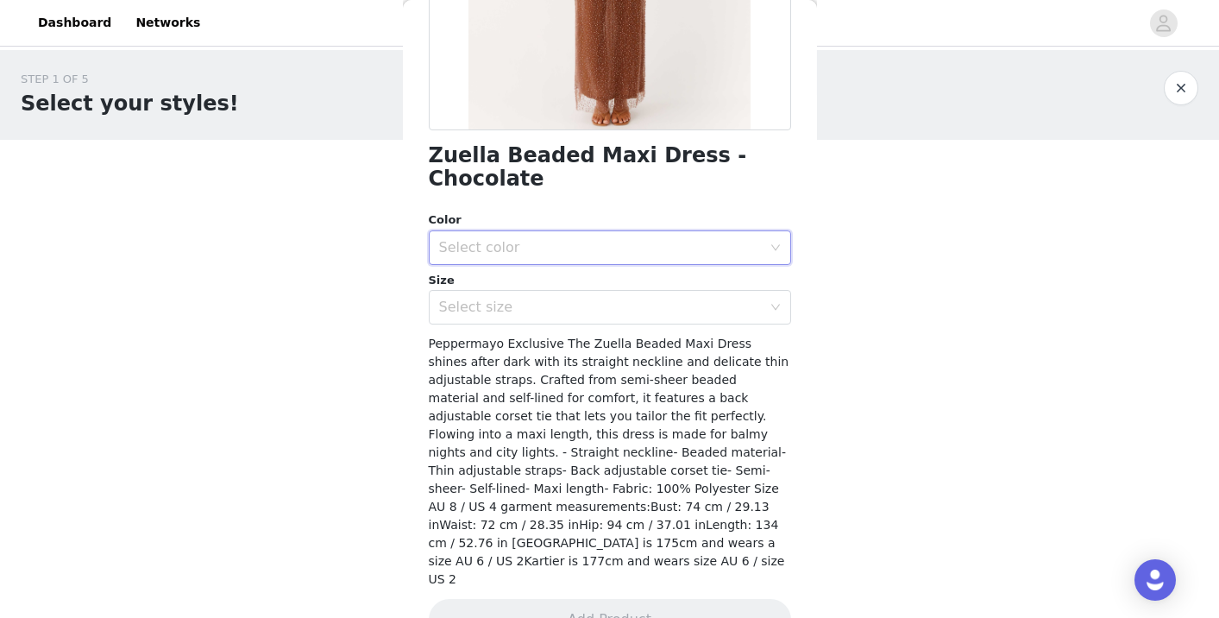
click at [656, 236] on div "Select color" at bounding box center [604, 247] width 330 height 33
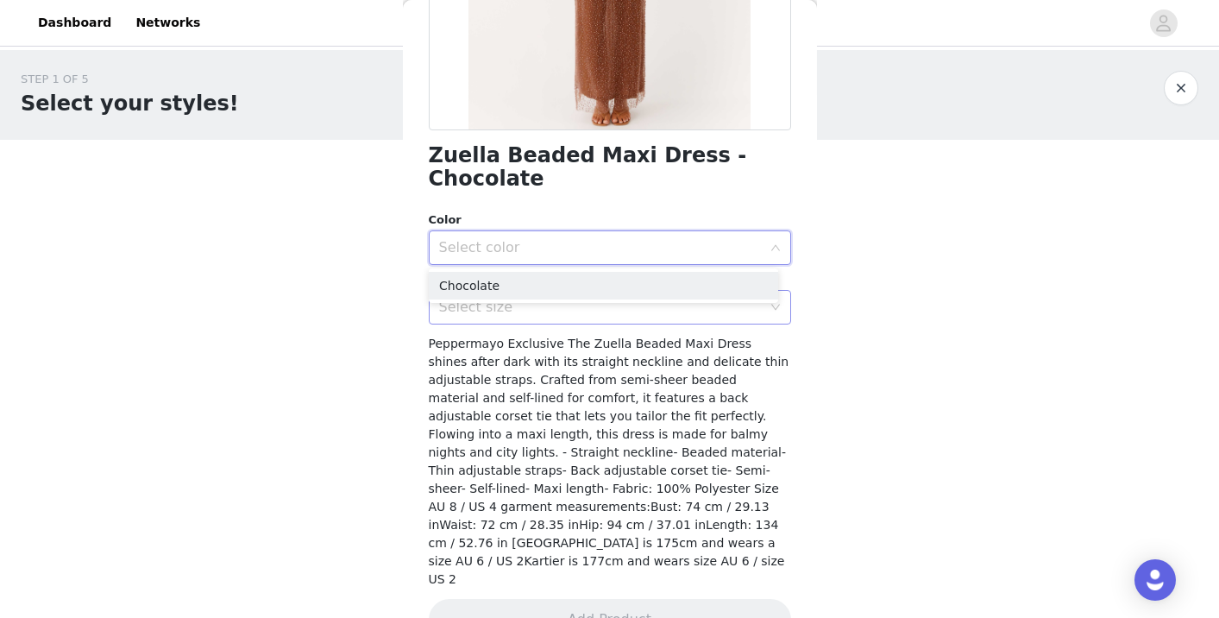
click at [559, 288] on li "Chocolate" at bounding box center [603, 286] width 349 height 28
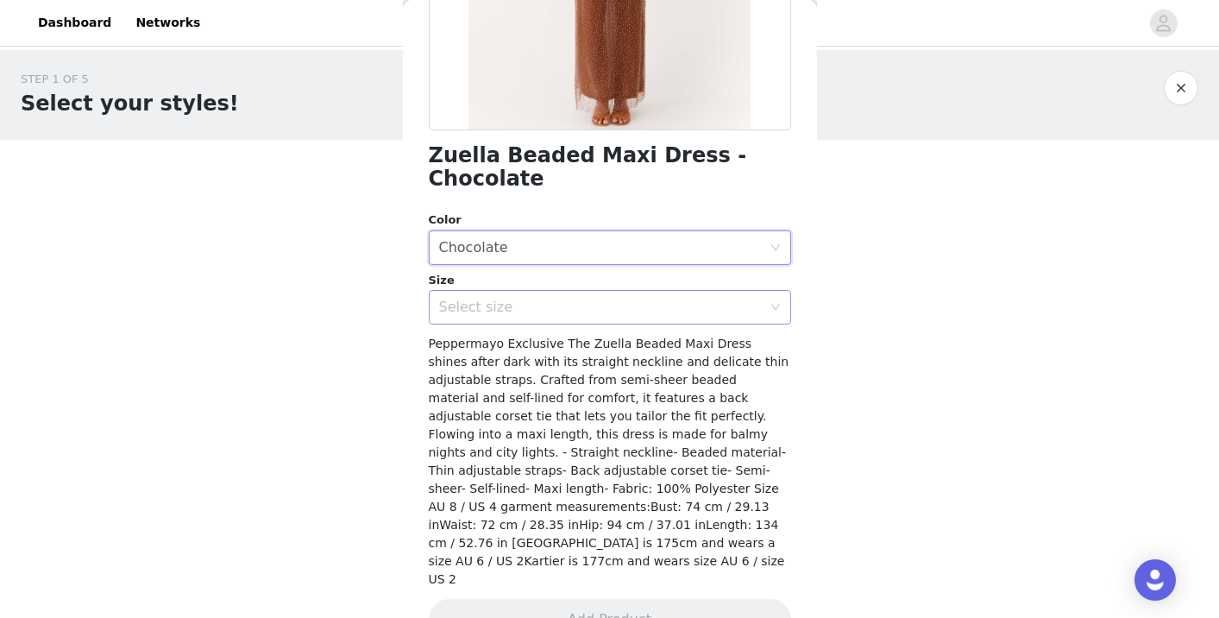
click at [556, 303] on div "Select size" at bounding box center [600, 306] width 323 height 17
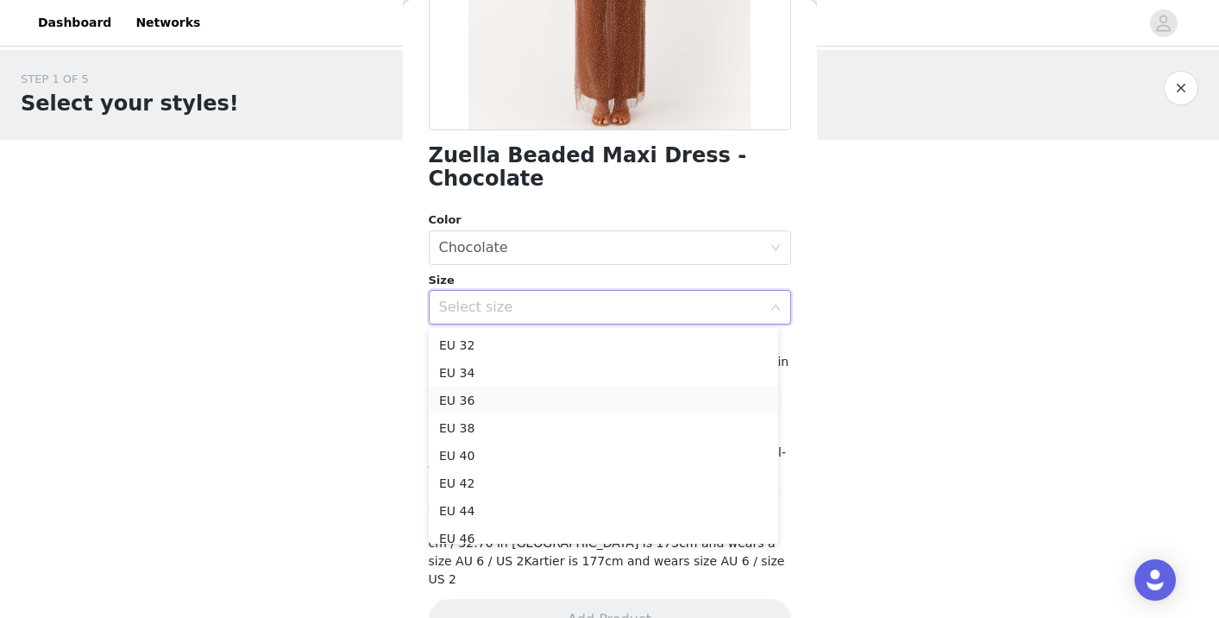
click at [519, 411] on li "EU 36" at bounding box center [603, 400] width 349 height 28
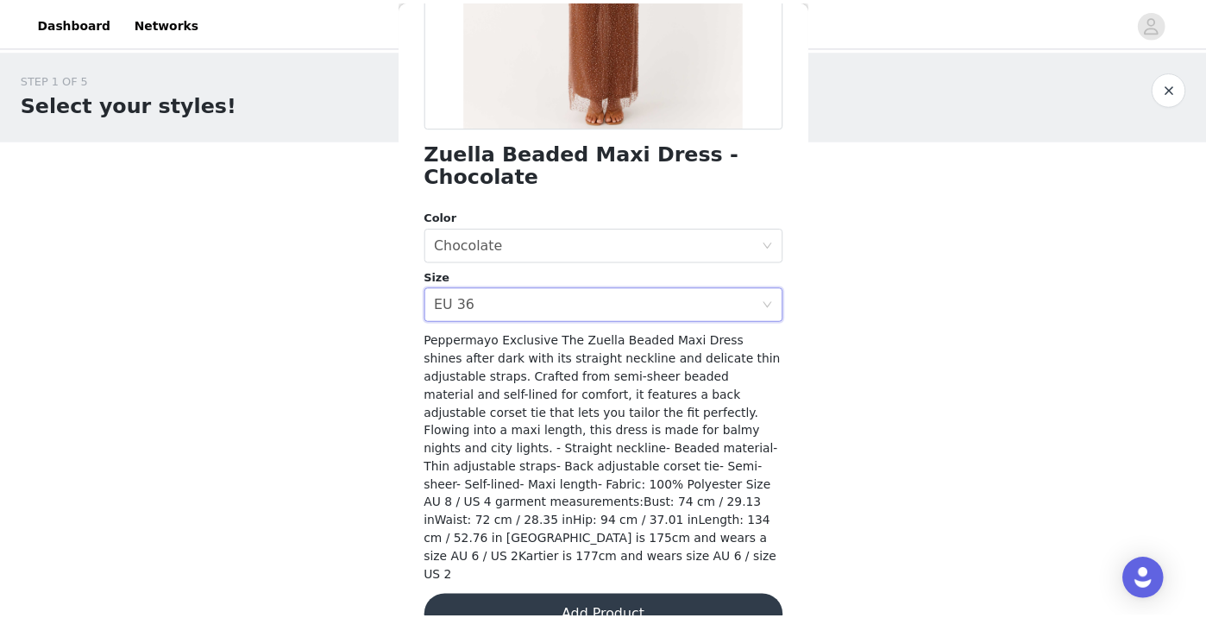
scroll to position [348, 0]
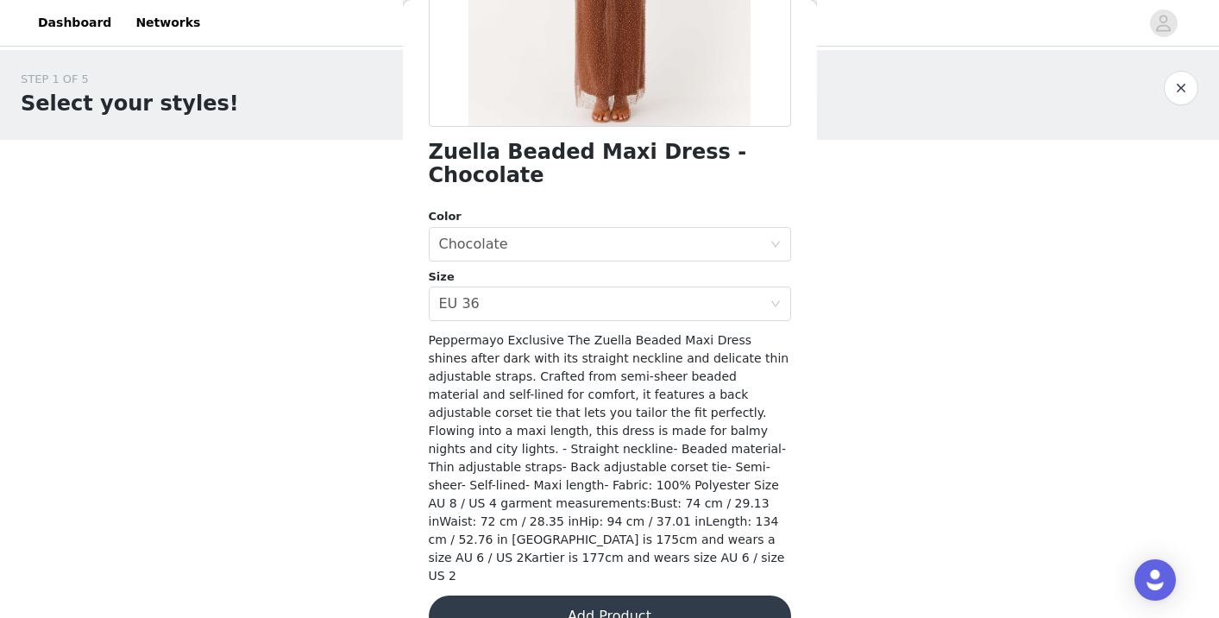
click at [611, 598] on button "Add Product" at bounding box center [610, 615] width 362 height 41
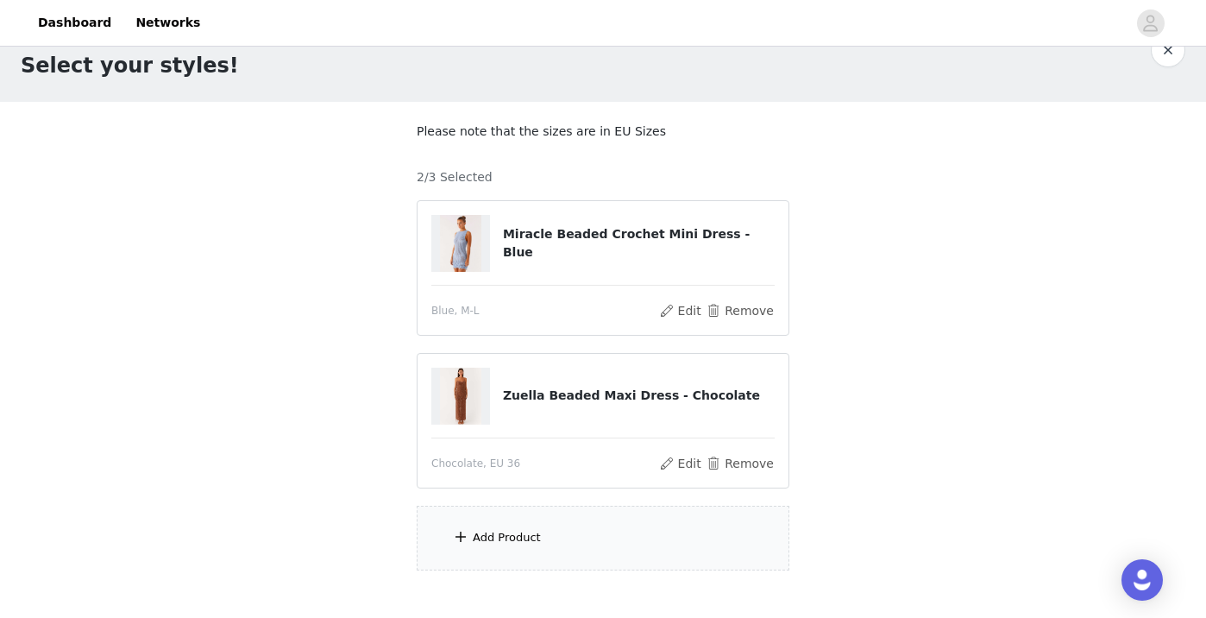
scroll to position [59, 0]
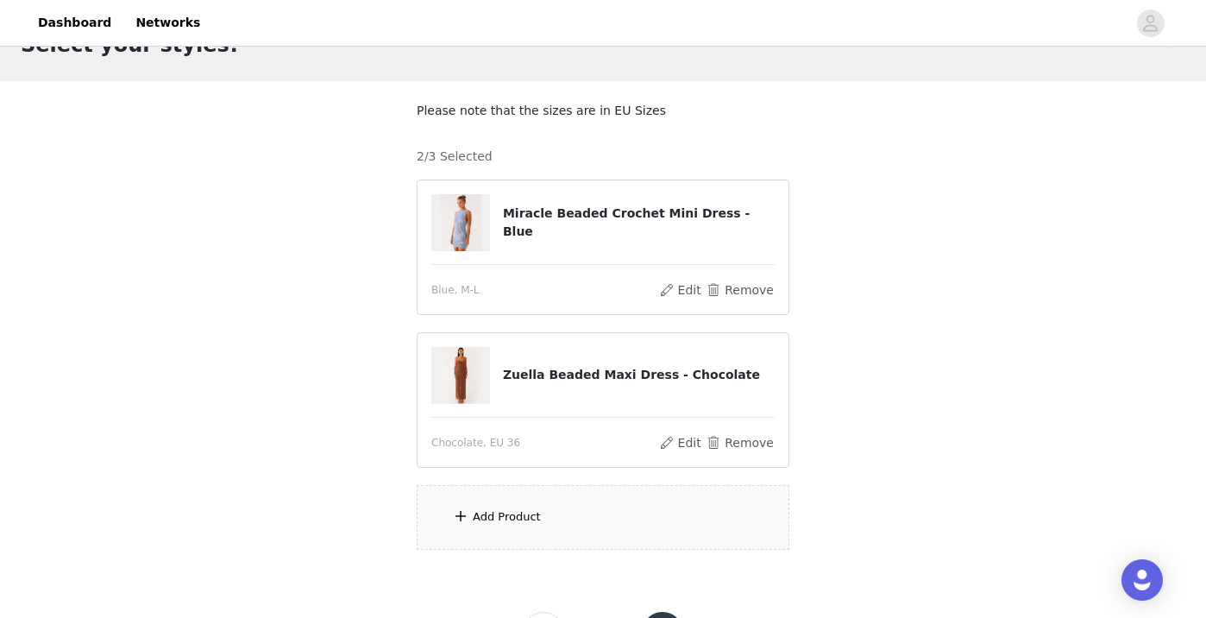
click at [542, 515] on div "Add Product" at bounding box center [603, 517] width 373 height 65
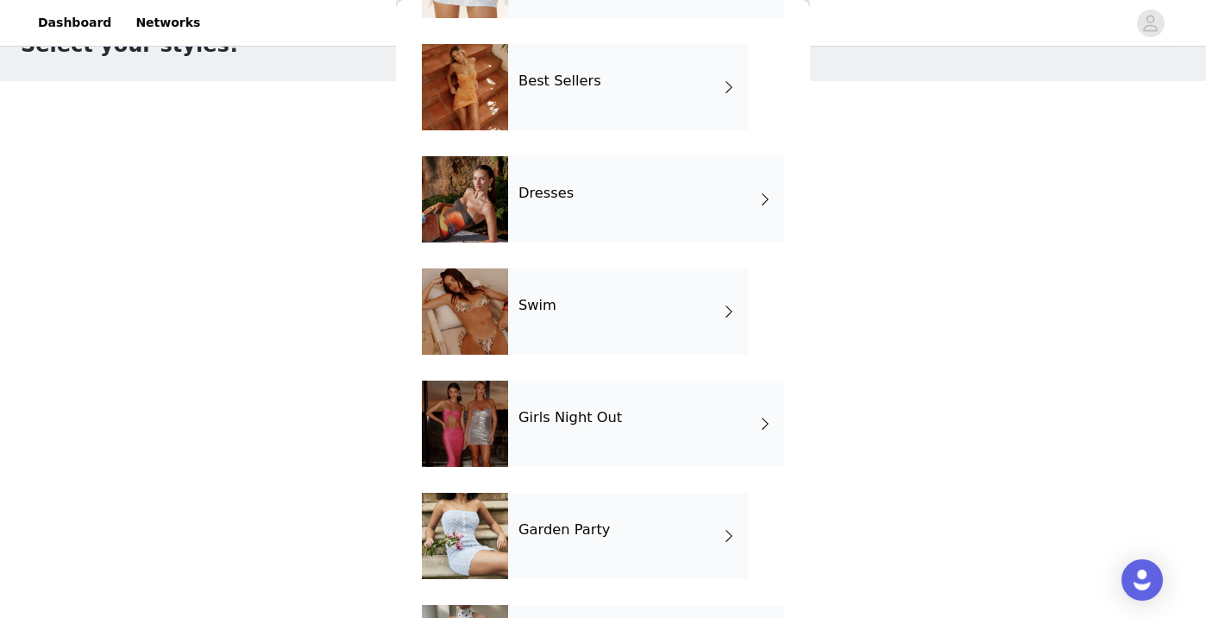
scroll to position [289, 0]
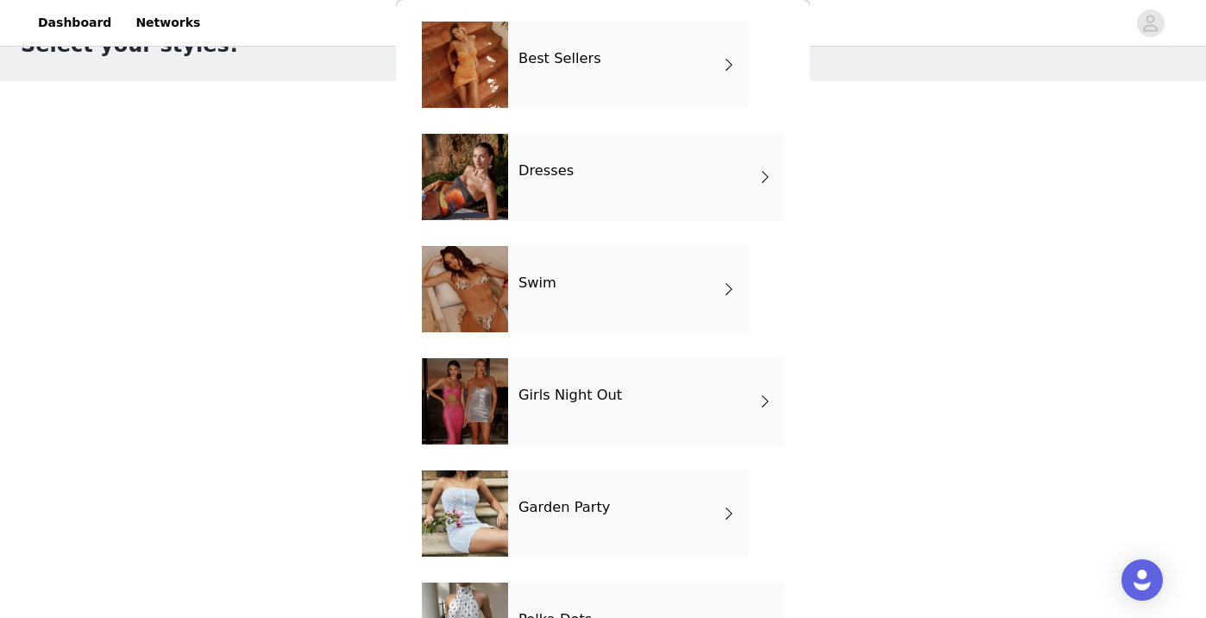
click at [684, 398] on div "Girls Night Out" at bounding box center [646, 401] width 276 height 86
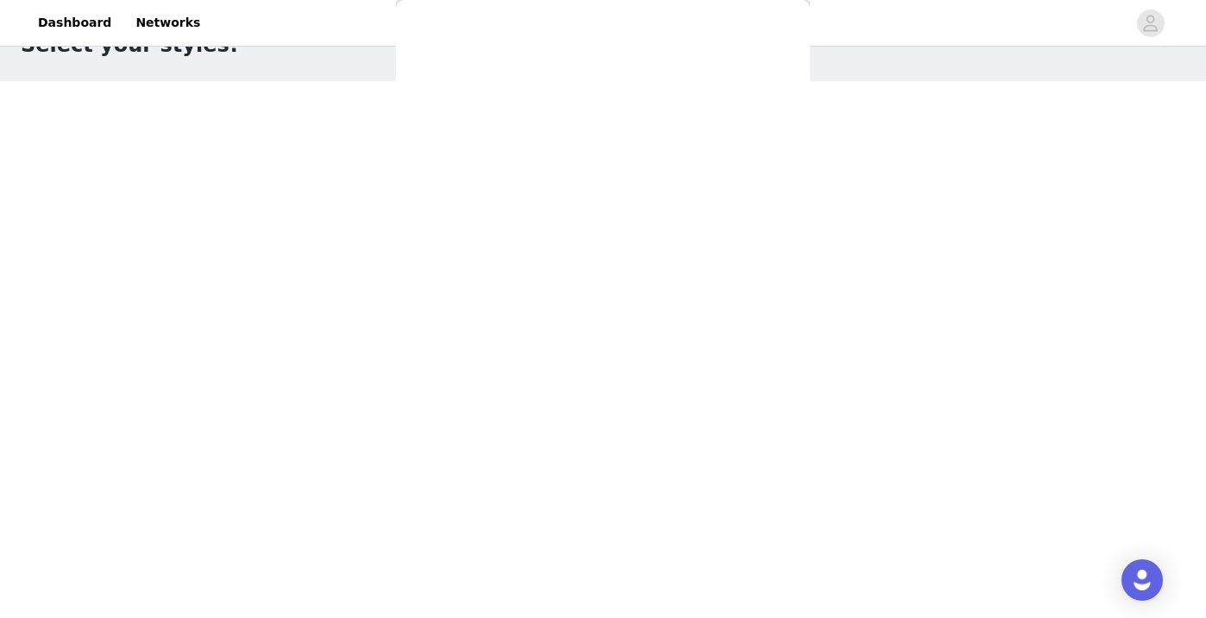
scroll to position [0, 0]
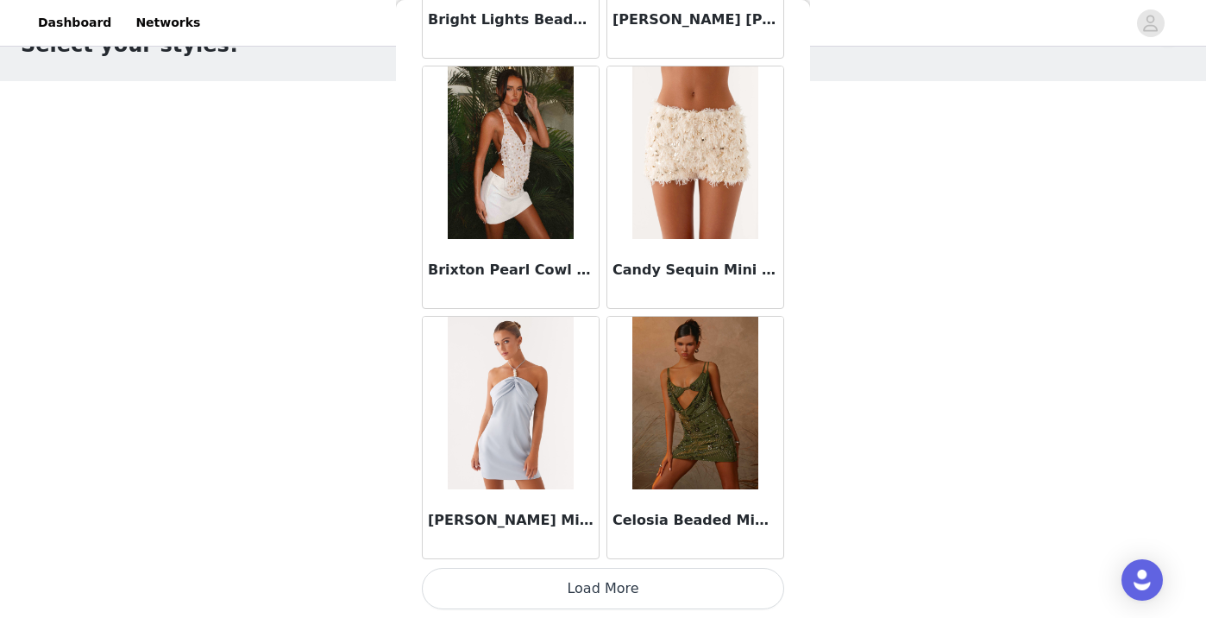
click at [603, 592] on button "Load More" at bounding box center [603, 588] width 362 height 41
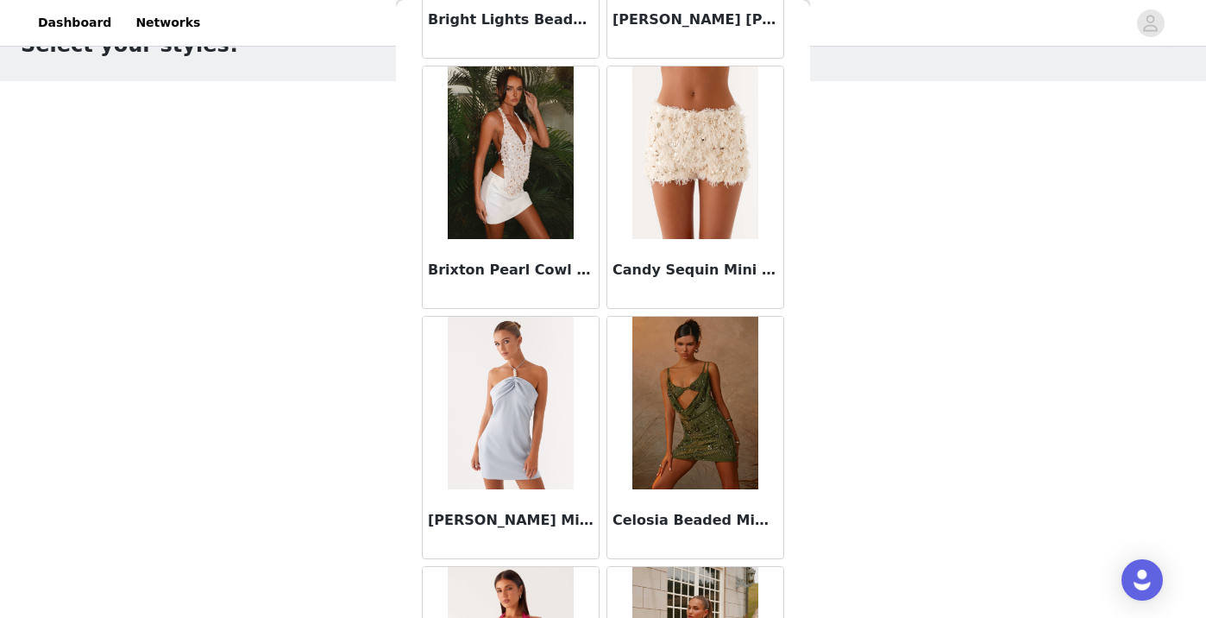
scroll to position [3143, 0]
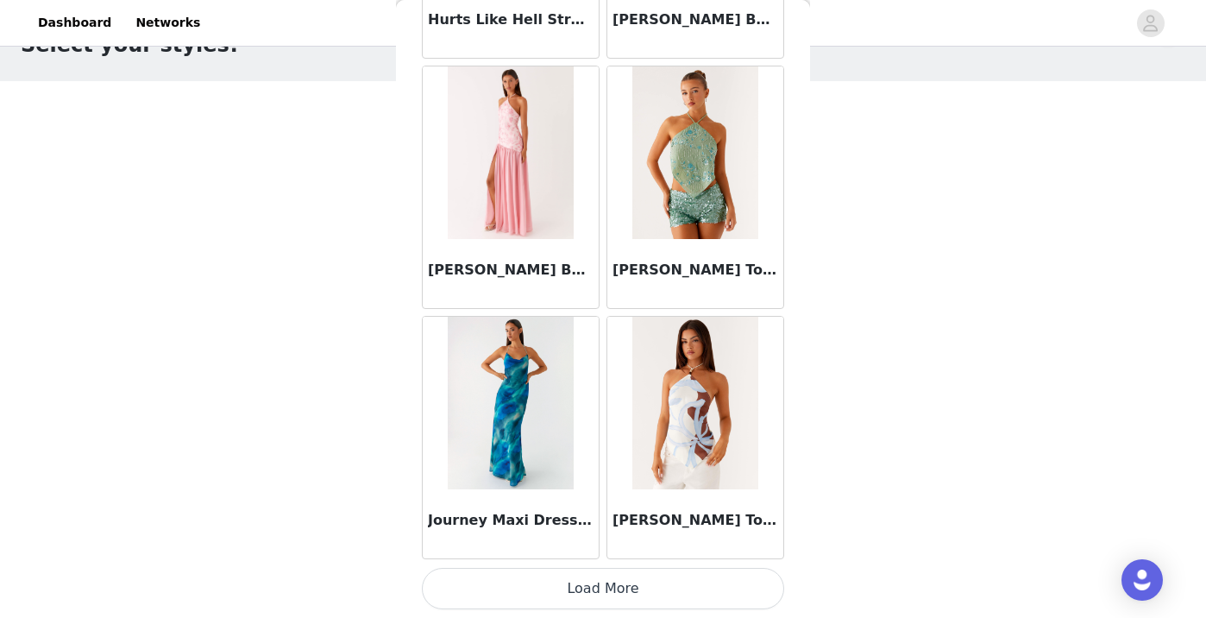
click at [603, 592] on button "Load More" at bounding box center [603, 588] width 362 height 41
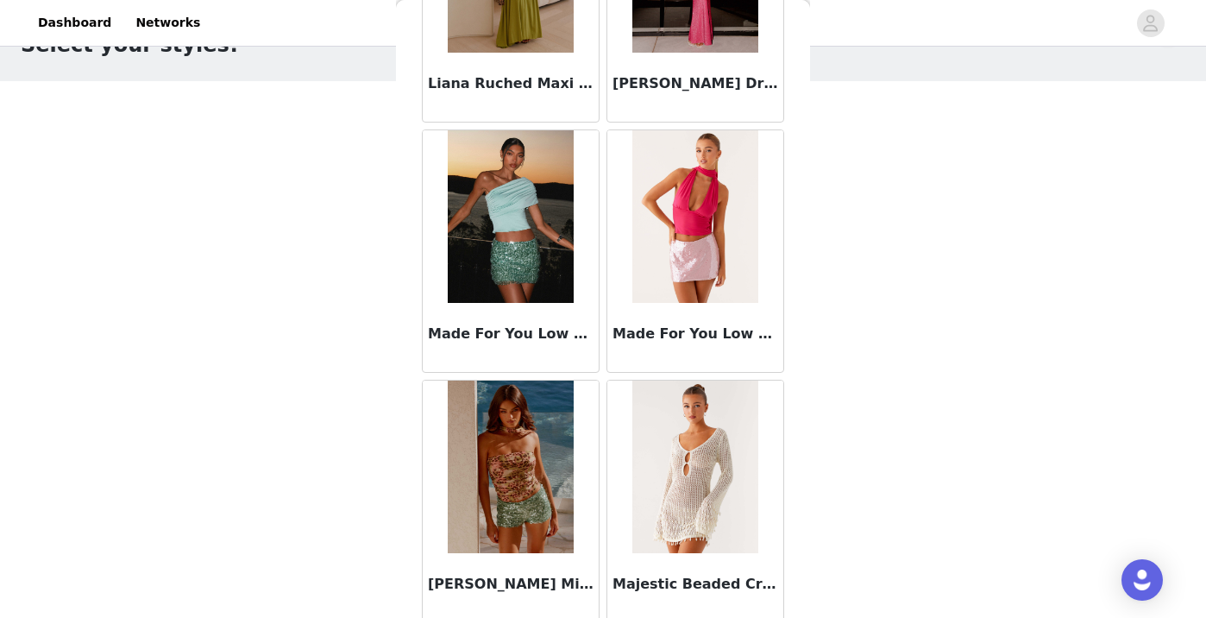
scroll to position [7025, 0]
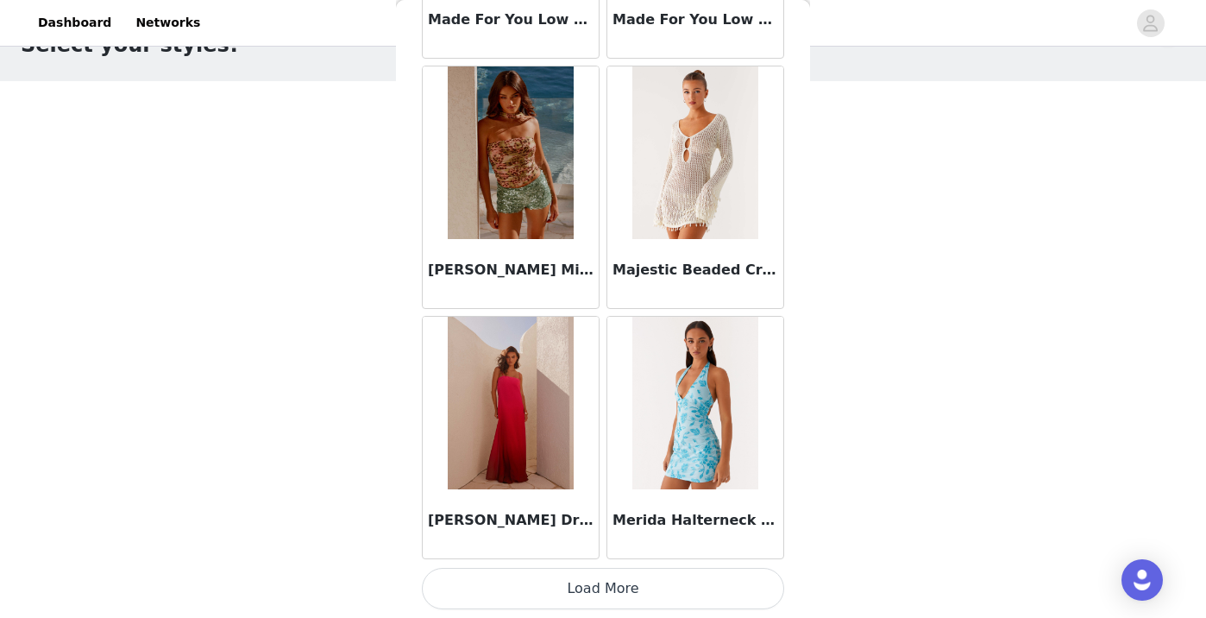
click at [592, 586] on button "Load More" at bounding box center [603, 588] width 362 height 41
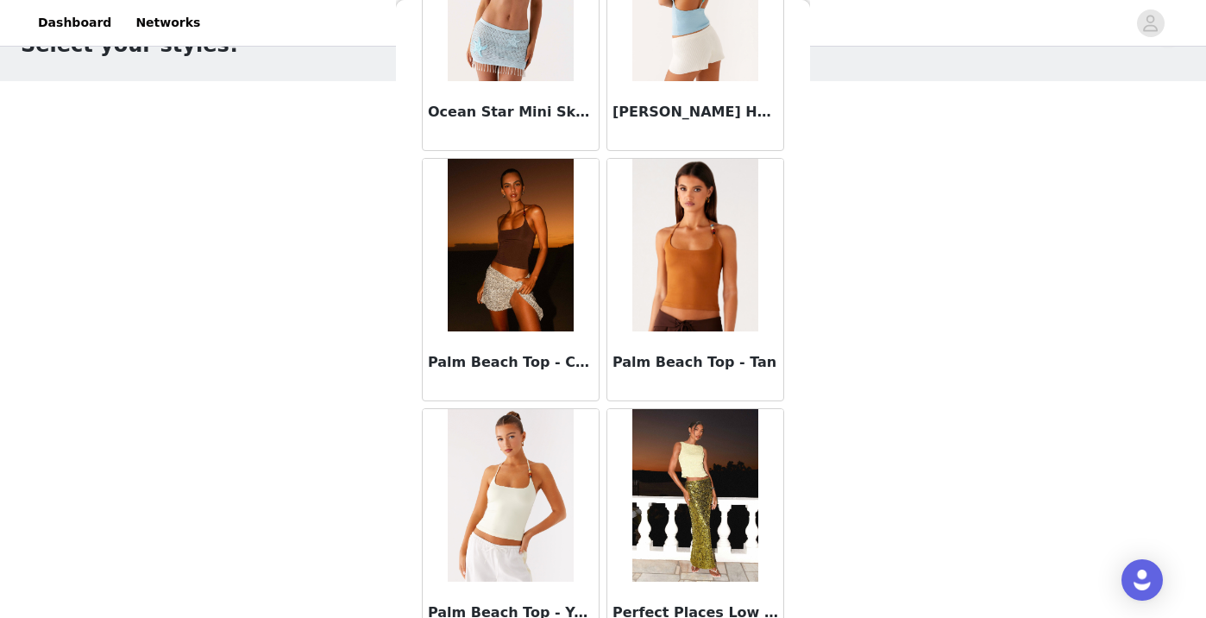
scroll to position [9527, 0]
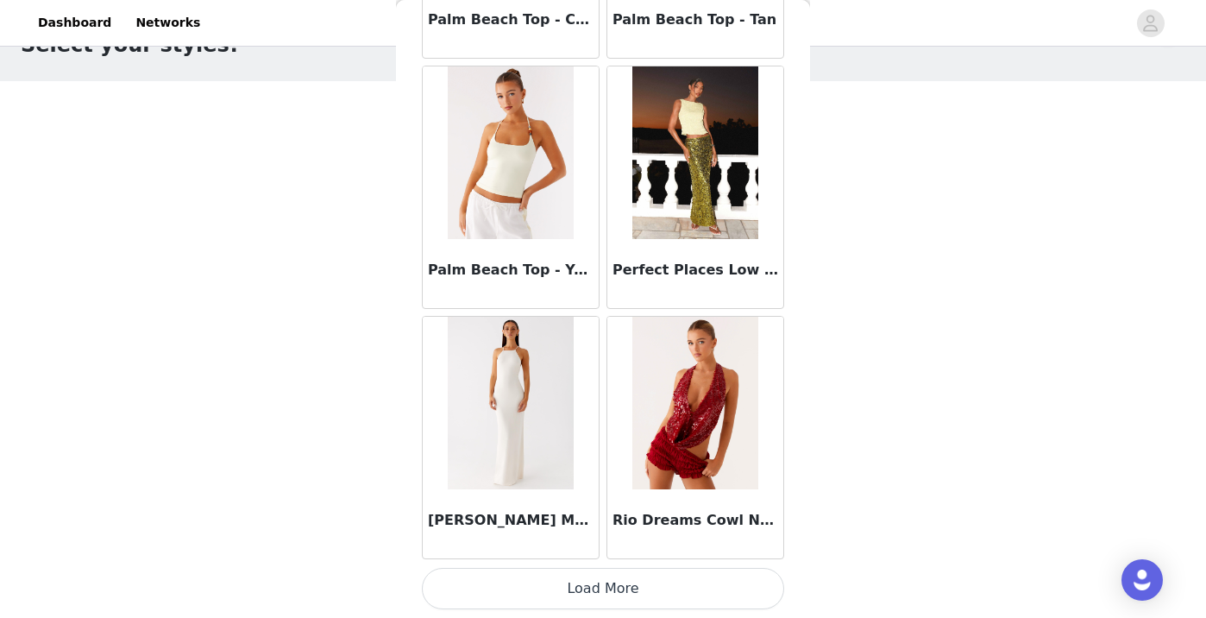
click at [592, 586] on button "Load More" at bounding box center [603, 588] width 362 height 41
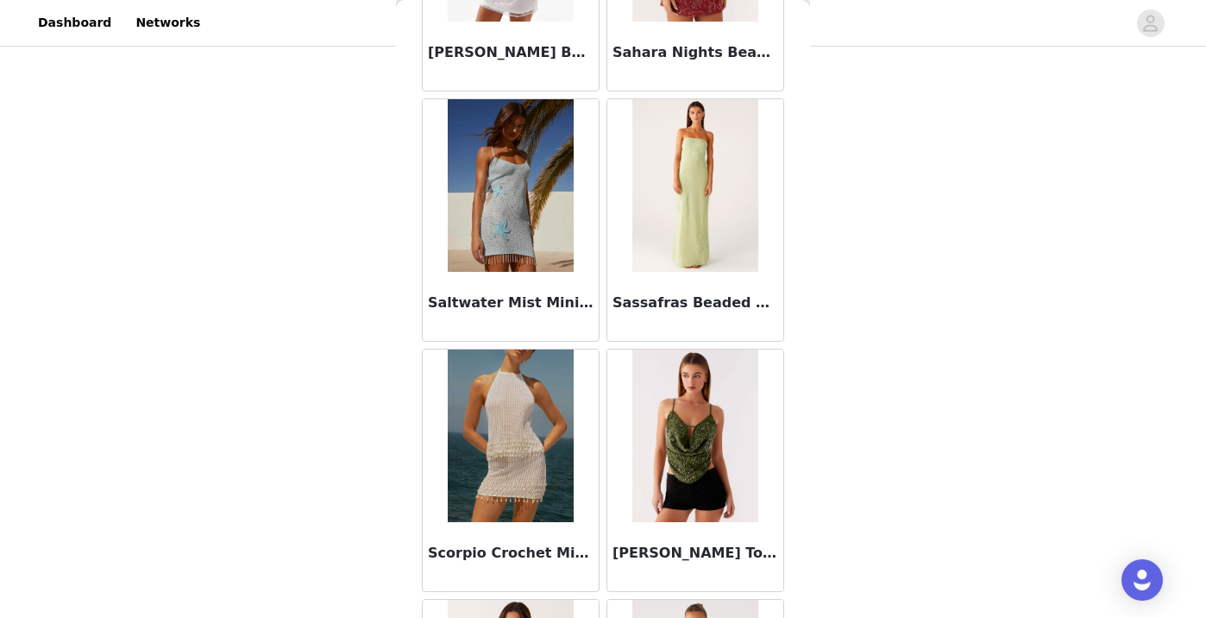
scroll to position [10277, 0]
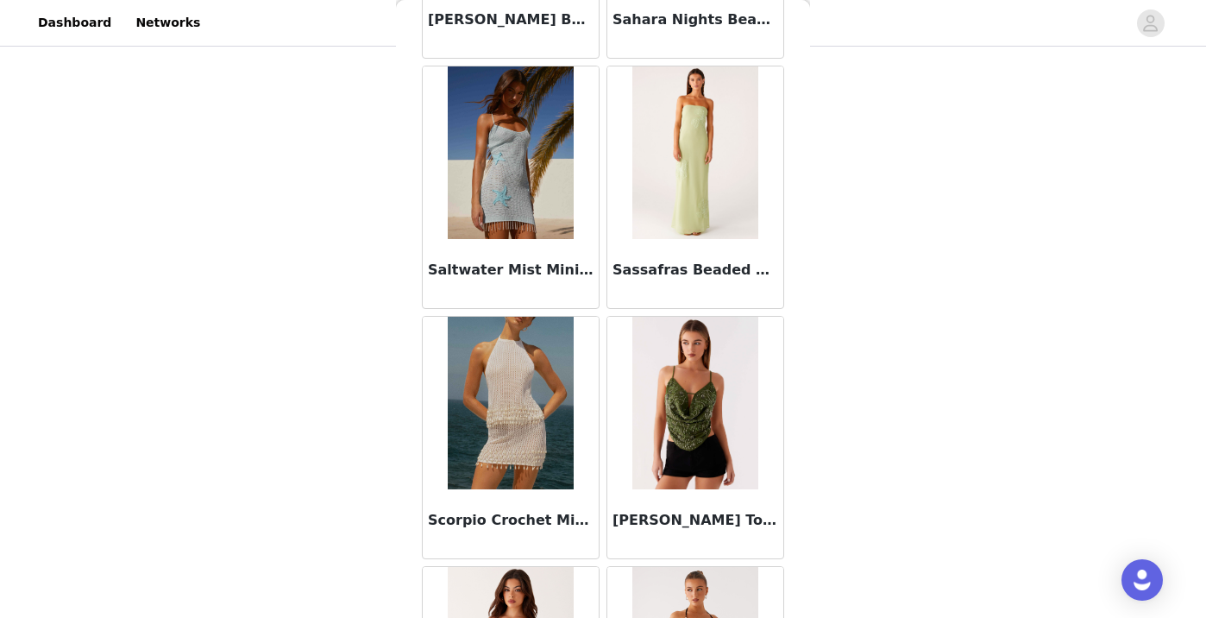
click at [533, 437] on img at bounding box center [510, 403] width 125 height 173
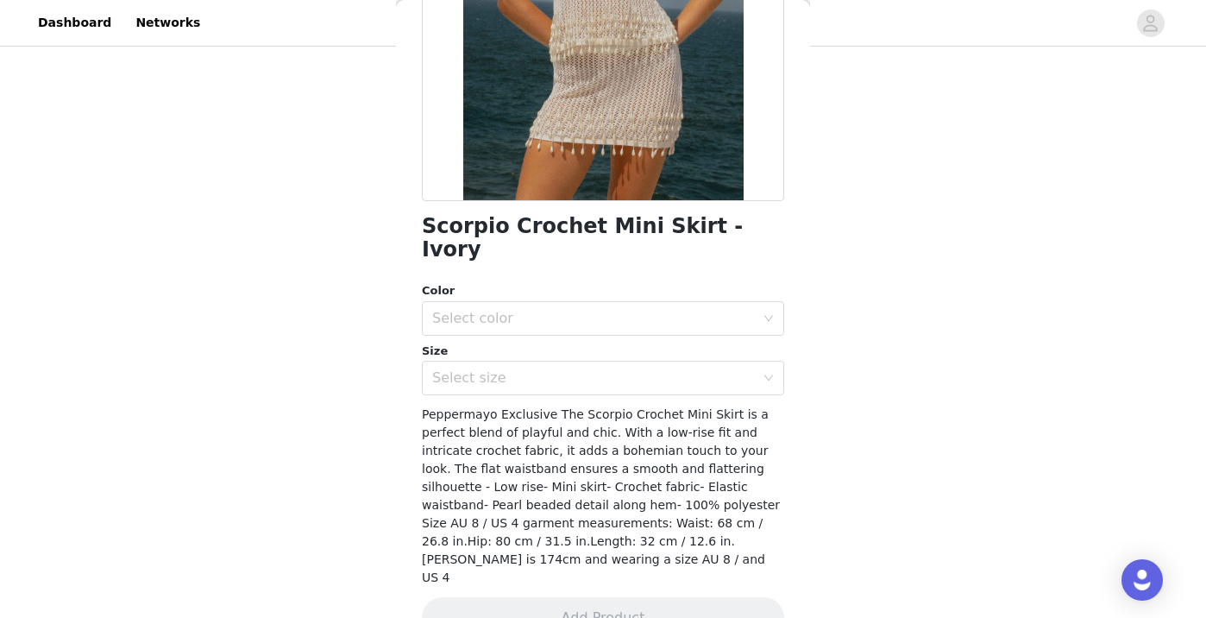
scroll to position [0, 0]
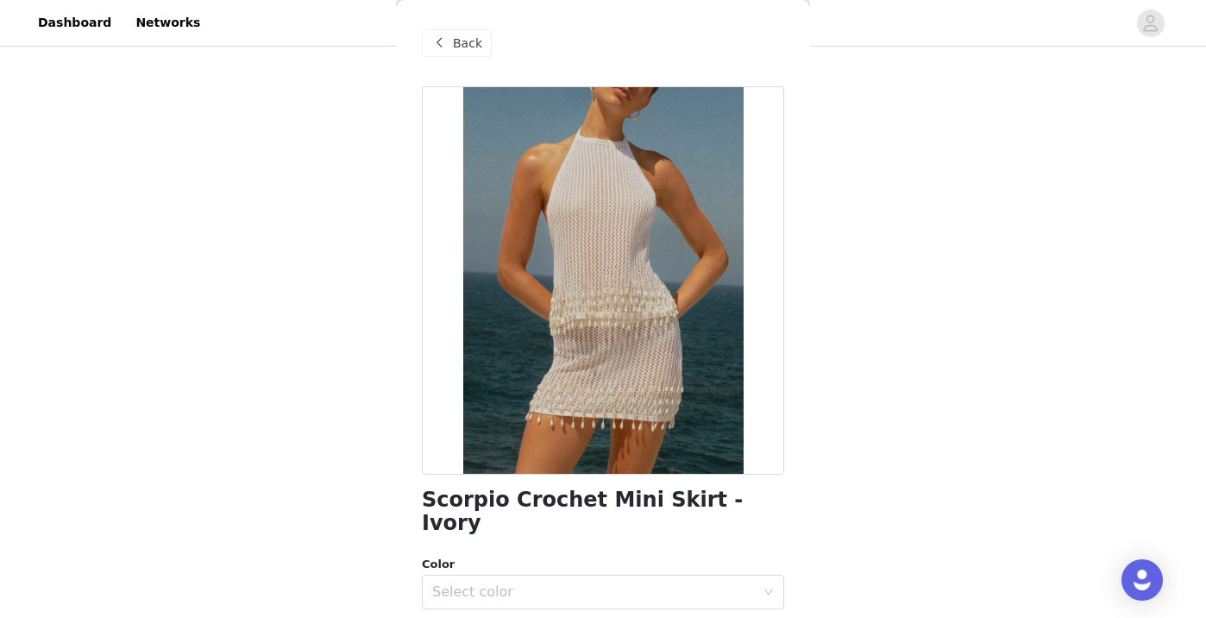
click at [475, 50] on span "Back" at bounding box center [467, 44] width 29 height 18
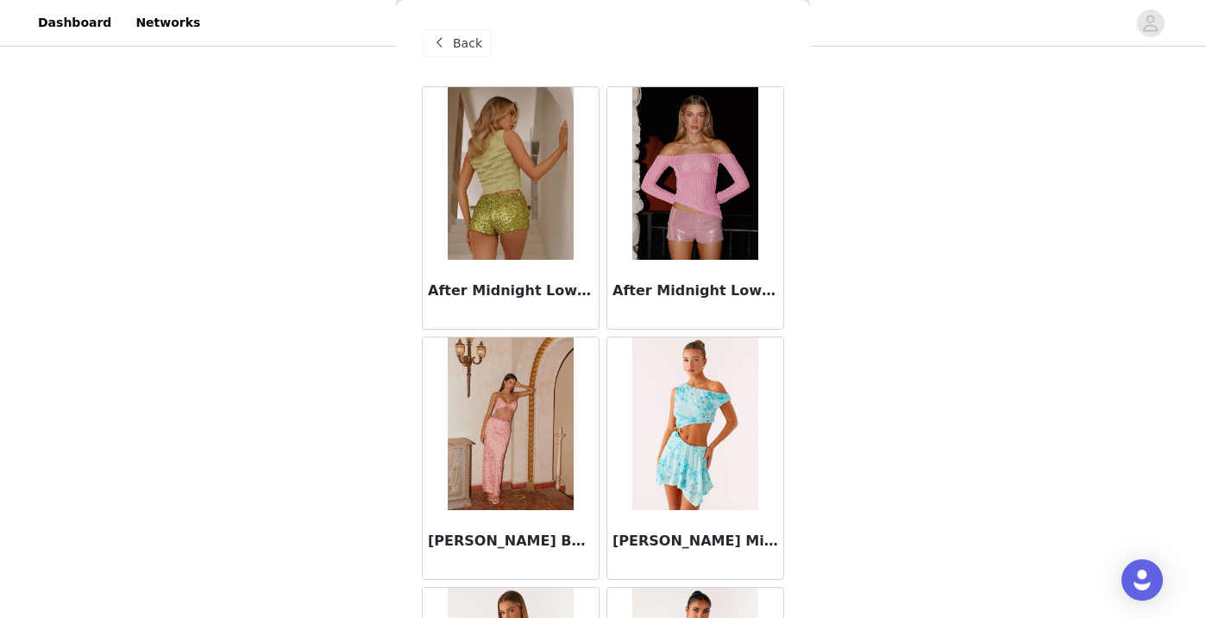
click at [462, 48] on span "Back" at bounding box center [467, 44] width 29 height 18
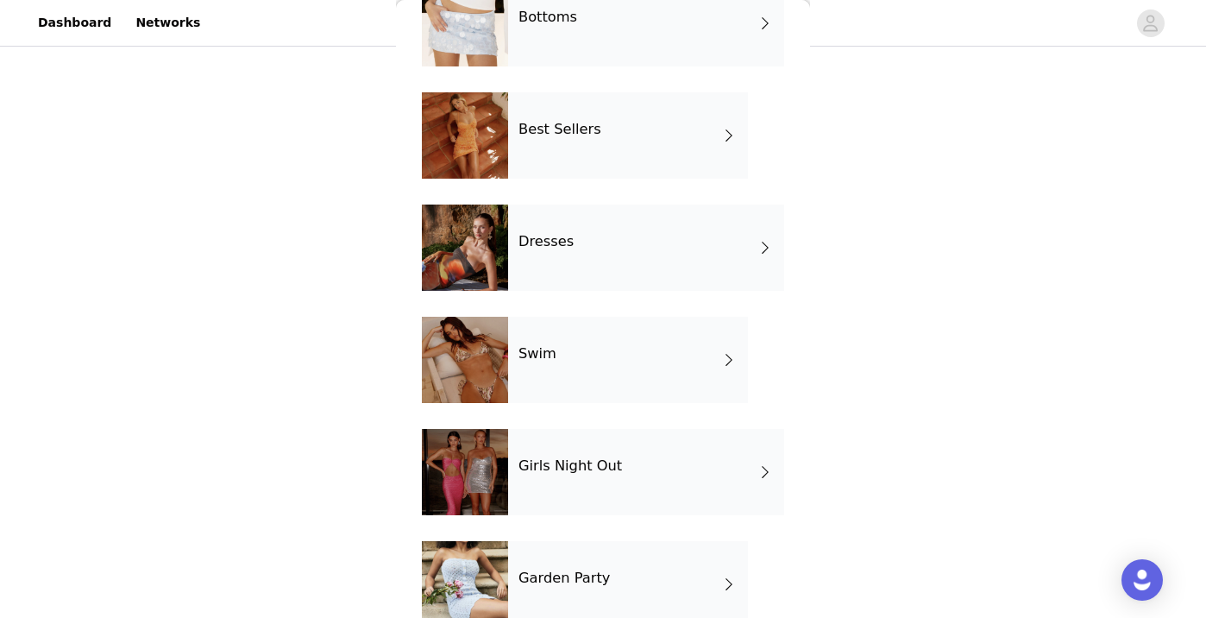
scroll to position [366, 0]
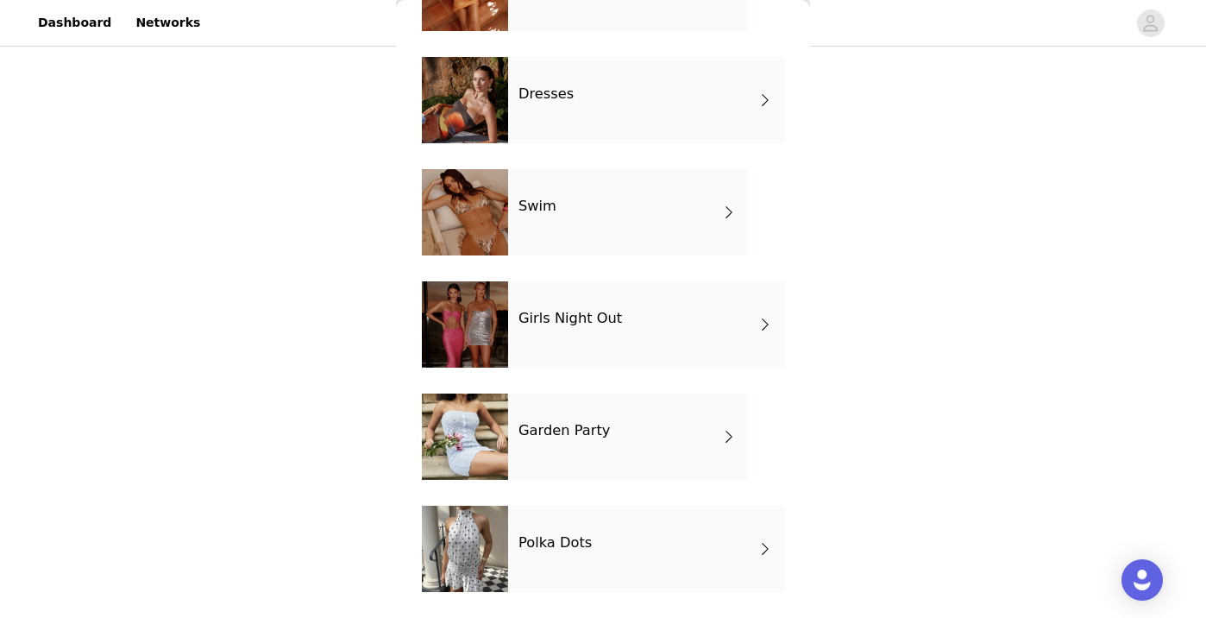
click at [613, 434] on div "Garden Party" at bounding box center [628, 436] width 240 height 86
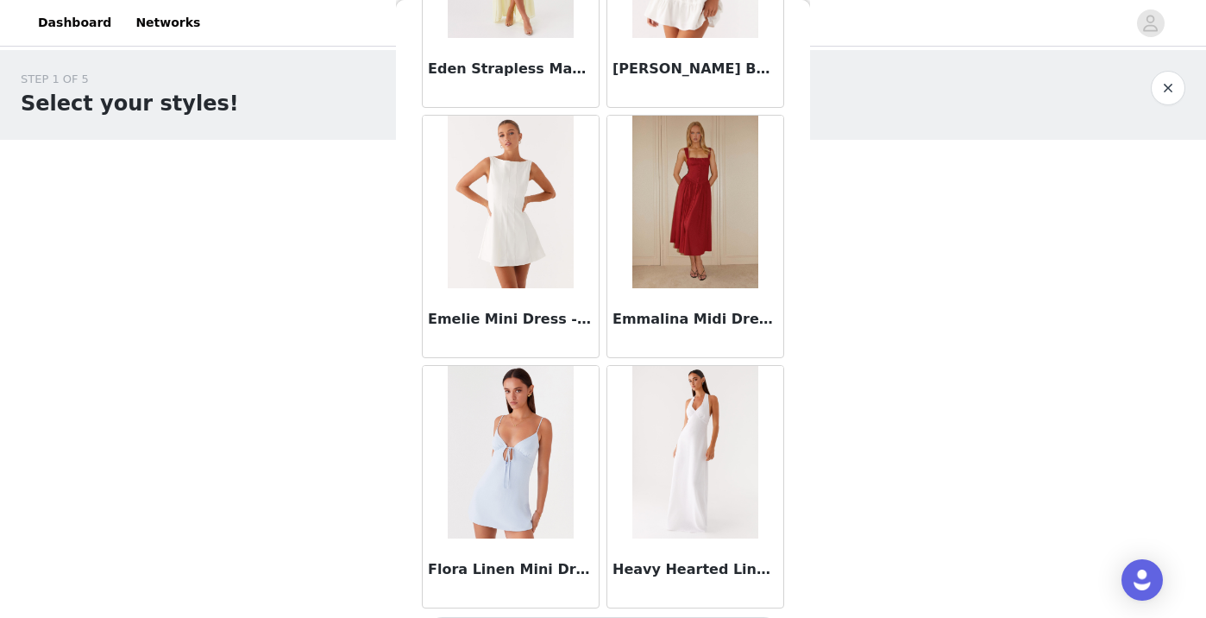
scroll to position [1992, 0]
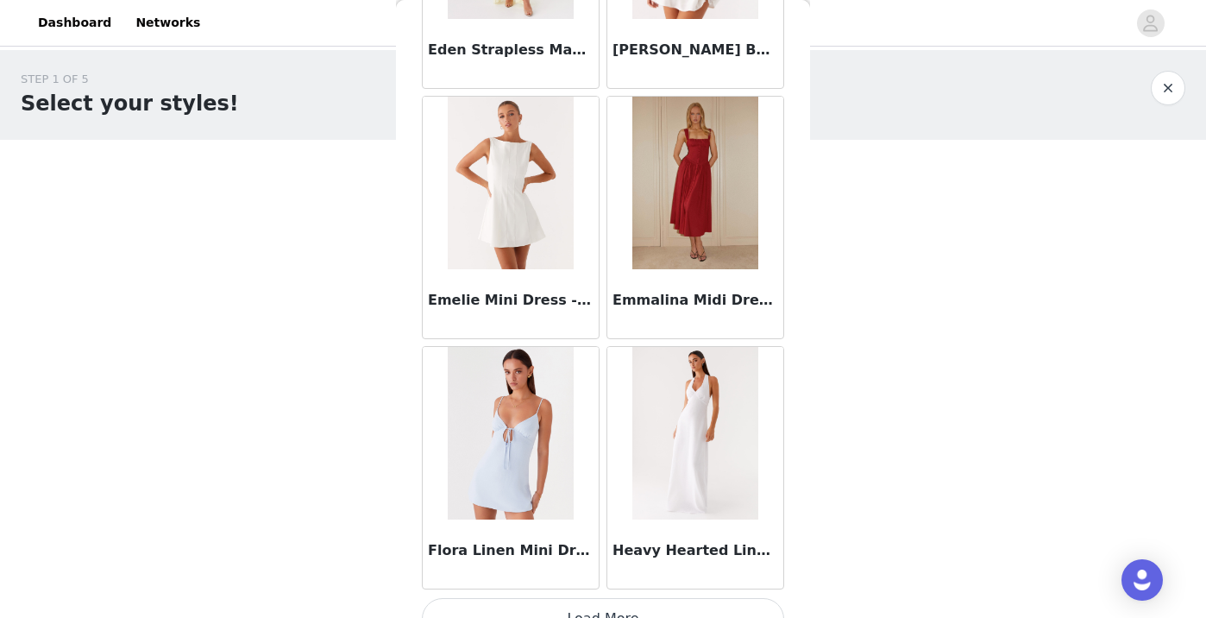
click at [700, 186] on img at bounding box center [694, 183] width 125 height 173
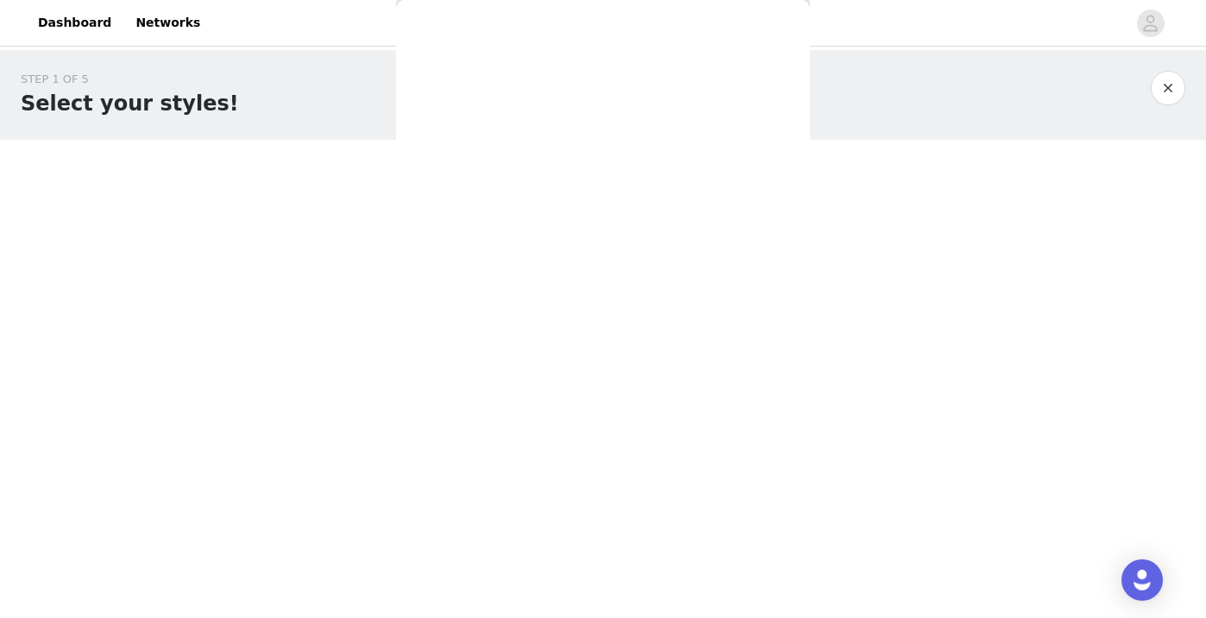
scroll to position [0, 0]
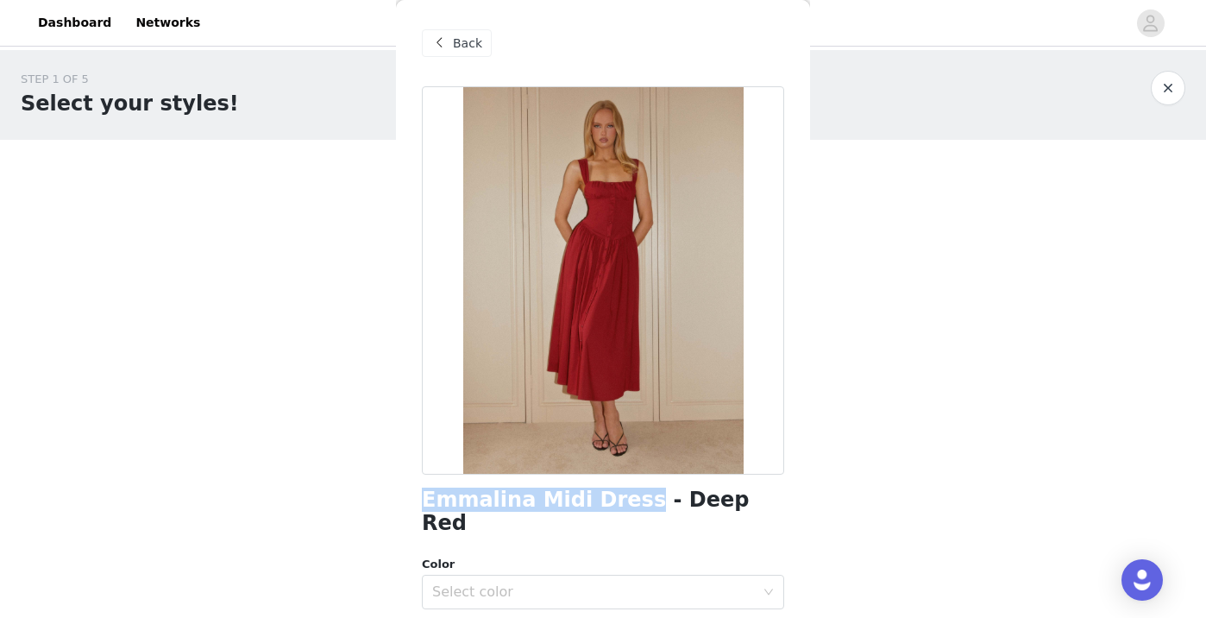
drag, startPoint x: 417, startPoint y: 499, endPoint x: 617, endPoint y: 504, distance: 199.3
click at [617, 504] on div "Back Emmalina Midi Dress - Deep Red Color Select color Size Select size Pepperm…" at bounding box center [603, 309] width 414 height 618
copy h1 "Emmalina Midi Dress"
click at [475, 53] on div "Back" at bounding box center [457, 43] width 70 height 28
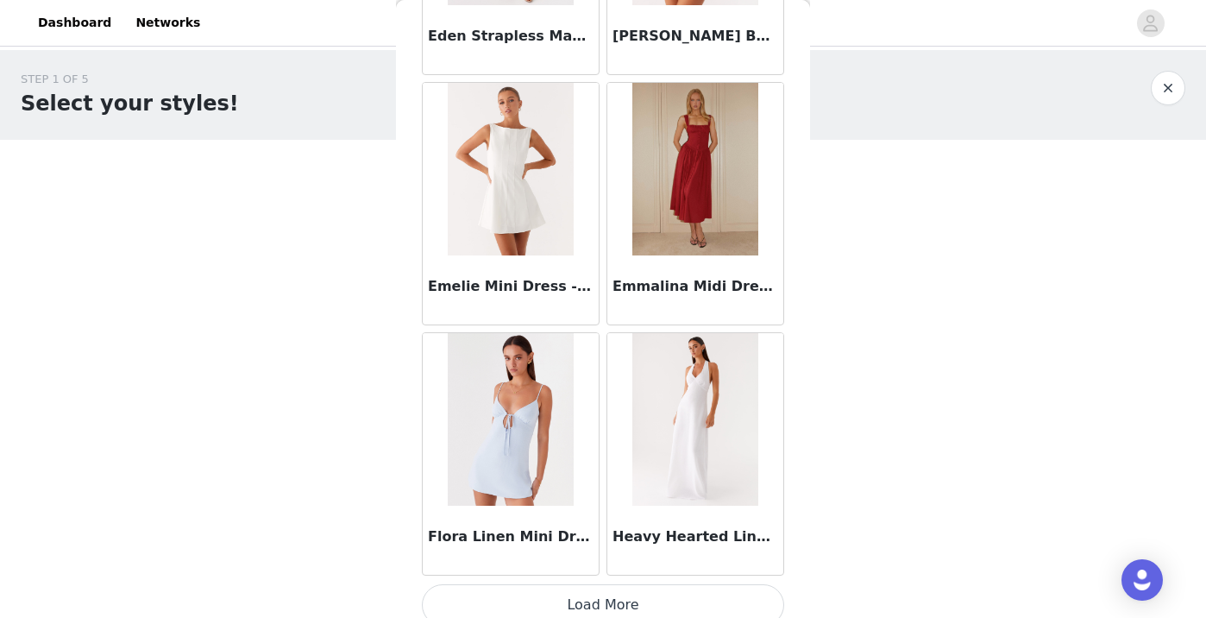
scroll to position [2022, 0]
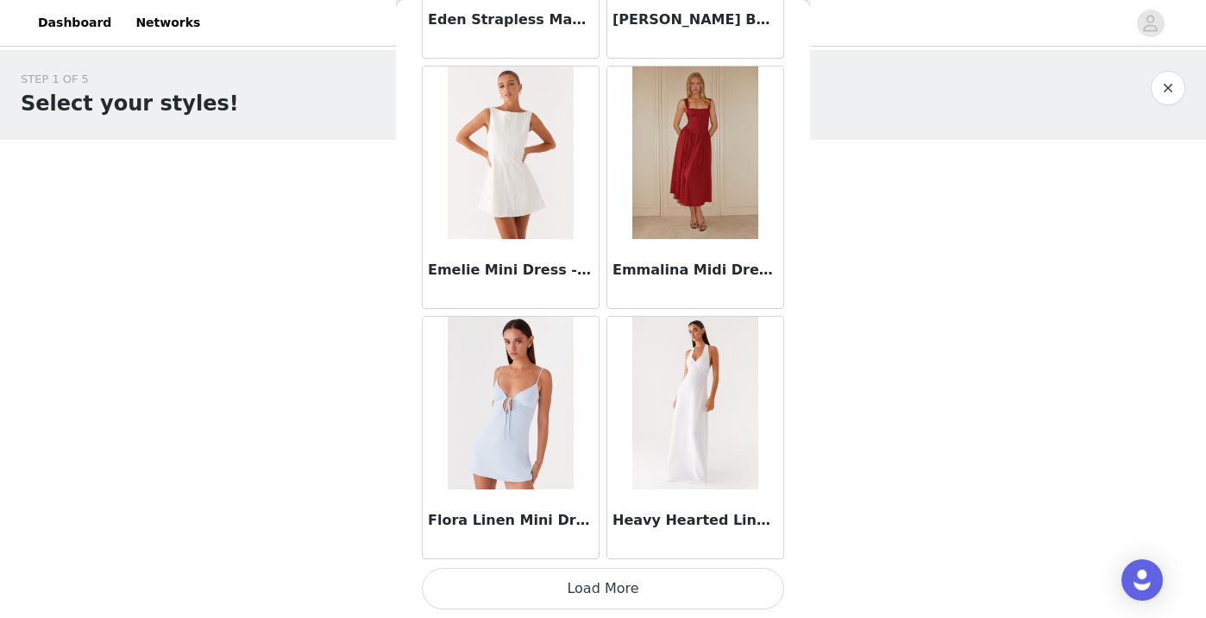
click at [553, 590] on button "Load More" at bounding box center [603, 588] width 362 height 41
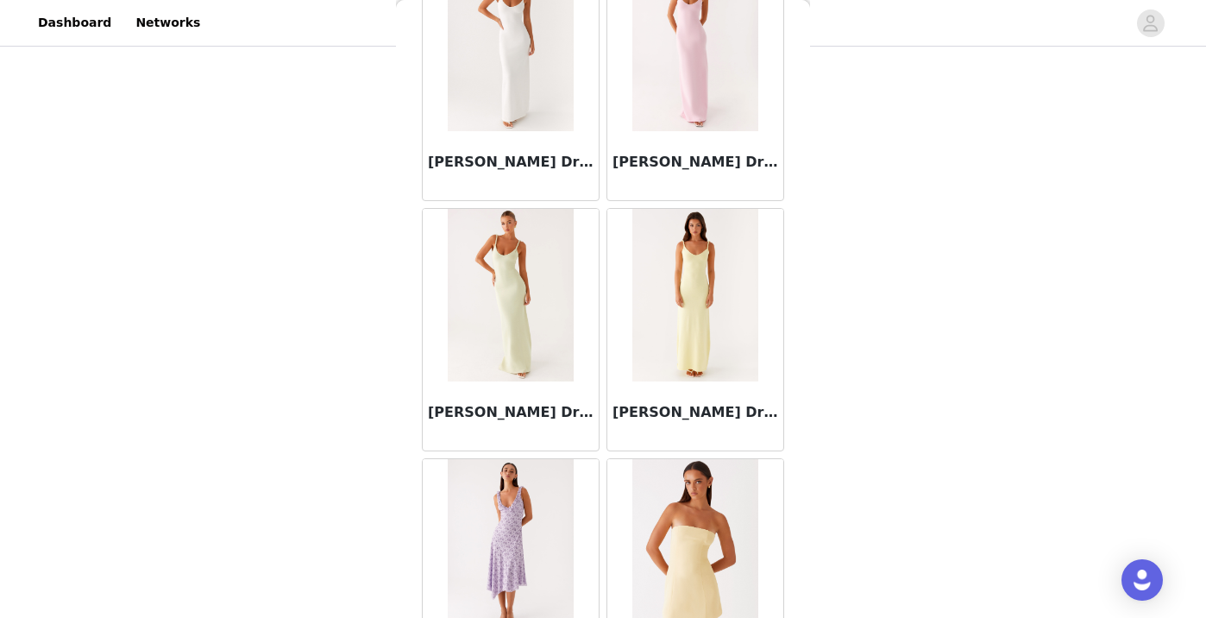
scroll to position [0, 0]
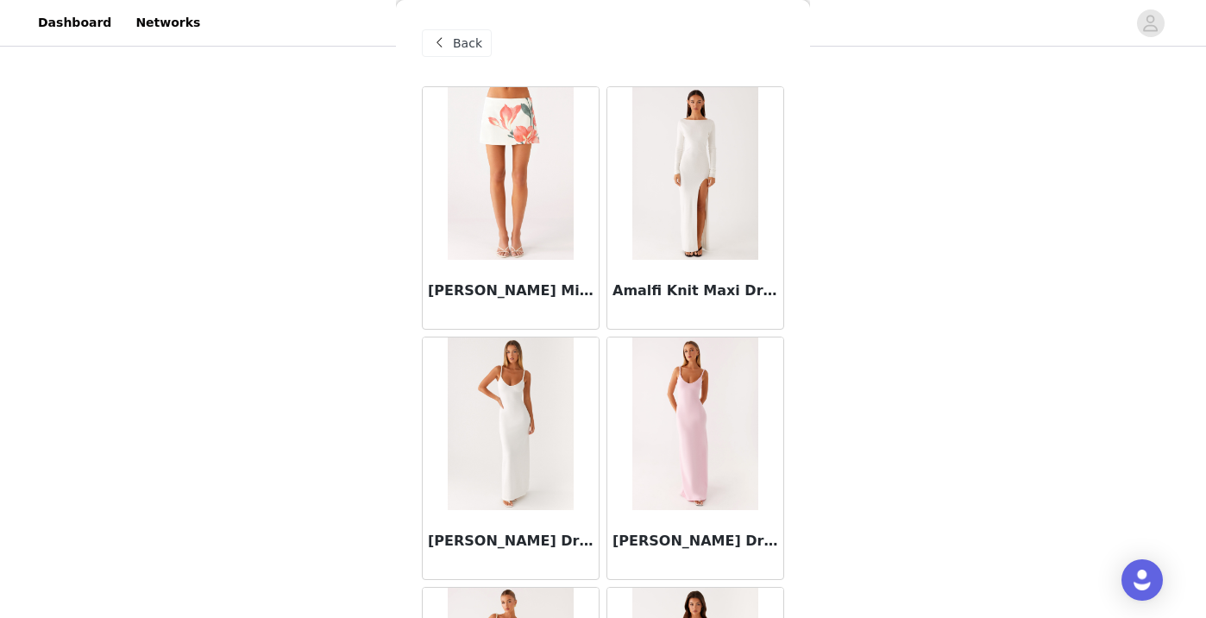
click at [453, 46] on span "Back" at bounding box center [467, 44] width 29 height 18
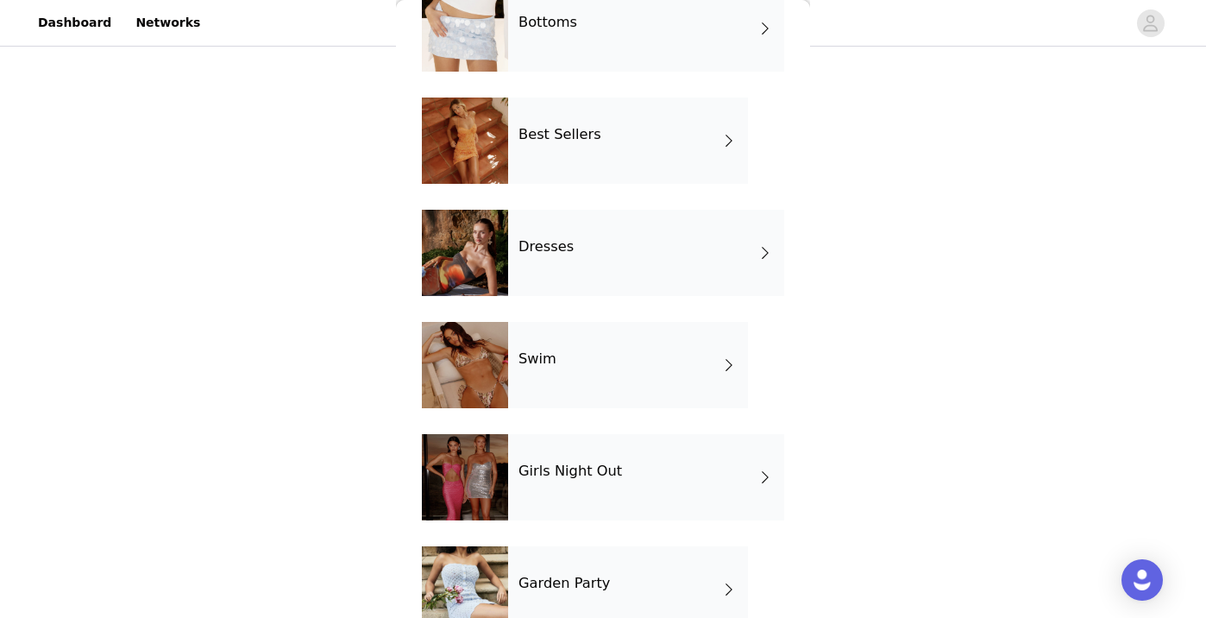
scroll to position [366, 0]
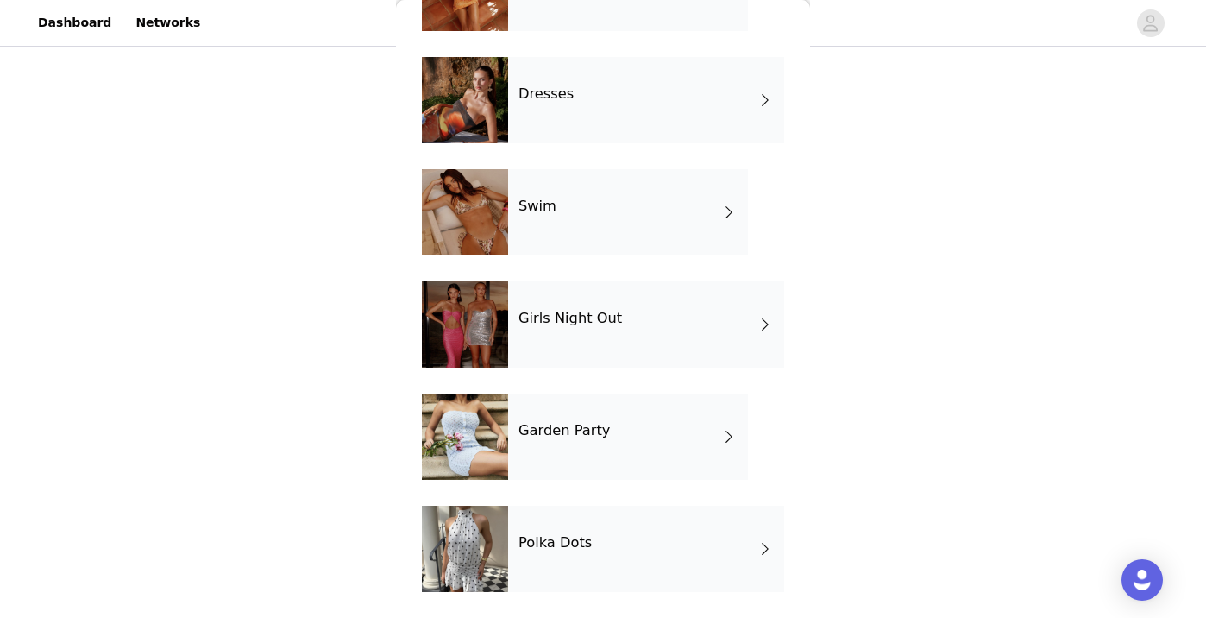
click at [639, 543] on div "Polka Dots" at bounding box center [646, 548] width 276 height 86
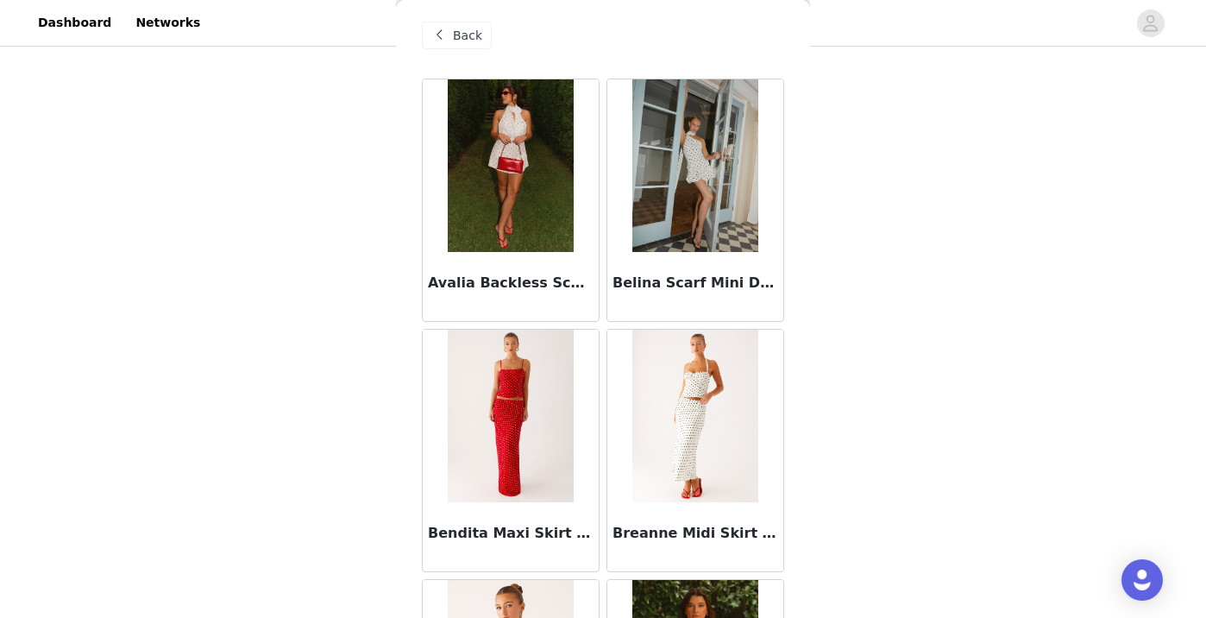
scroll to position [0, 0]
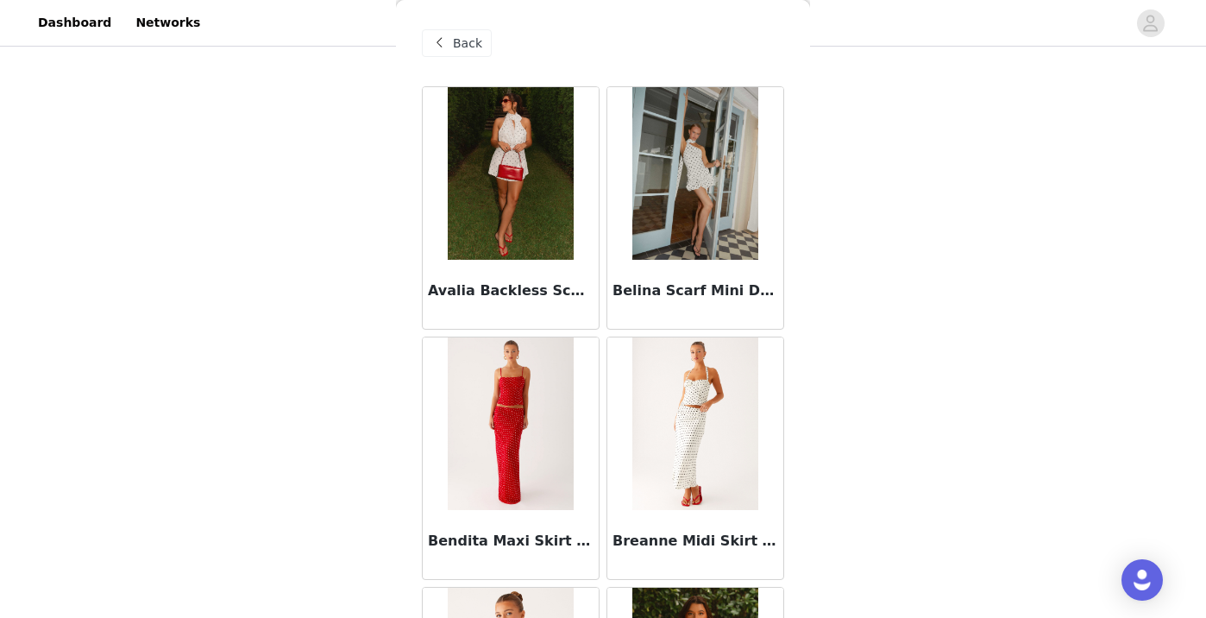
click at [460, 40] on span "Back" at bounding box center [467, 44] width 29 height 18
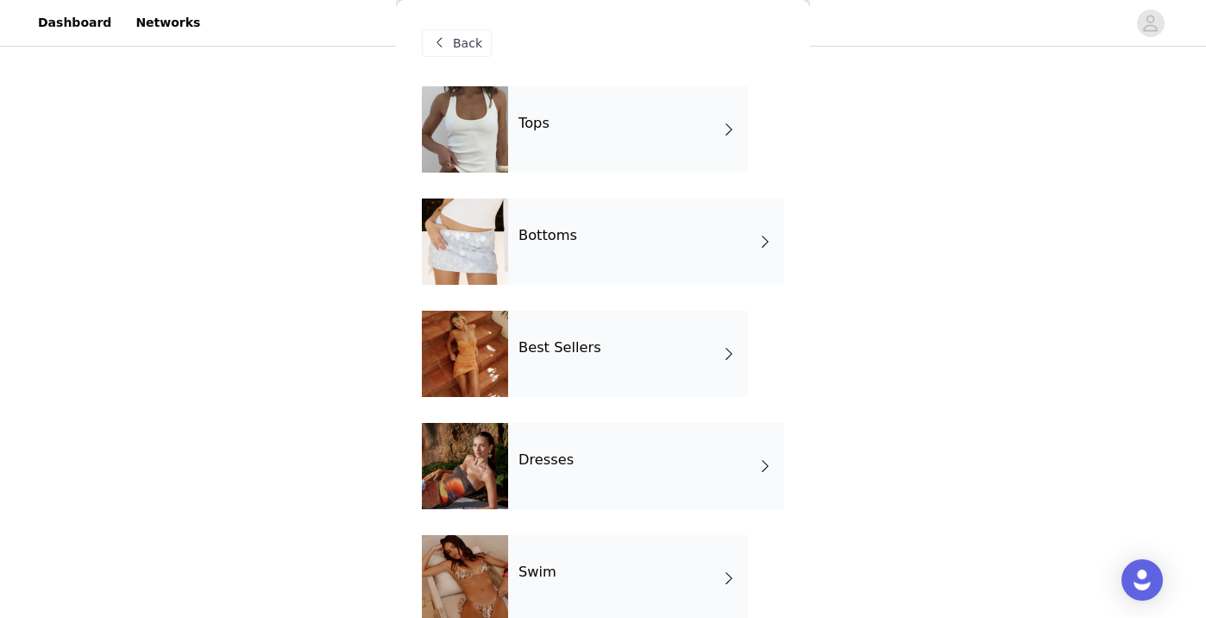
scroll to position [351, 0]
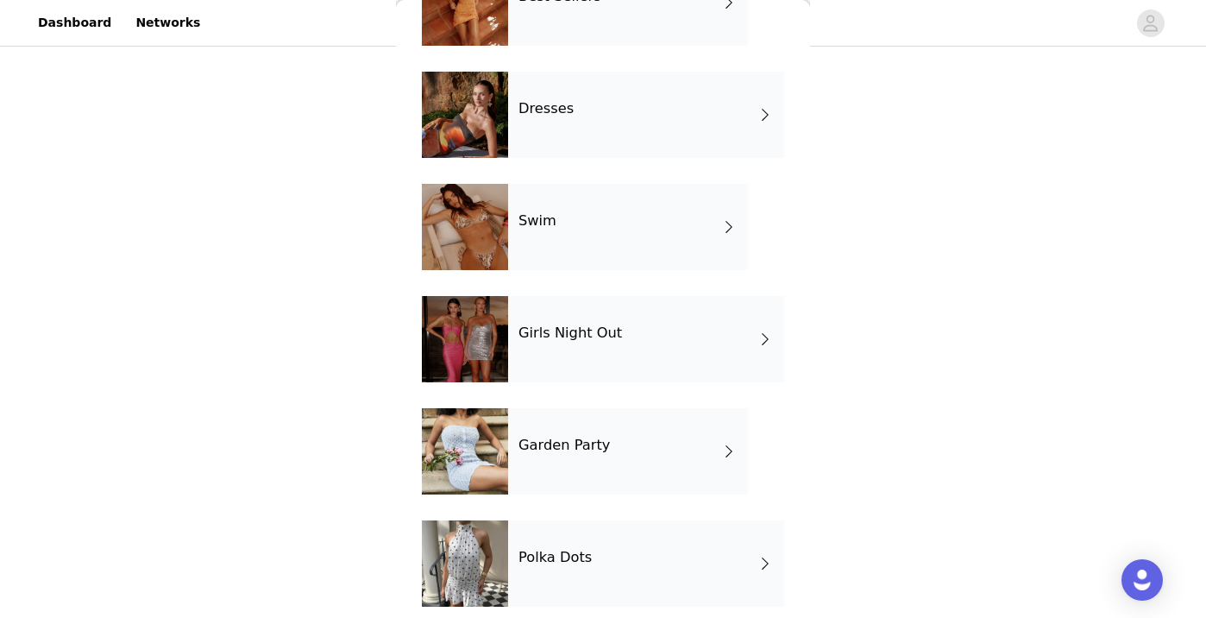
click at [622, 239] on div "Swim" at bounding box center [628, 227] width 240 height 86
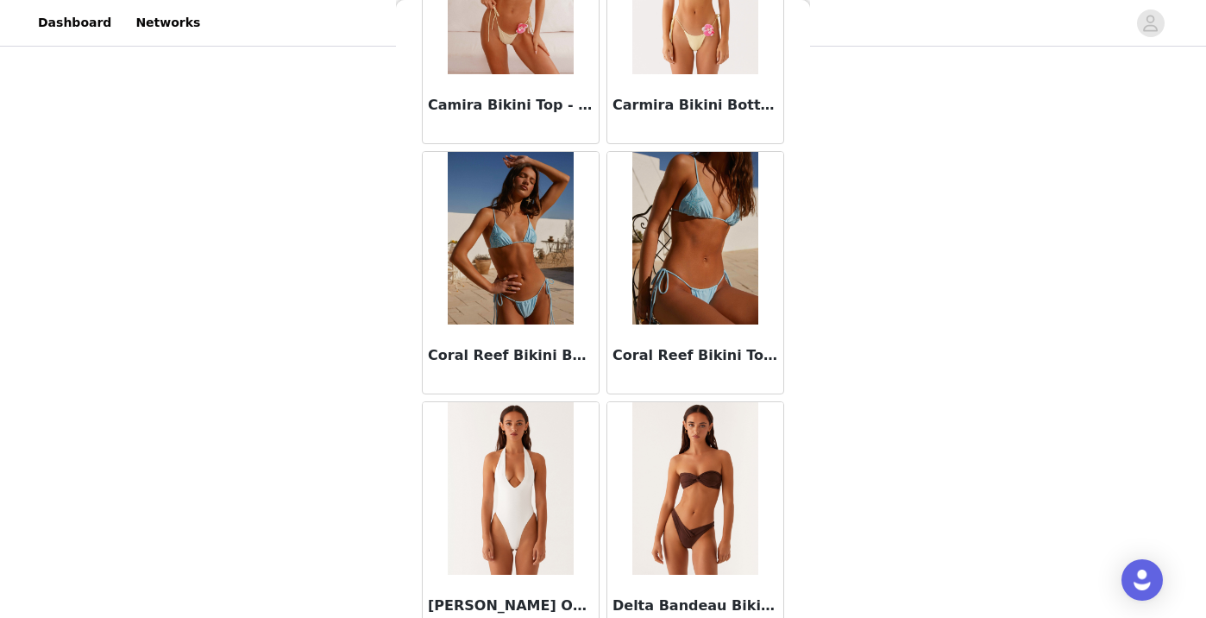
scroll to position [2022, 0]
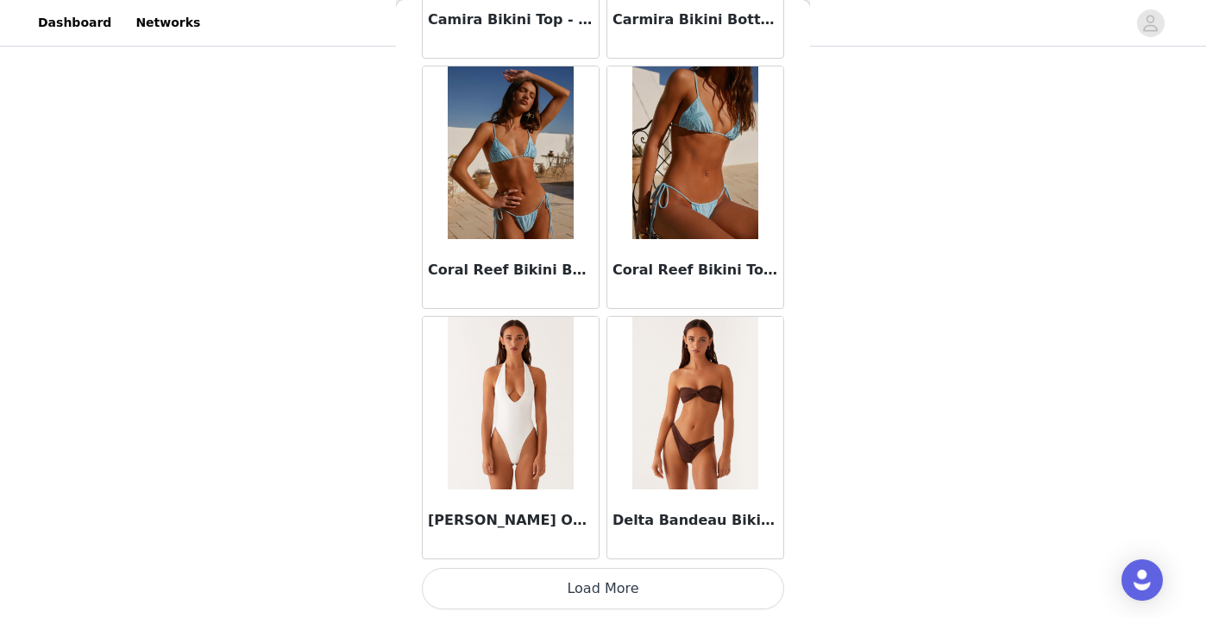
click at [599, 589] on button "Load More" at bounding box center [603, 588] width 362 height 41
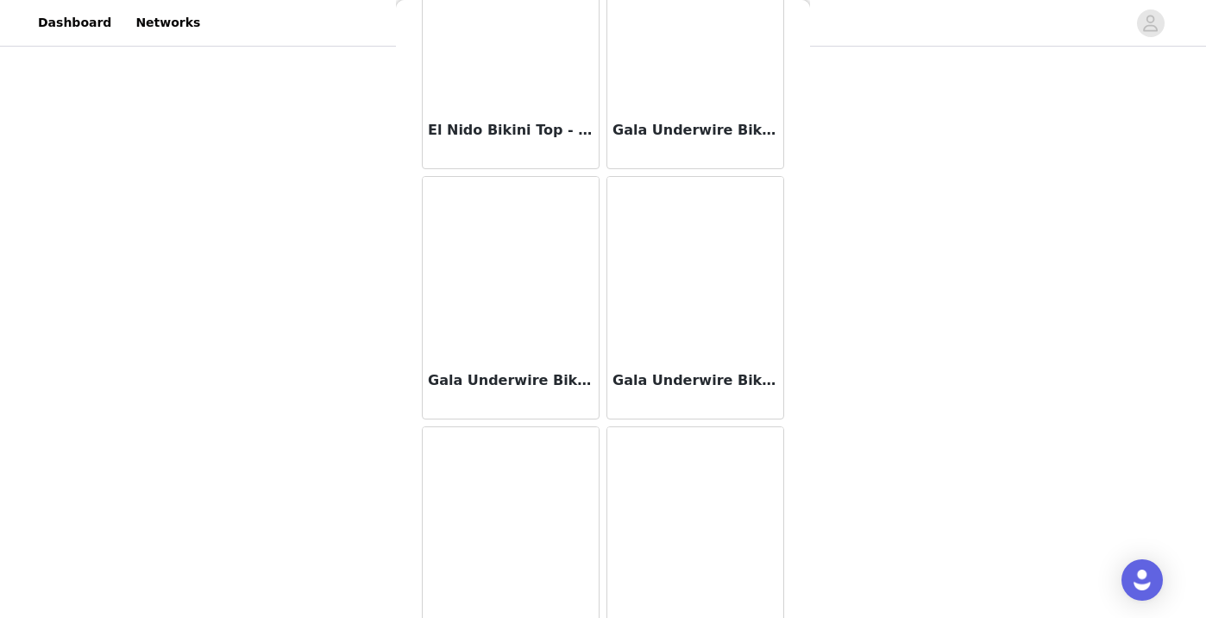
scroll to position [3438, 0]
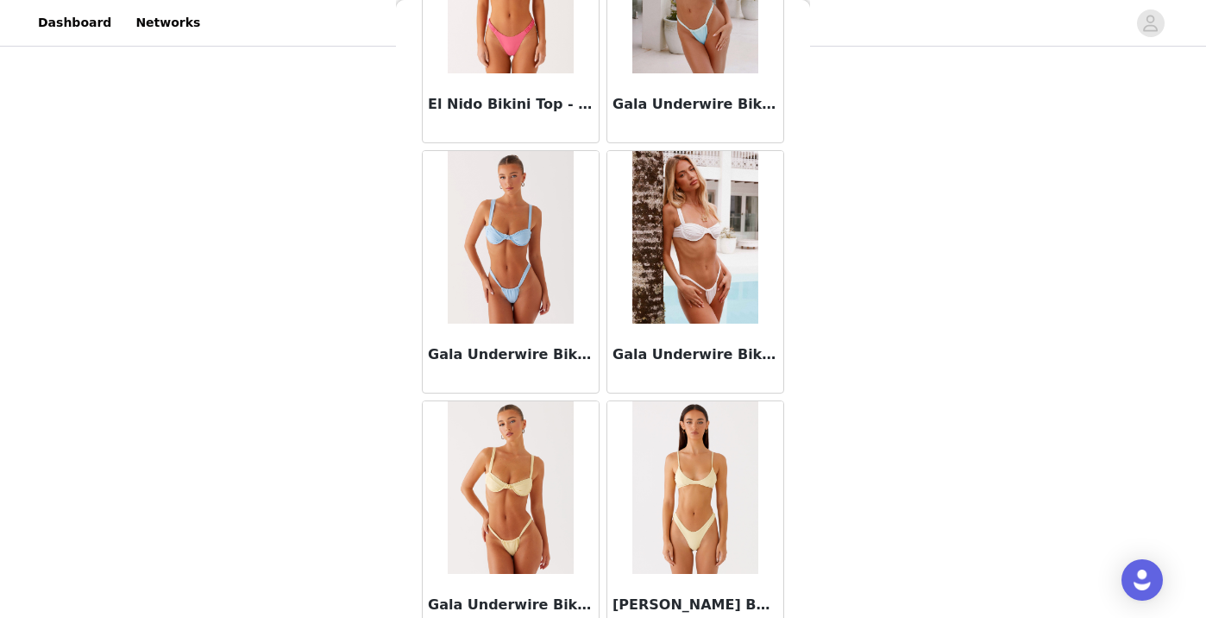
click at [519, 251] on img at bounding box center [510, 237] width 125 height 173
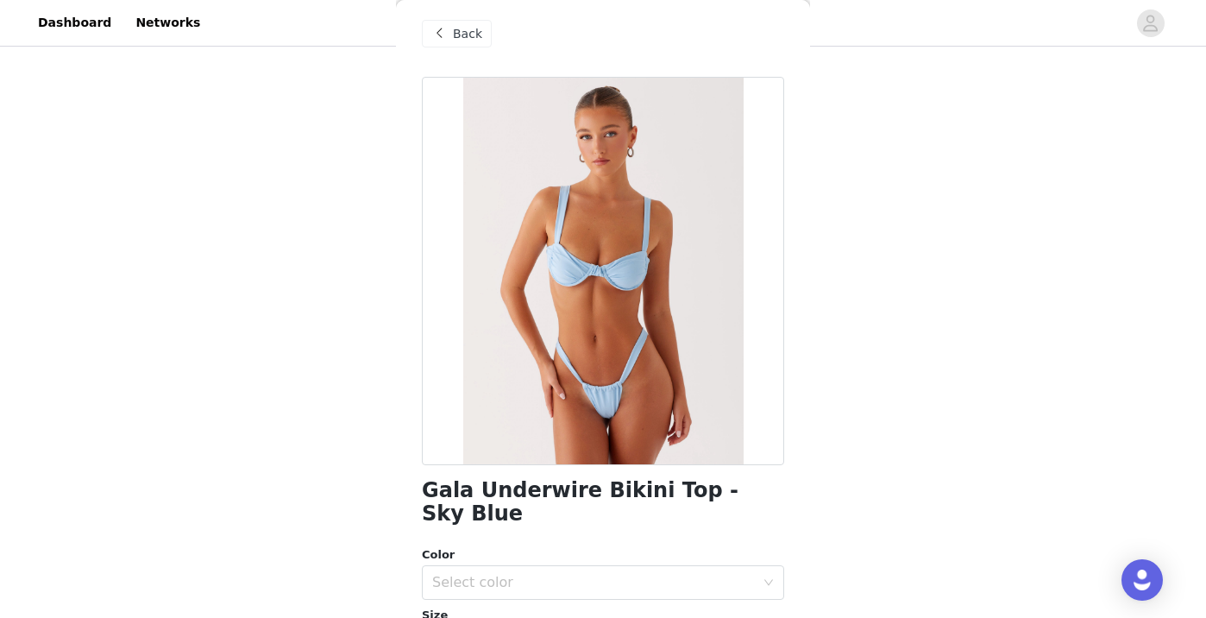
scroll to position [6, 0]
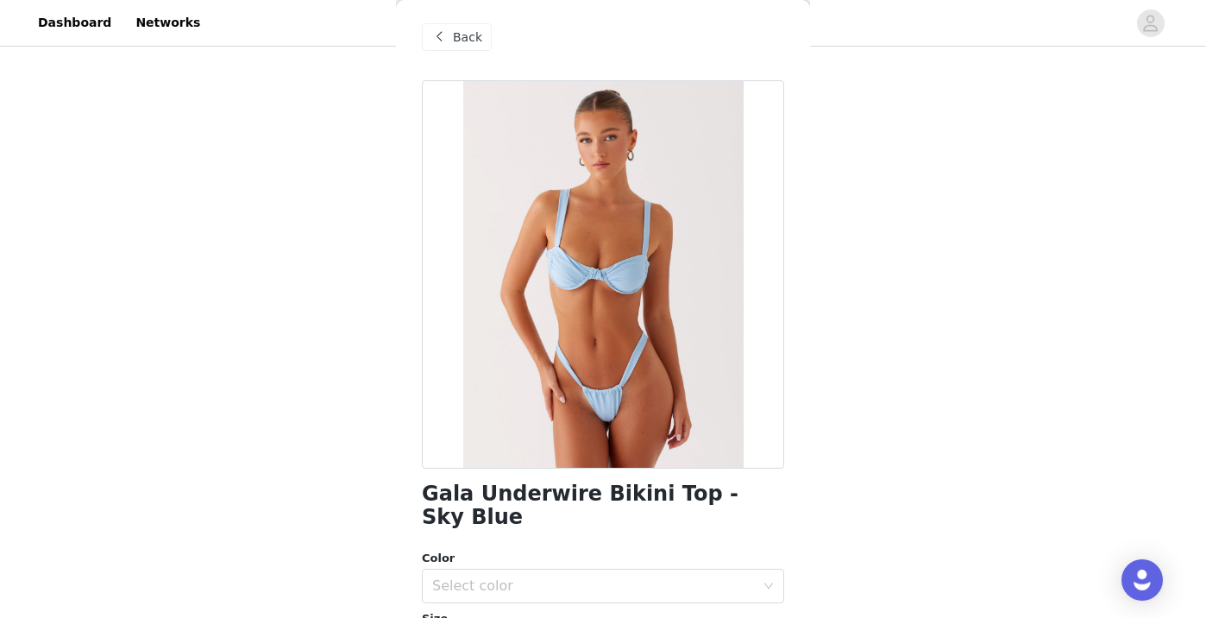
click at [461, 41] on span "Back" at bounding box center [467, 37] width 29 height 18
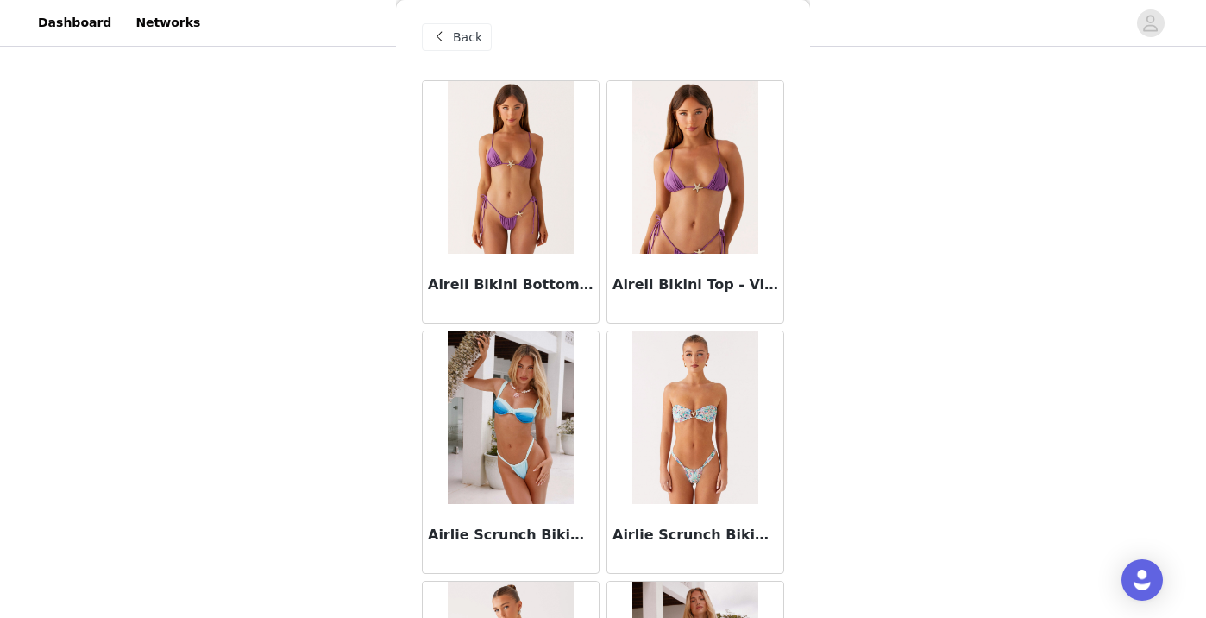
click at [462, 42] on span "Back" at bounding box center [467, 37] width 29 height 18
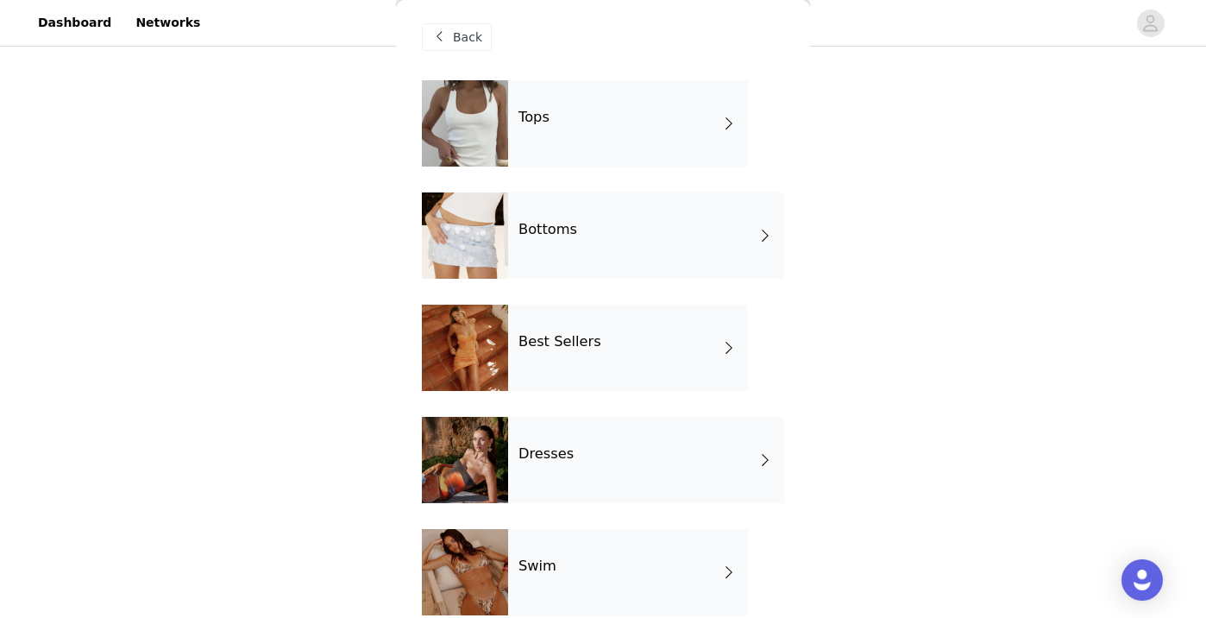
click at [627, 139] on div "Tops" at bounding box center [628, 123] width 240 height 86
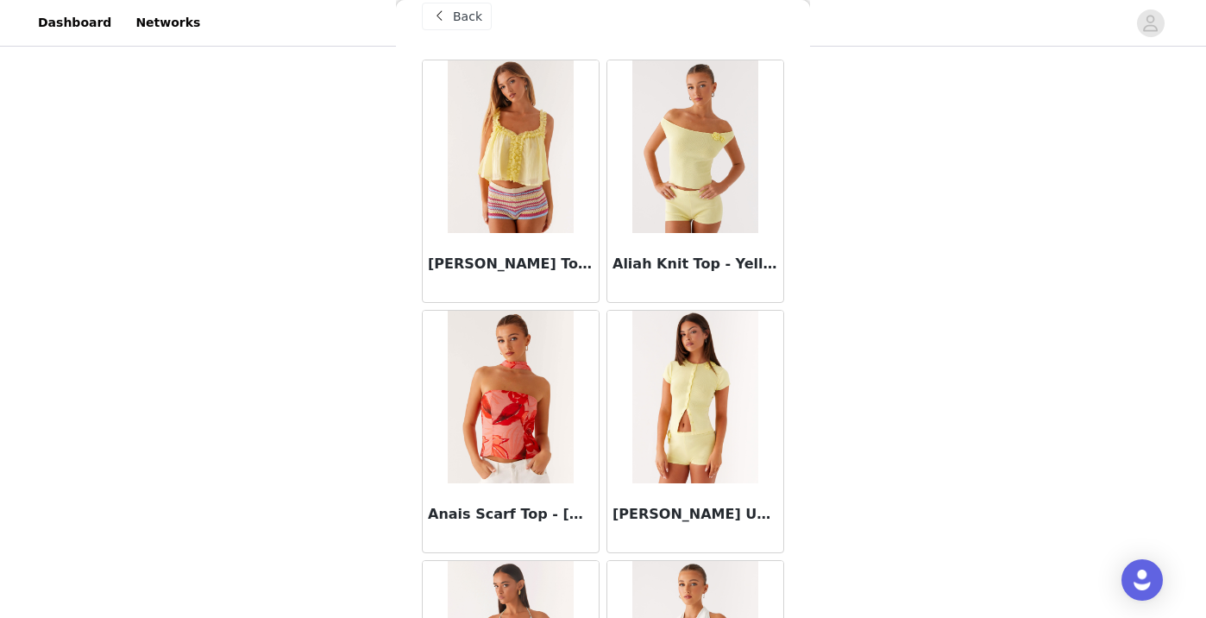
scroll to position [0, 0]
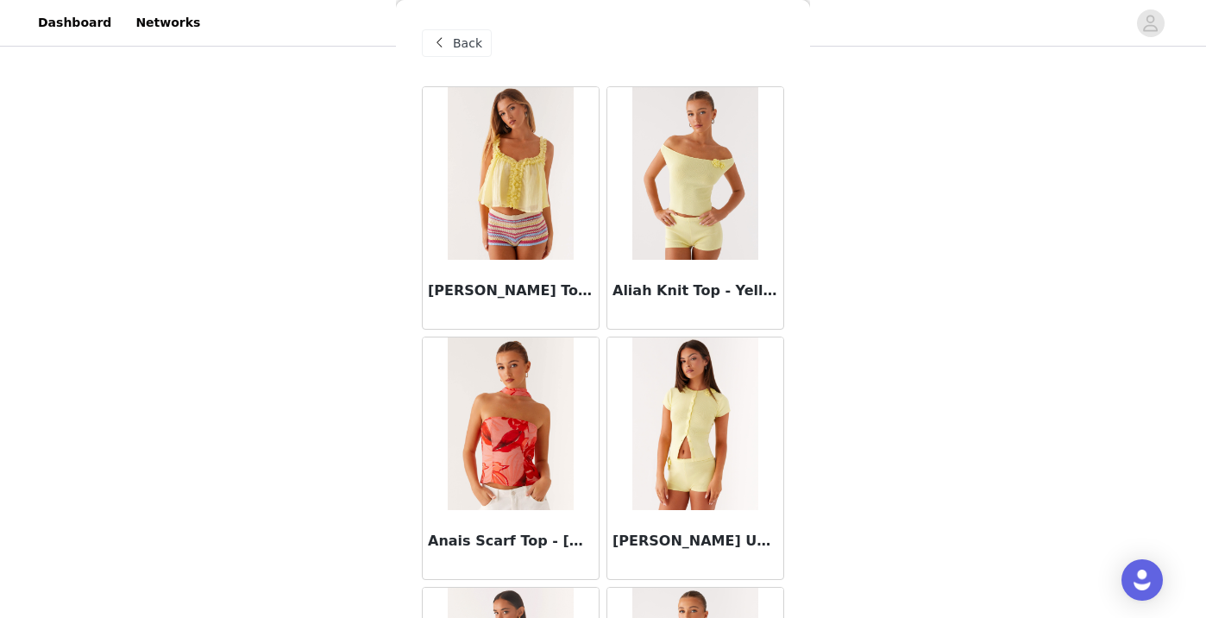
click at [445, 48] on span at bounding box center [439, 43] width 21 height 21
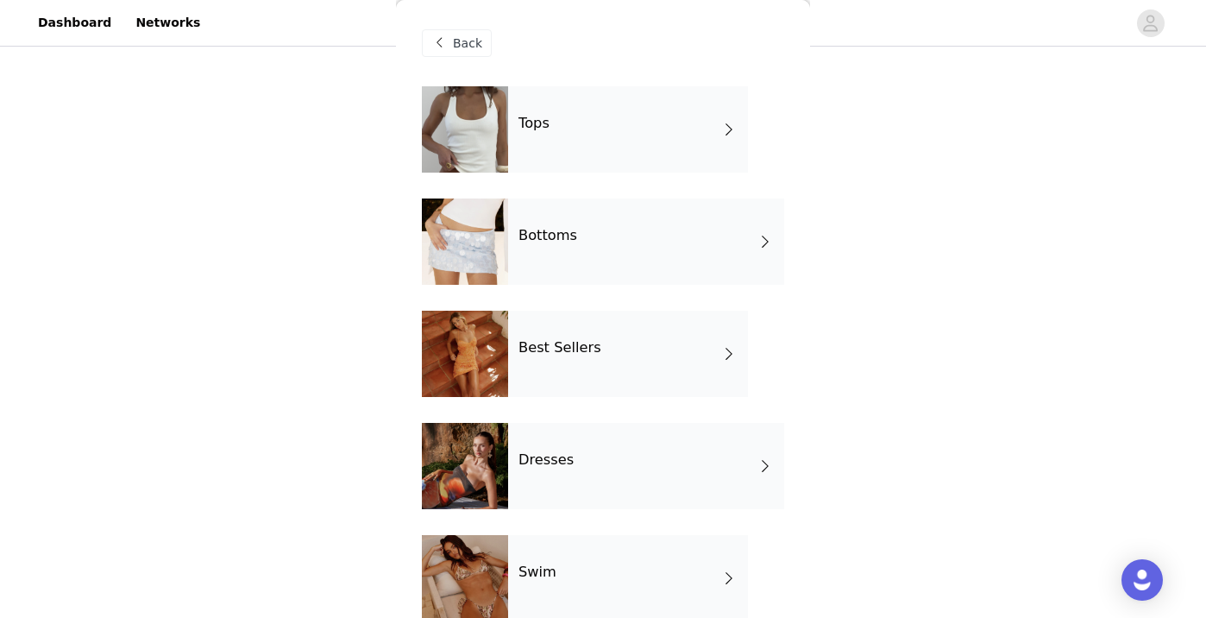
click at [622, 465] on div "Dresses" at bounding box center [646, 466] width 276 height 86
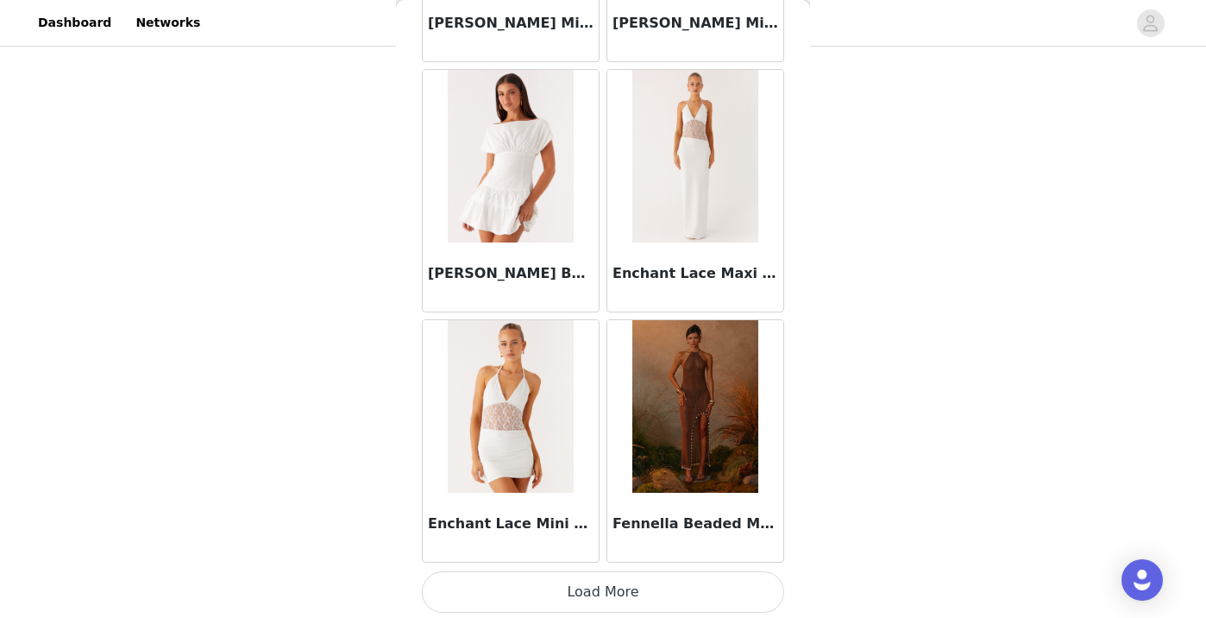
scroll to position [2022, 0]
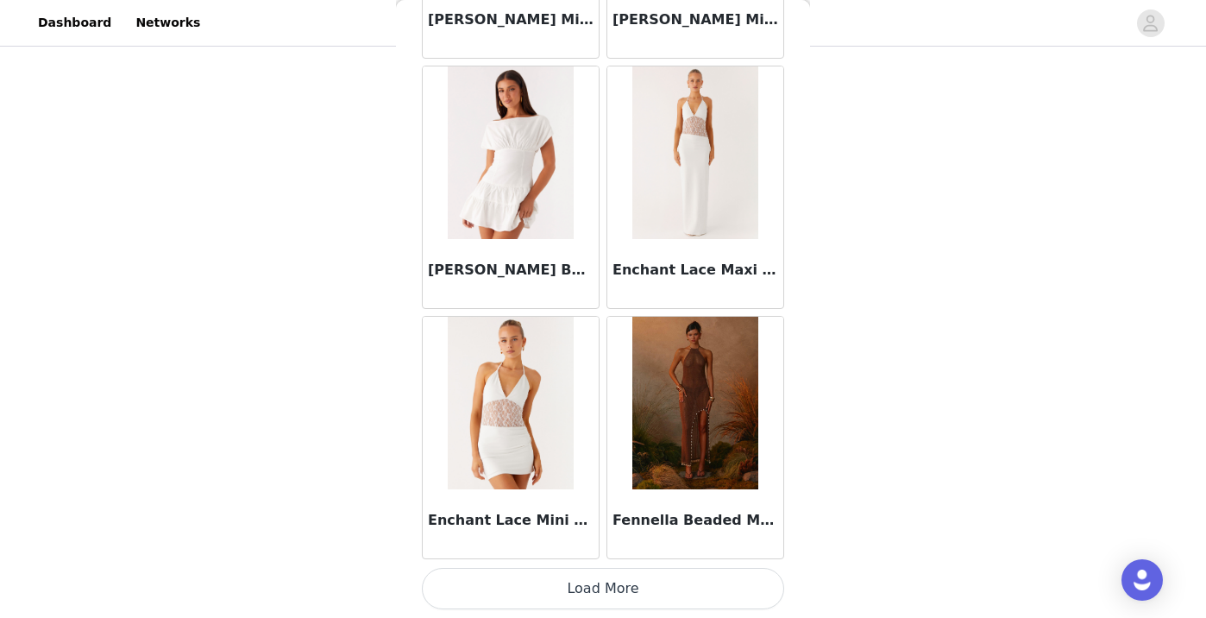
click at [637, 585] on button "Load More" at bounding box center [603, 588] width 362 height 41
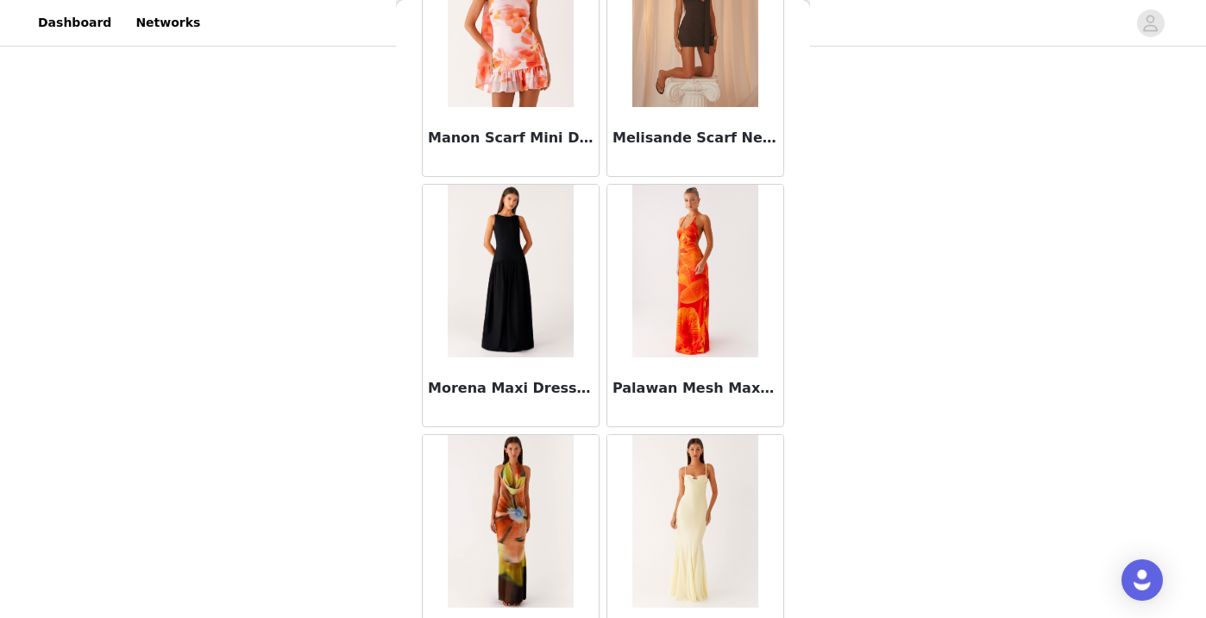
scroll to position [3922, 0]
